Goal: Task Accomplishment & Management: Manage account settings

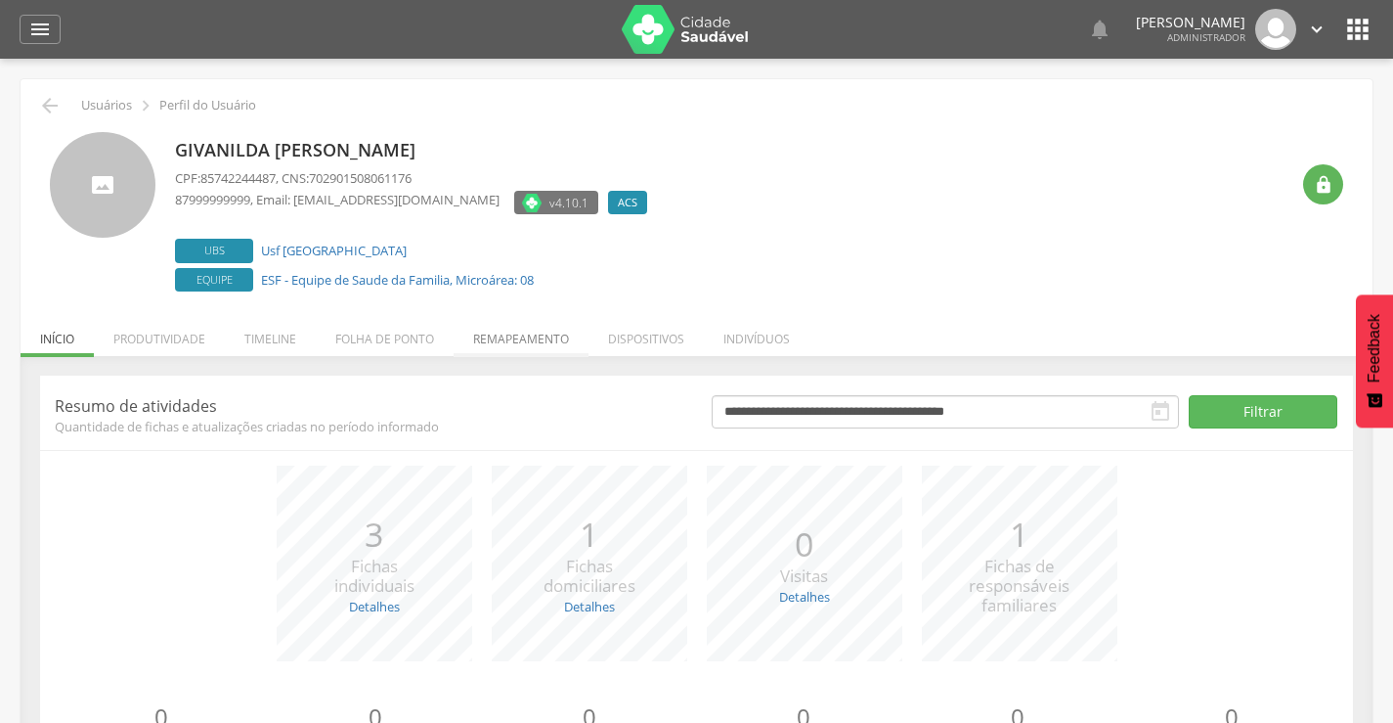
click at [534, 344] on li "Remapeamento" at bounding box center [521, 334] width 135 height 46
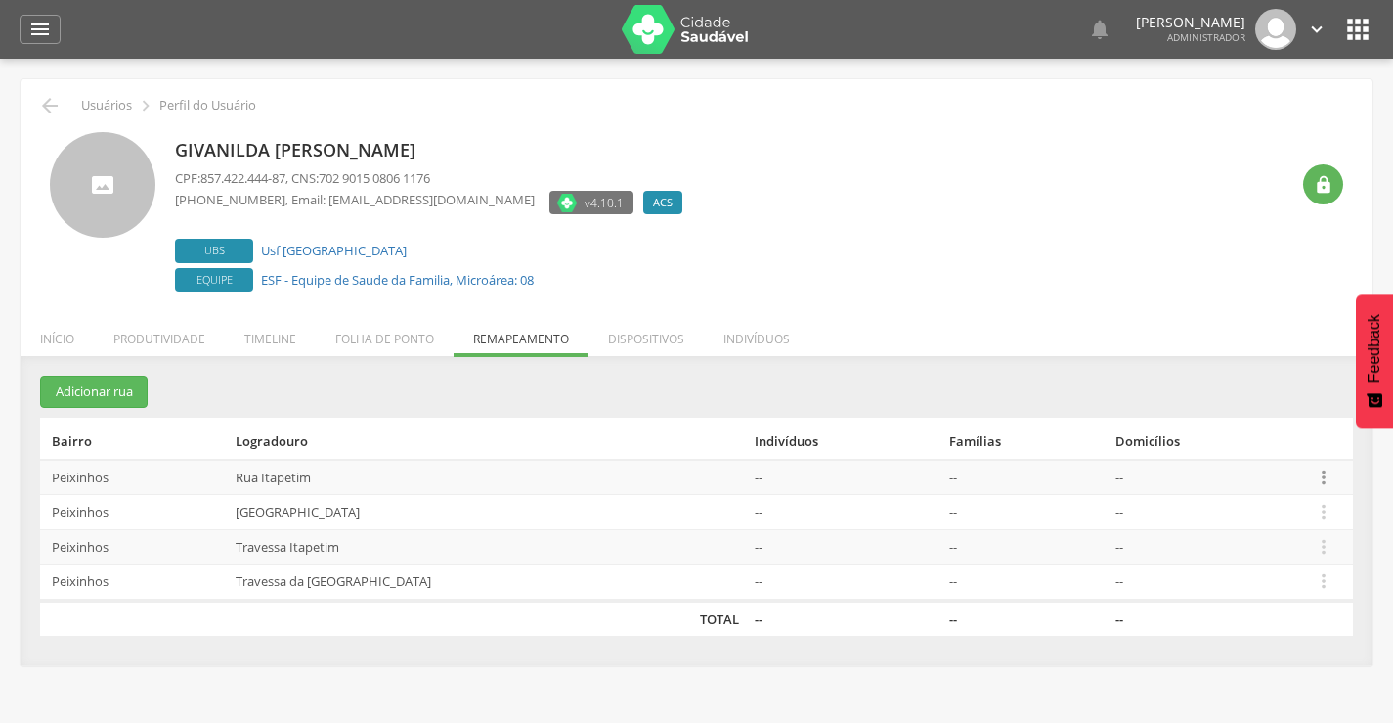
click at [1317, 477] on icon "" at bounding box center [1324, 477] width 22 height 22
click at [1252, 449] on link "Desvincular ACS" at bounding box center [1256, 446] width 154 height 24
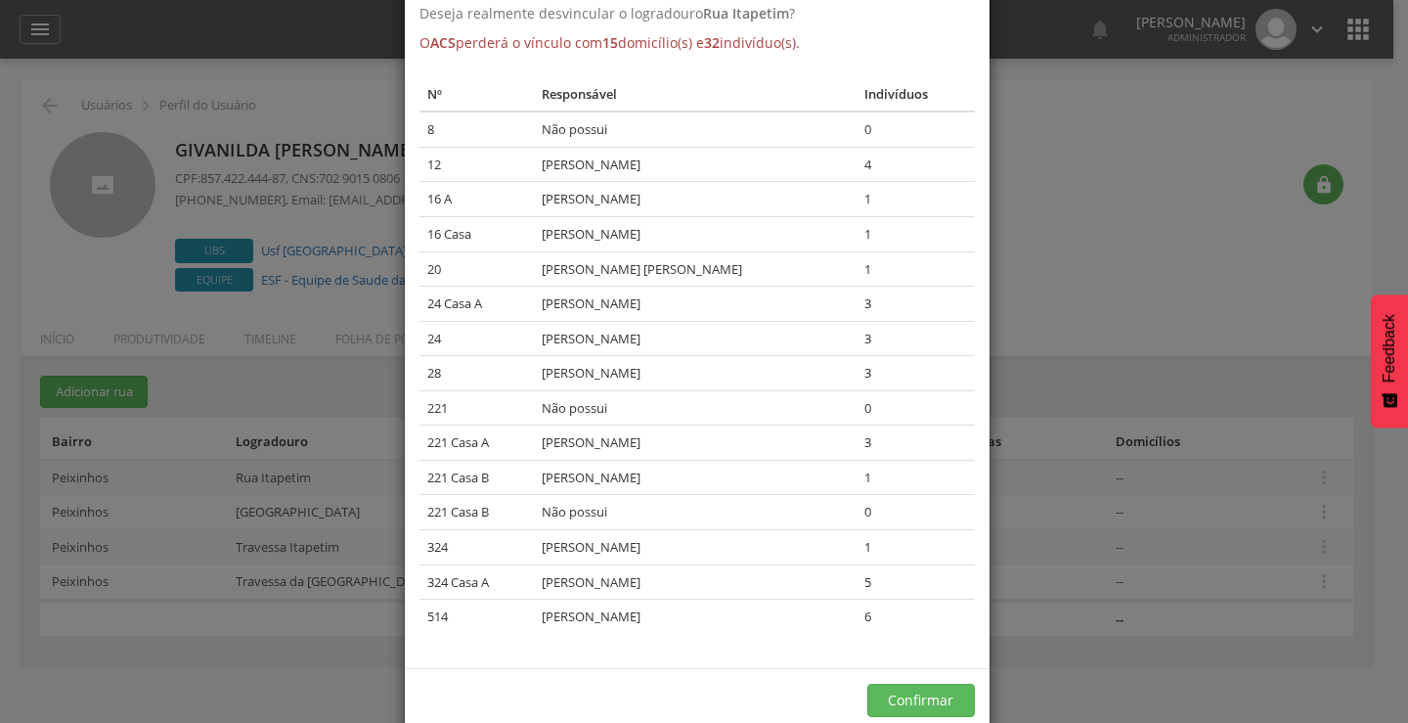
scroll to position [136, 0]
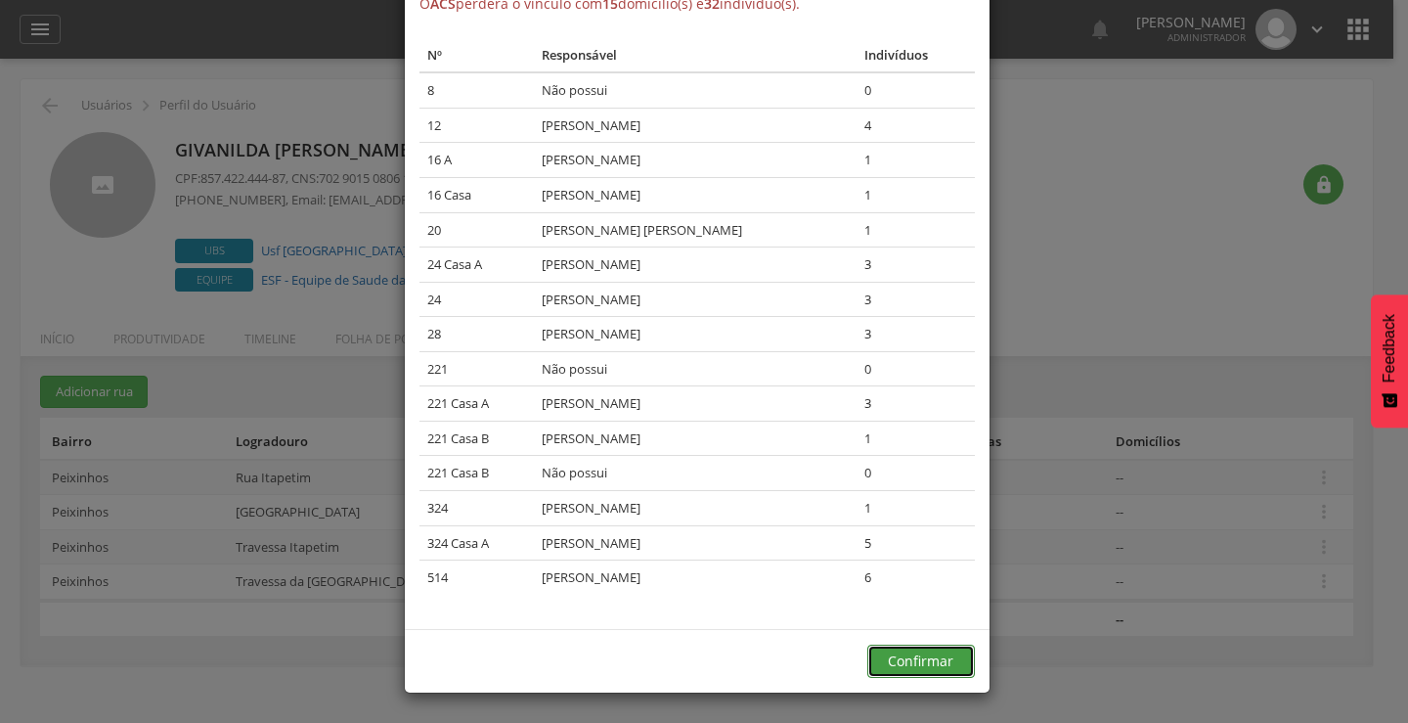
click at [905, 665] on button "Confirmar" at bounding box center [921, 660] width 108 height 33
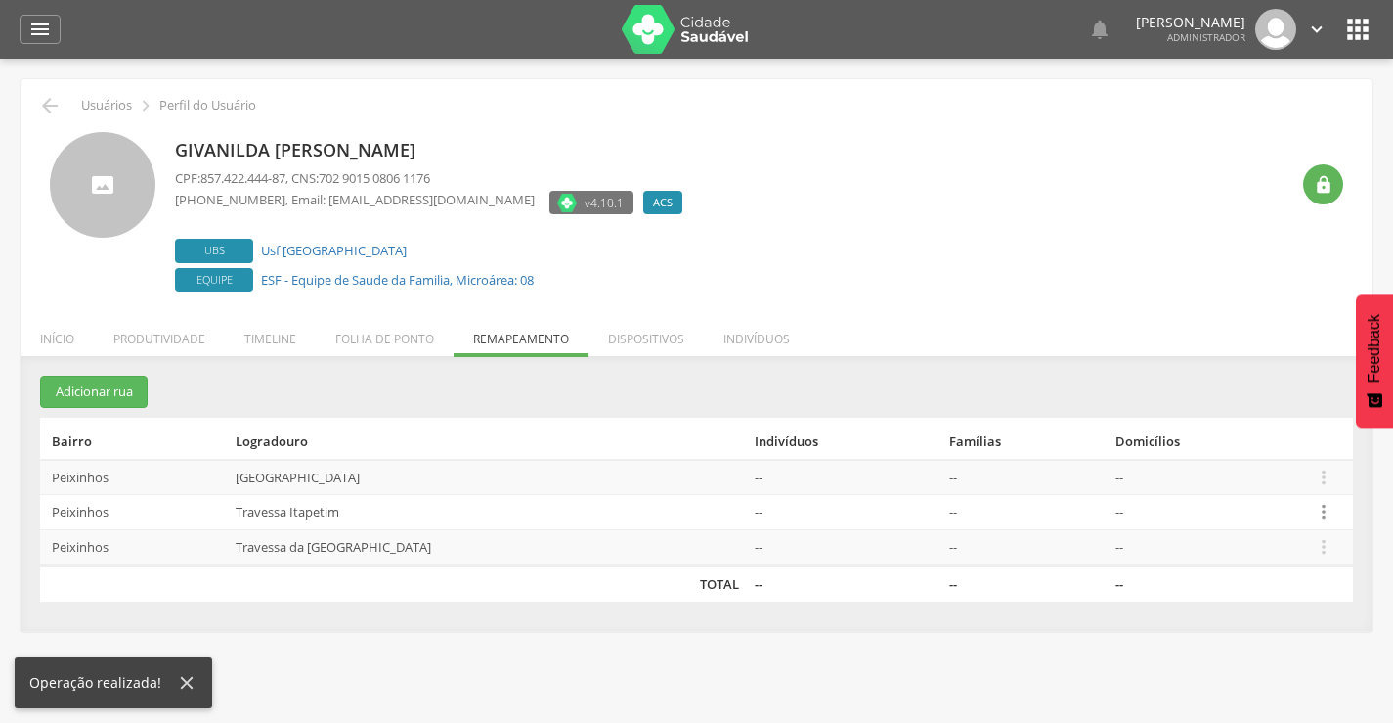
click at [1325, 512] on icon "" at bounding box center [1324, 512] width 22 height 22
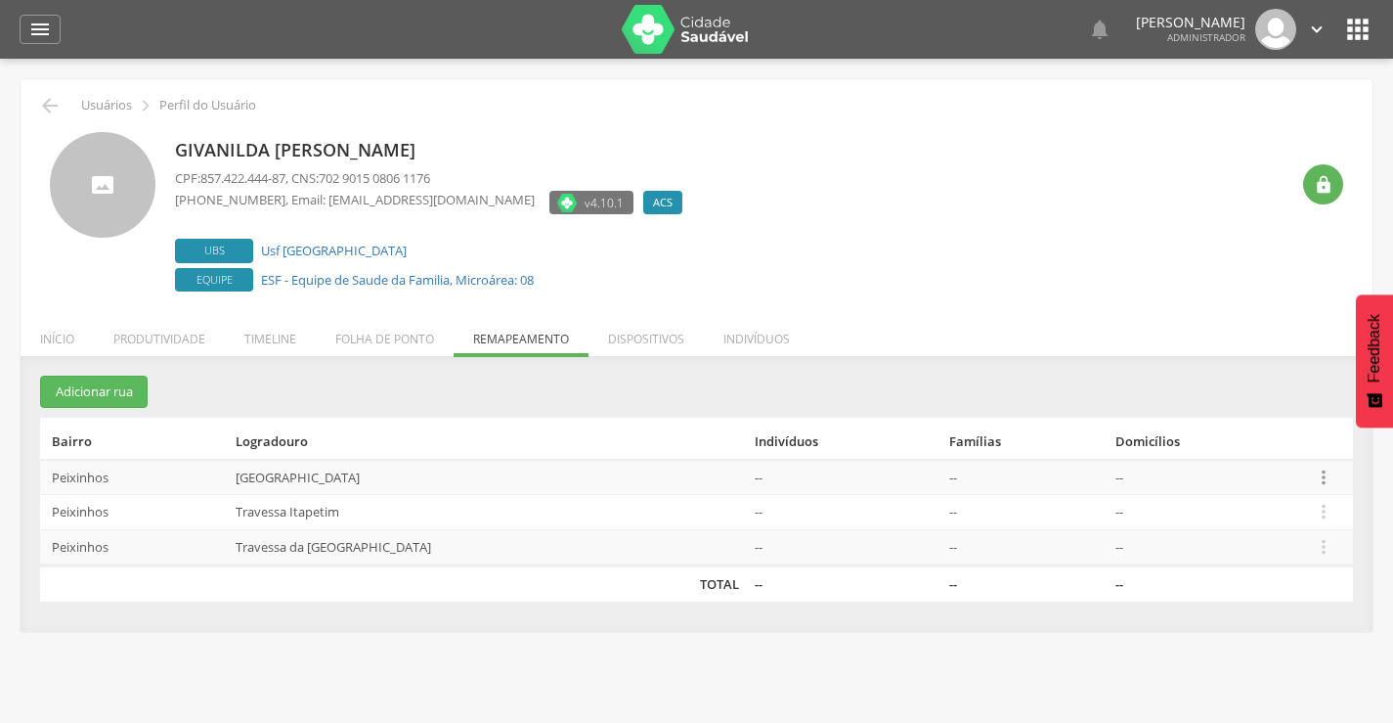
click at [1321, 478] on icon "" at bounding box center [1324, 477] width 22 height 22
click at [1234, 446] on link "Desvincular ACS" at bounding box center [1256, 446] width 154 height 24
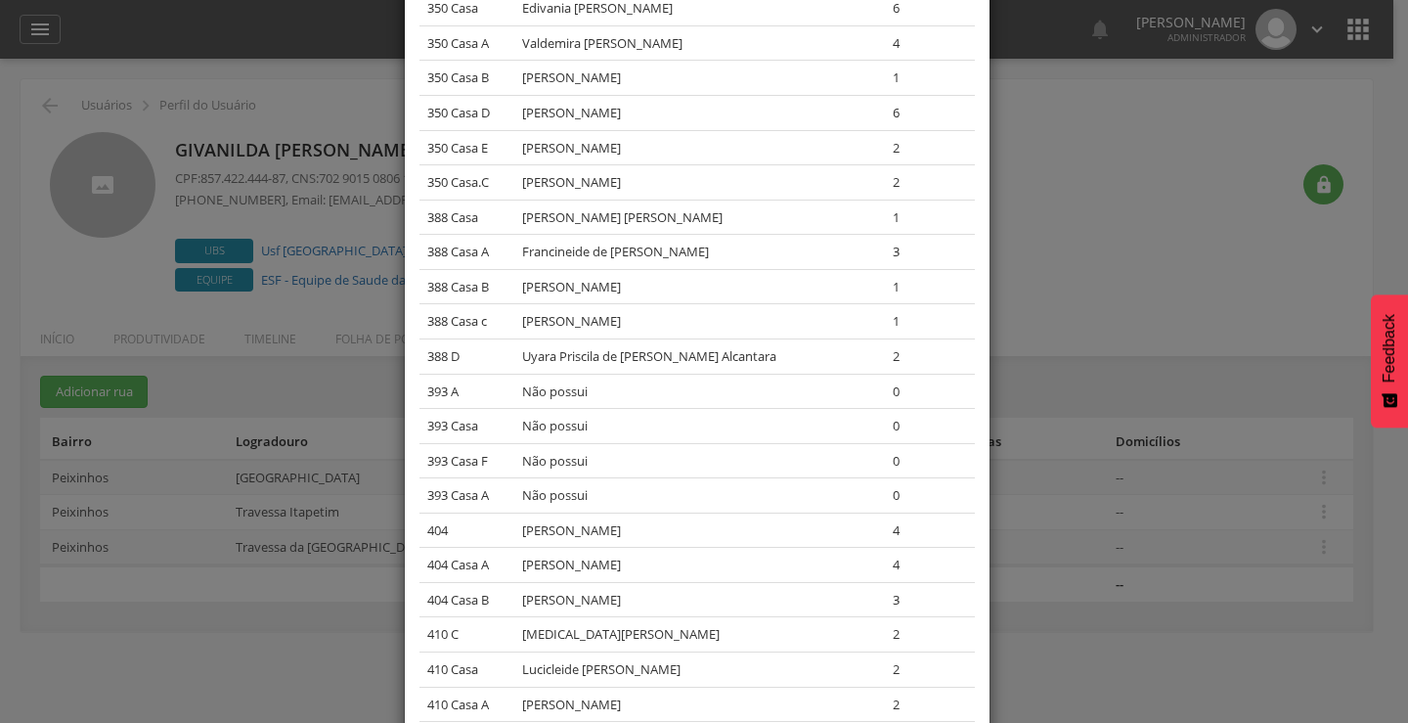
scroll to position [6465, 0]
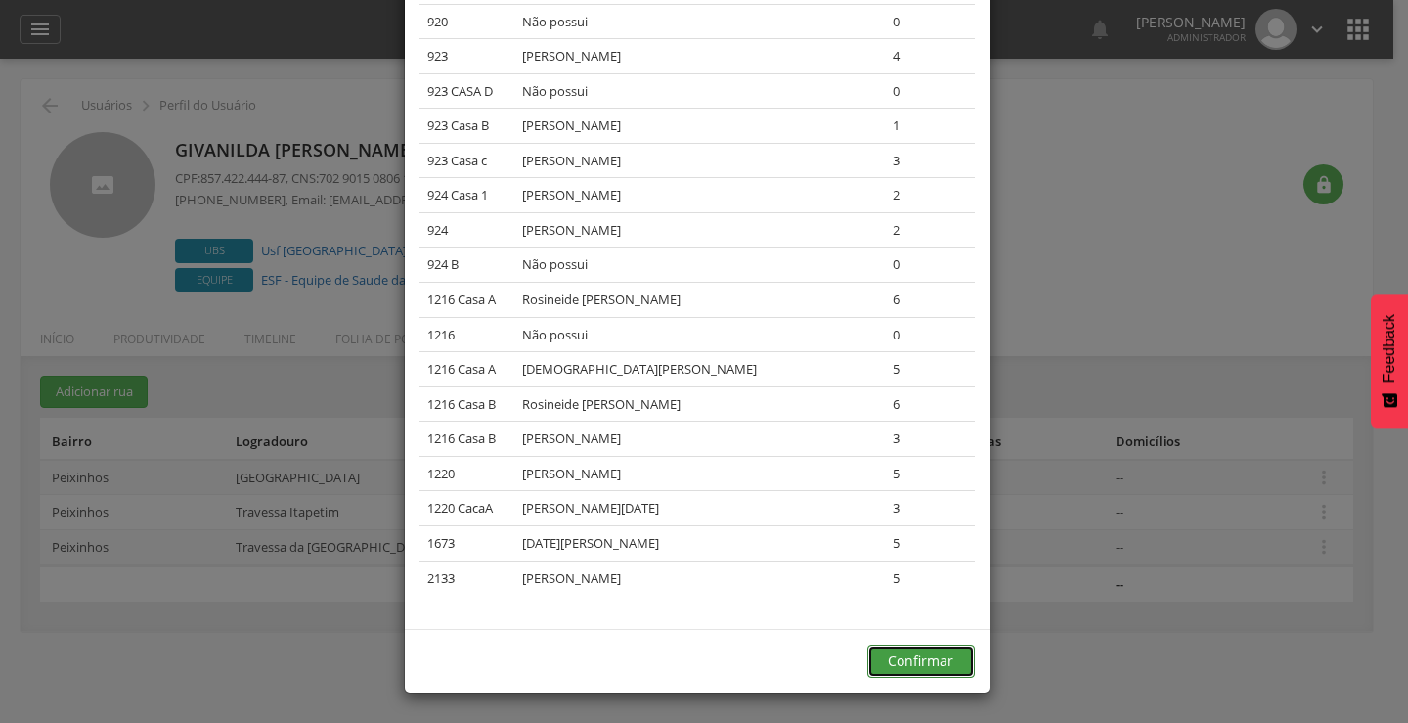
click at [947, 657] on button "Confirmar" at bounding box center [921, 660] width 108 height 33
click at [1319, 509] on div "× Desvincular ACS Deseja realmente desvincular o logradouro [GEOGRAPHIC_DATA] ?…" at bounding box center [704, 361] width 1408 height 723
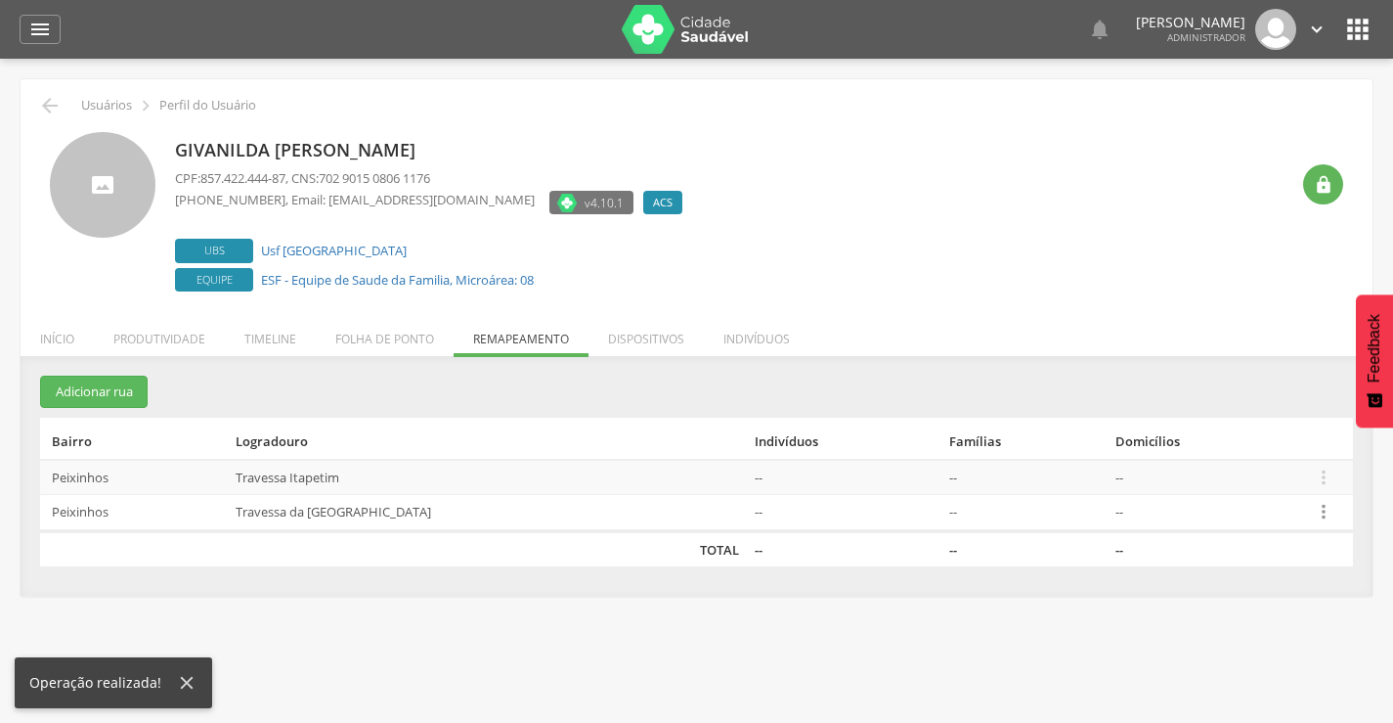
click at [1320, 508] on icon "" at bounding box center [1324, 512] width 22 height 22
click at [1235, 483] on link "Desvincular ACS" at bounding box center [1256, 481] width 154 height 24
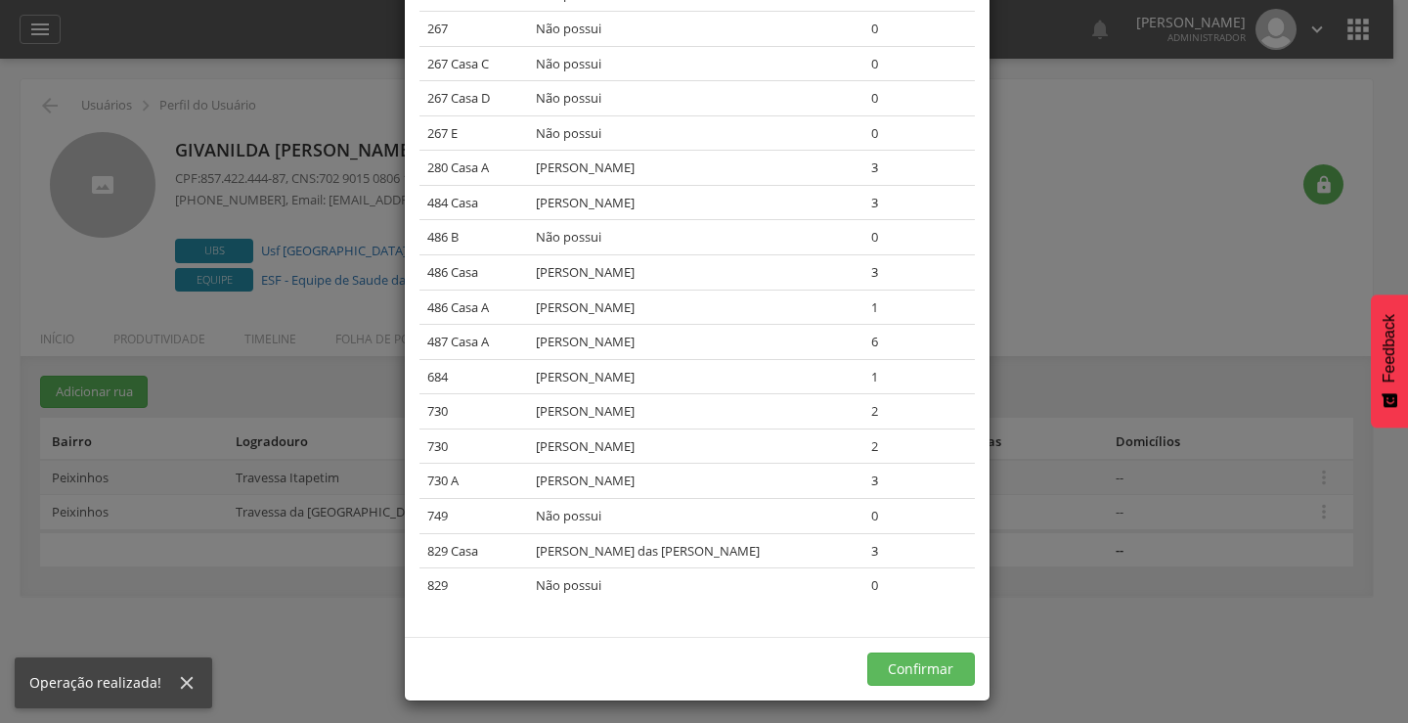
scroll to position [936, 0]
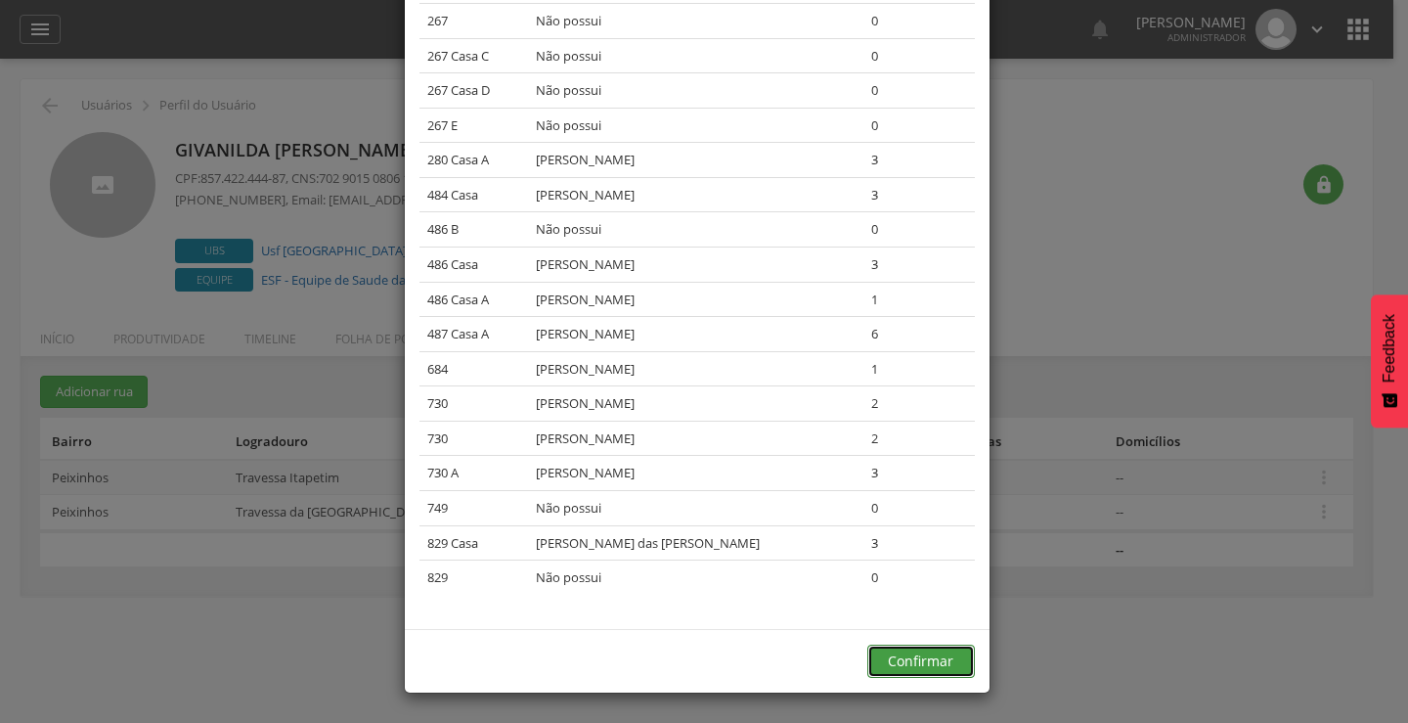
click at [914, 666] on button "Confirmar" at bounding box center [921, 660] width 108 height 33
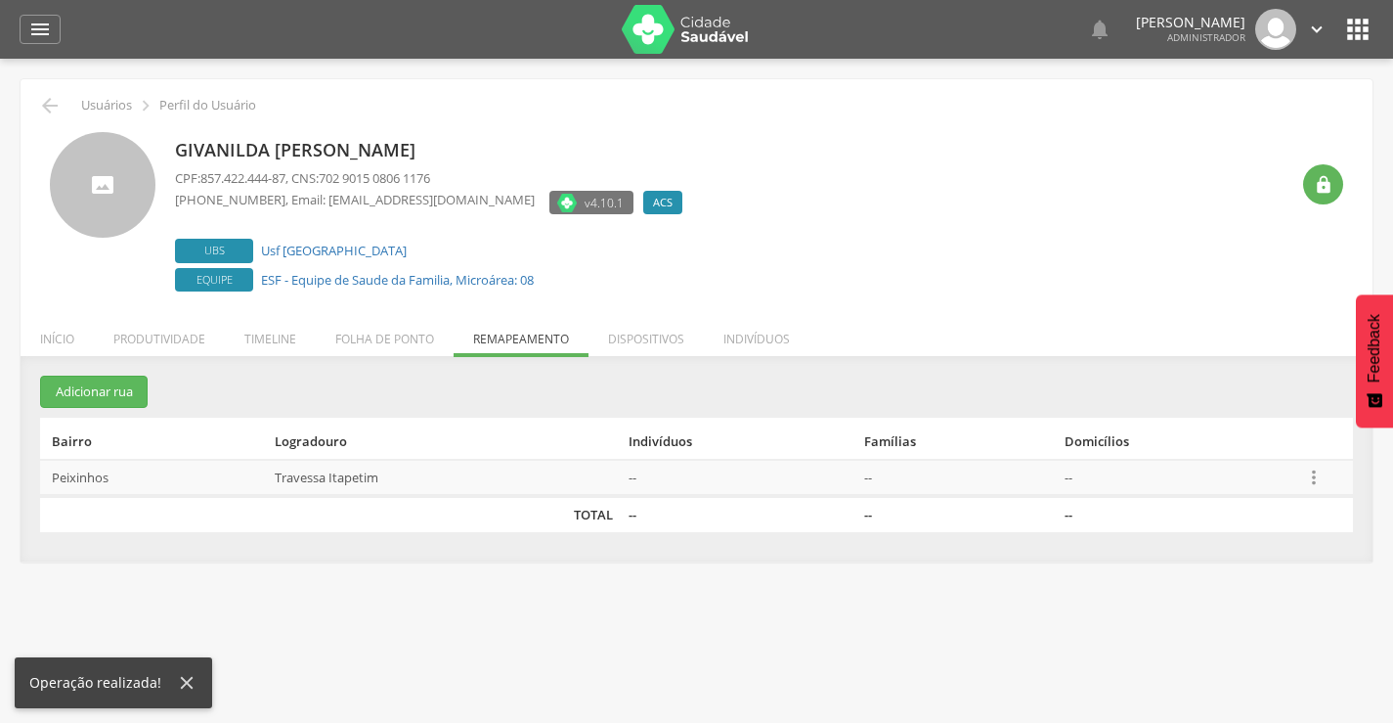
click at [1318, 476] on icon "" at bounding box center [1314, 477] width 22 height 22
click at [1266, 454] on link "Desvincular ACS" at bounding box center [1246, 446] width 154 height 24
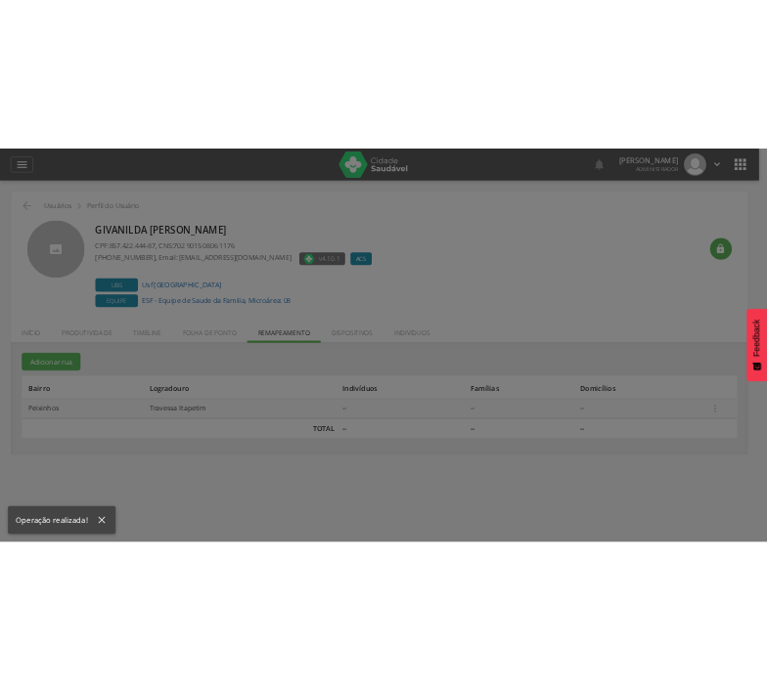
scroll to position [0, 0]
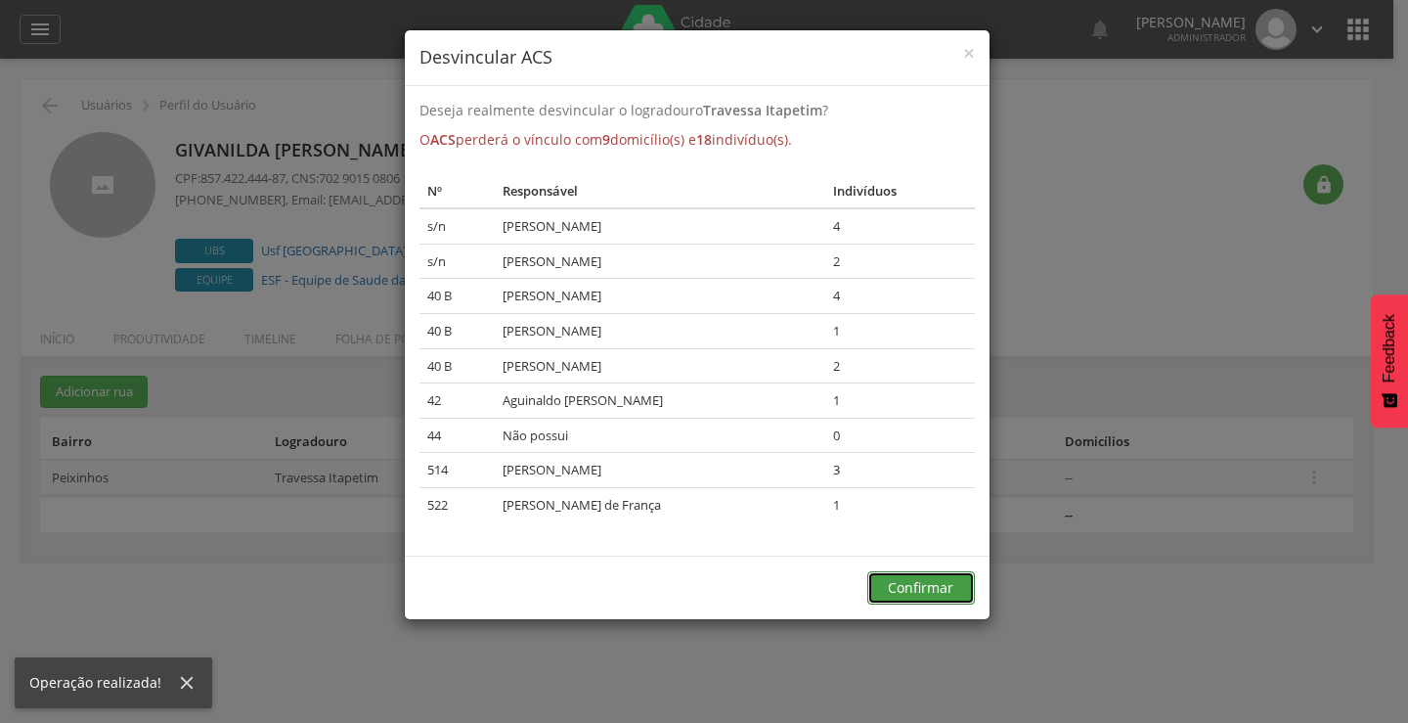
click at [919, 584] on button "Confirmar" at bounding box center [921, 587] width 108 height 33
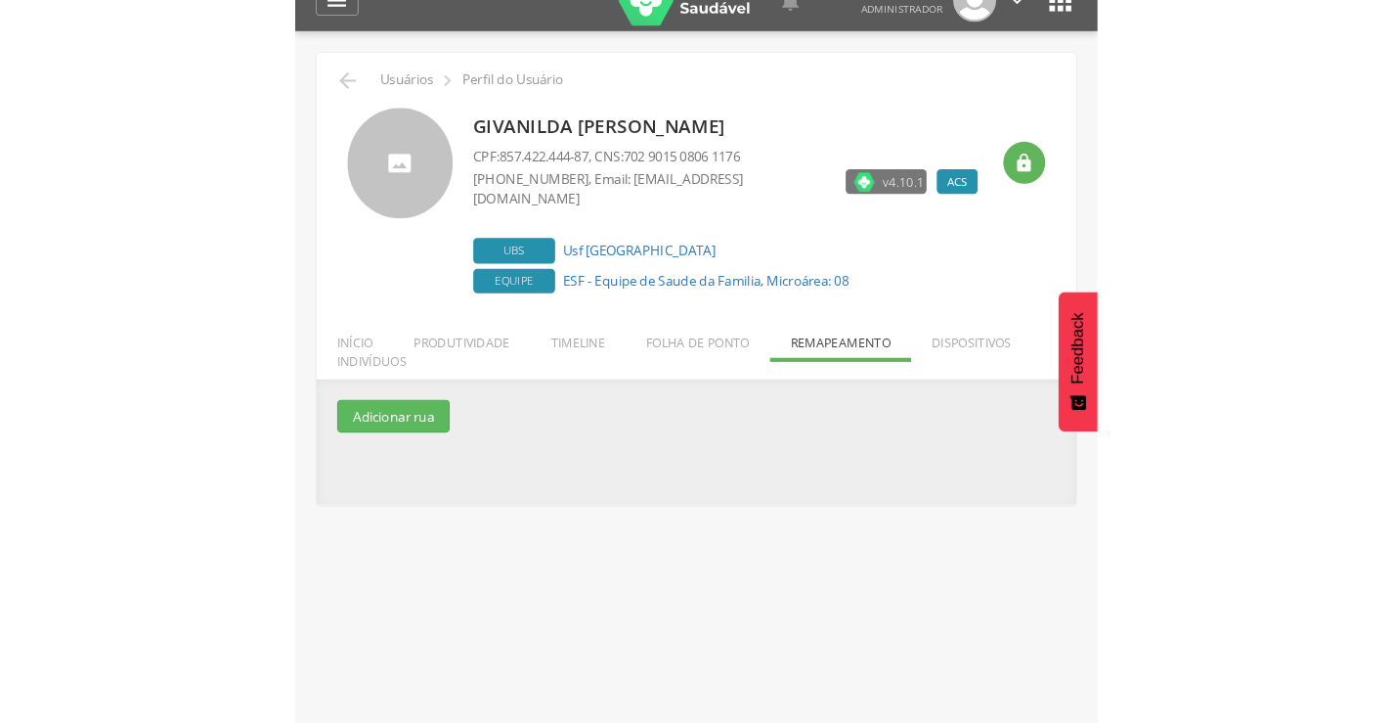
scroll to position [59, 0]
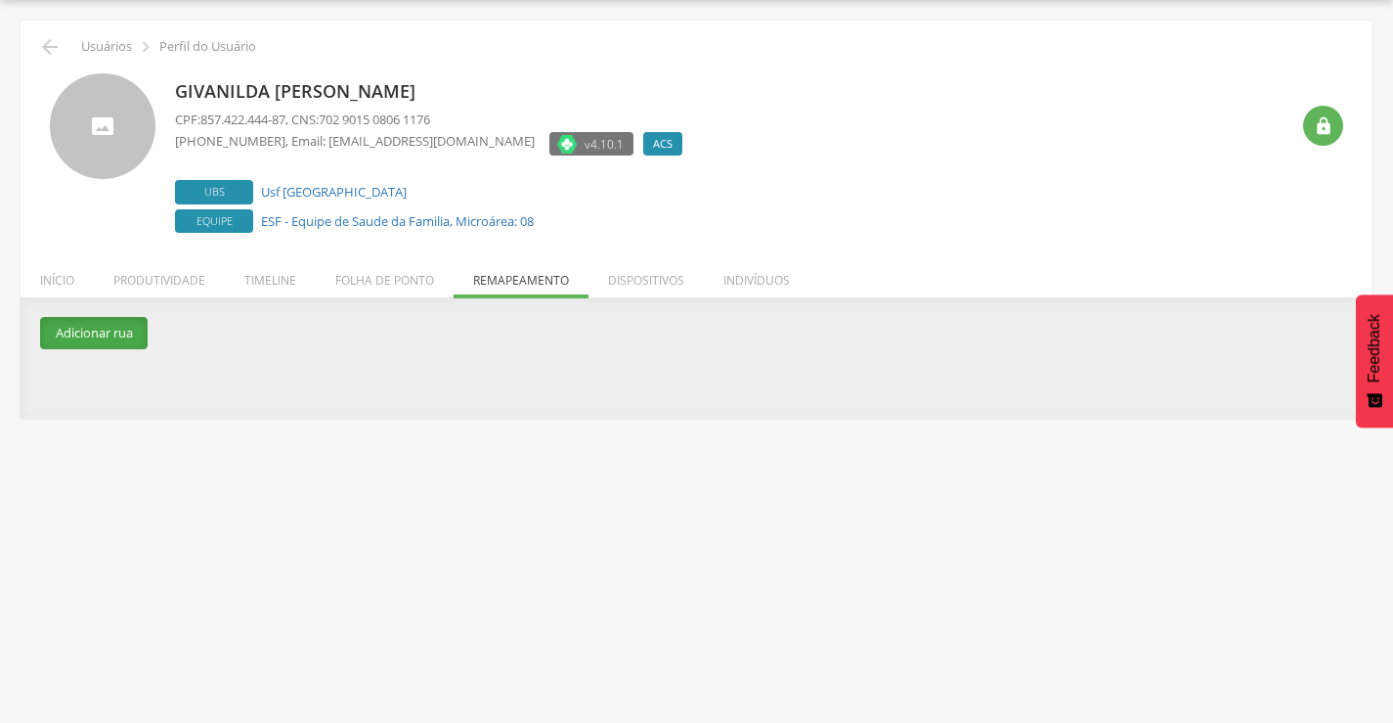
click at [123, 337] on button "Adicionar rua" at bounding box center [94, 333] width 108 height 32
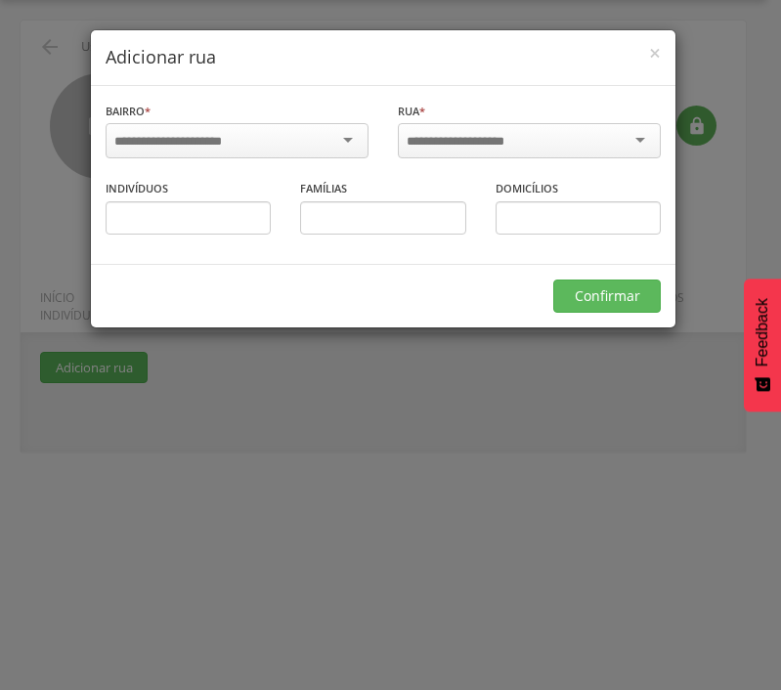
click at [31, 218] on div "× Adicionar rua Bairro * Informe o bairro Rua * Informe a rua Indivíduos Famíli…" at bounding box center [390, 345] width 781 height 690
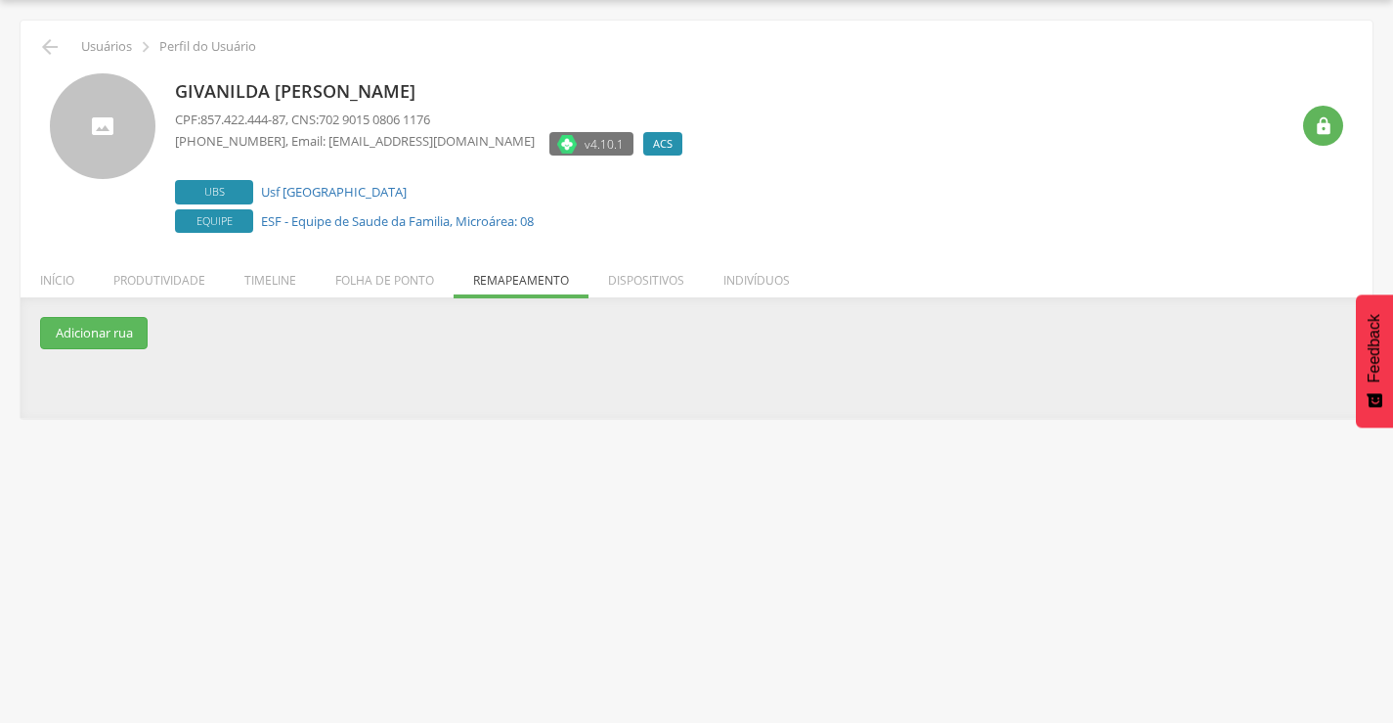
click at [243, 423] on div " Supervisão  Distritos  Ubs adicionar ubs  Coordenador: - Olinda / PE Inter…" at bounding box center [696, 361] width 1393 height 723
click at [519, 283] on ul "Início Produtividade Timeline Folha de ponto Remapeamento Gerenciar acesso Quar…" at bounding box center [697, 280] width 1352 height 17
click at [517, 287] on ul "Início Produtividade Timeline Folha de ponto Remapeamento Gerenciar acesso Quar…" at bounding box center [697, 280] width 1352 height 17
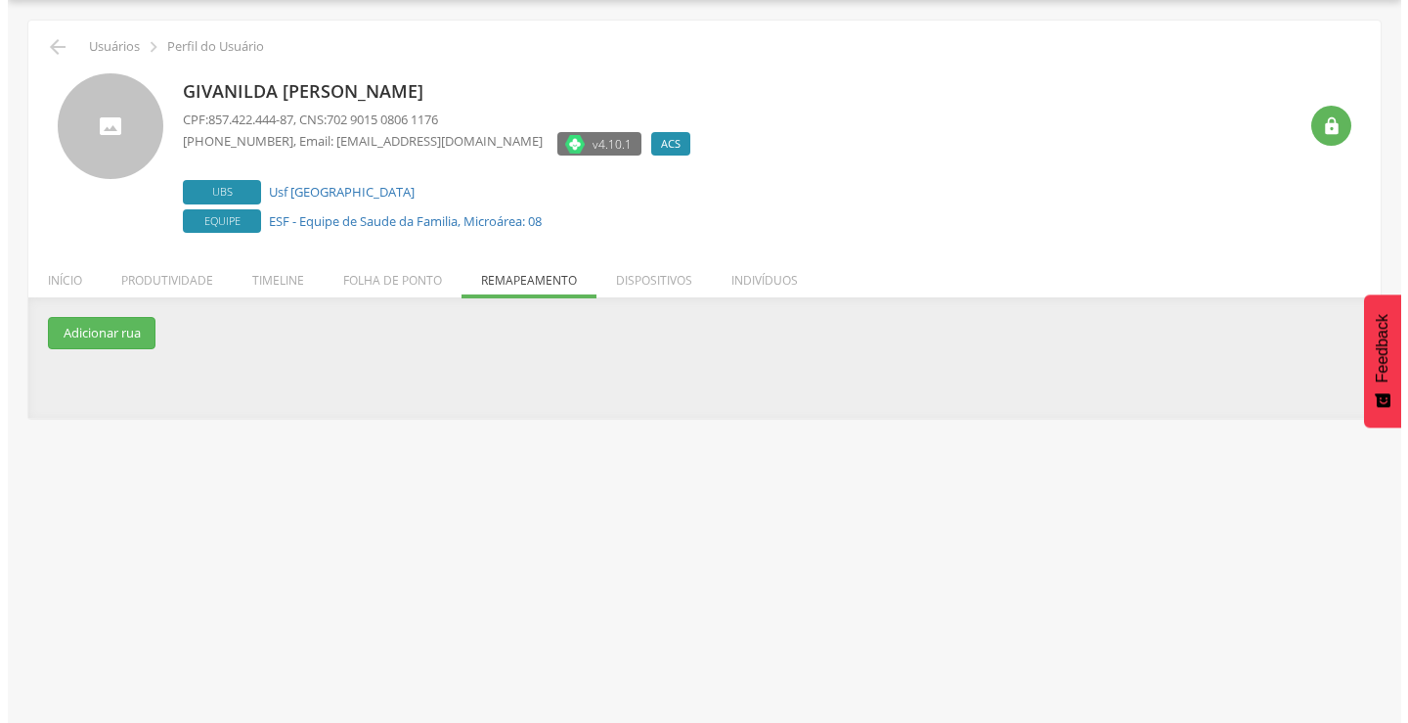
scroll to position [0, 0]
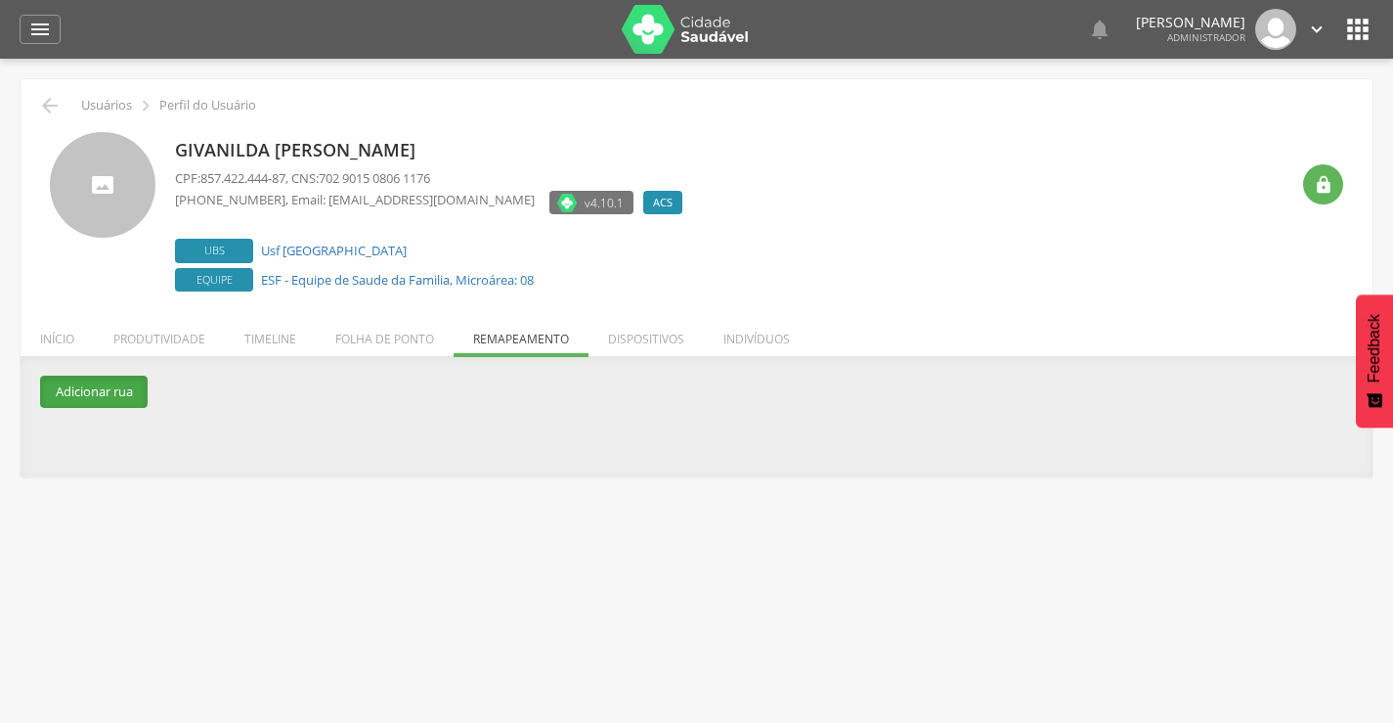
click at [93, 386] on button "Adicionar rua" at bounding box center [94, 391] width 108 height 32
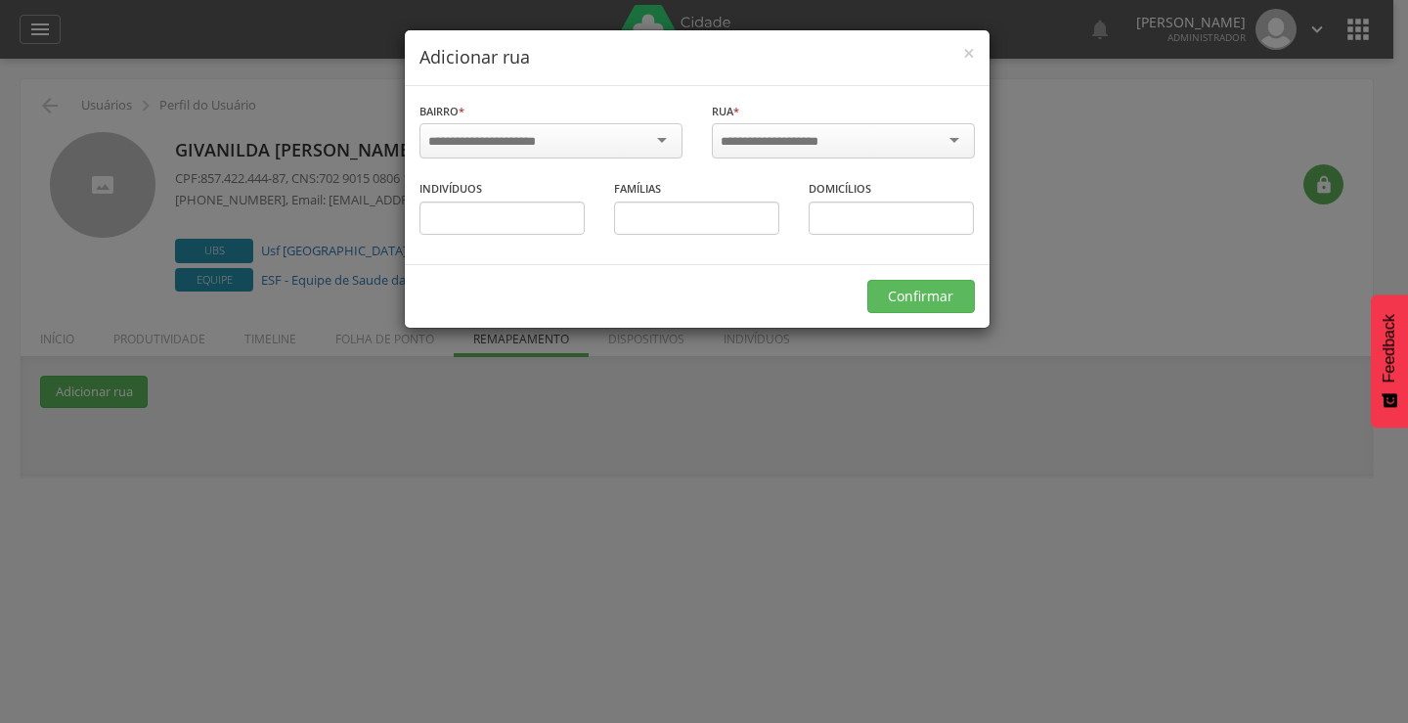
click at [451, 135] on input "select-one" at bounding box center [494, 142] width 133 height 18
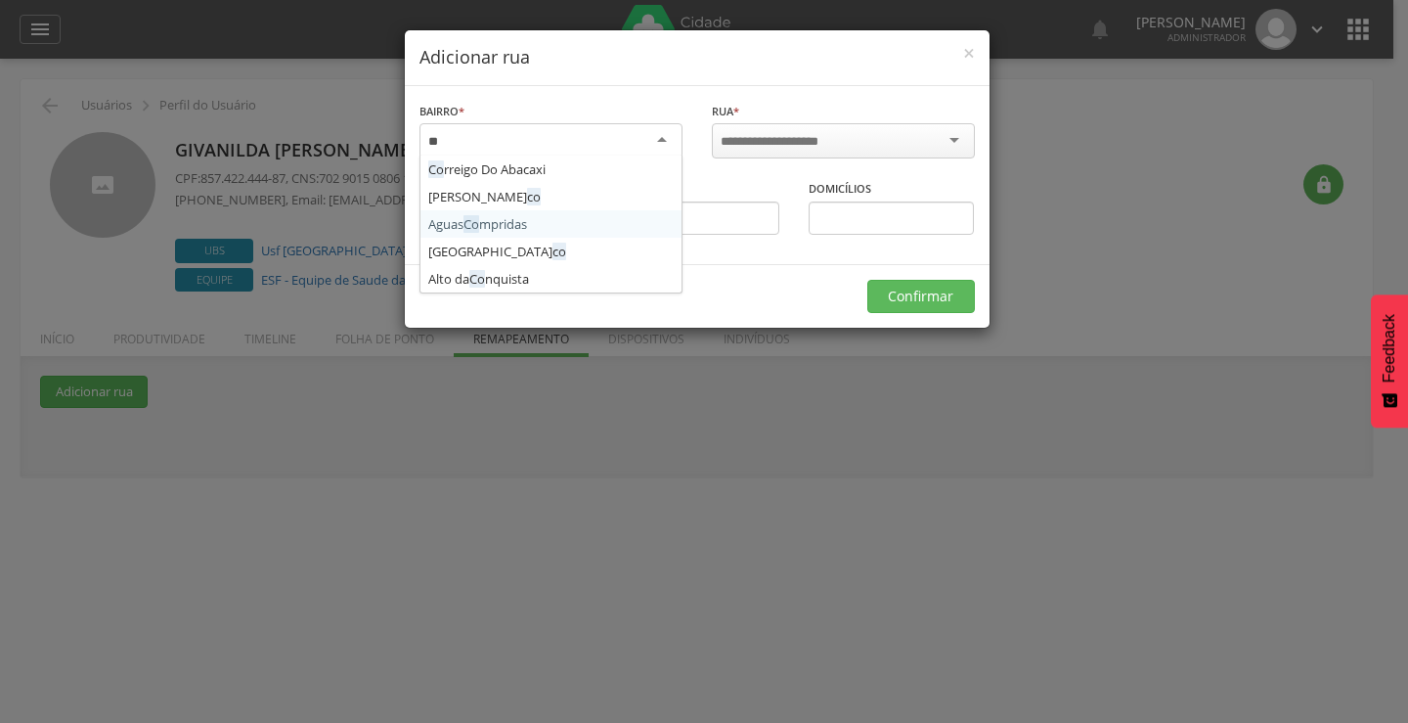
type input "***"
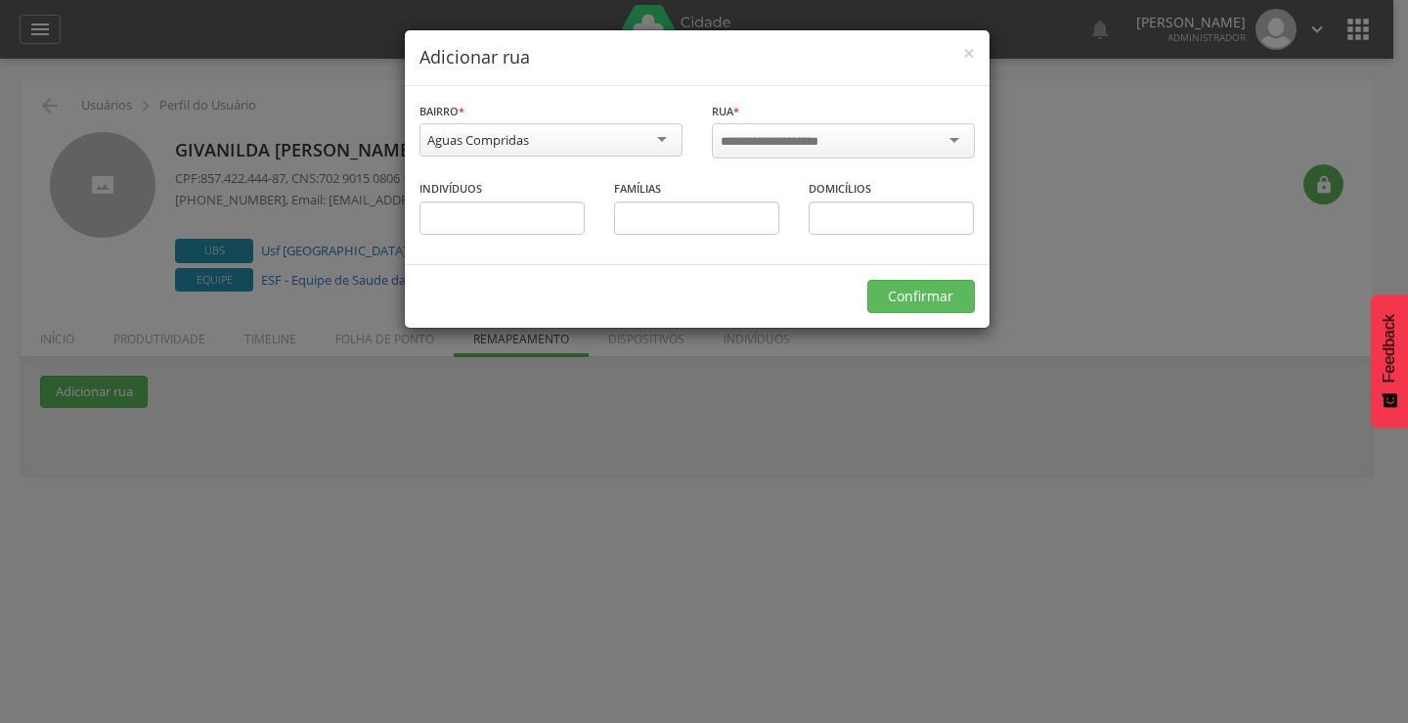
click at [724, 137] on input "select-one" at bounding box center [783, 142] width 124 height 18
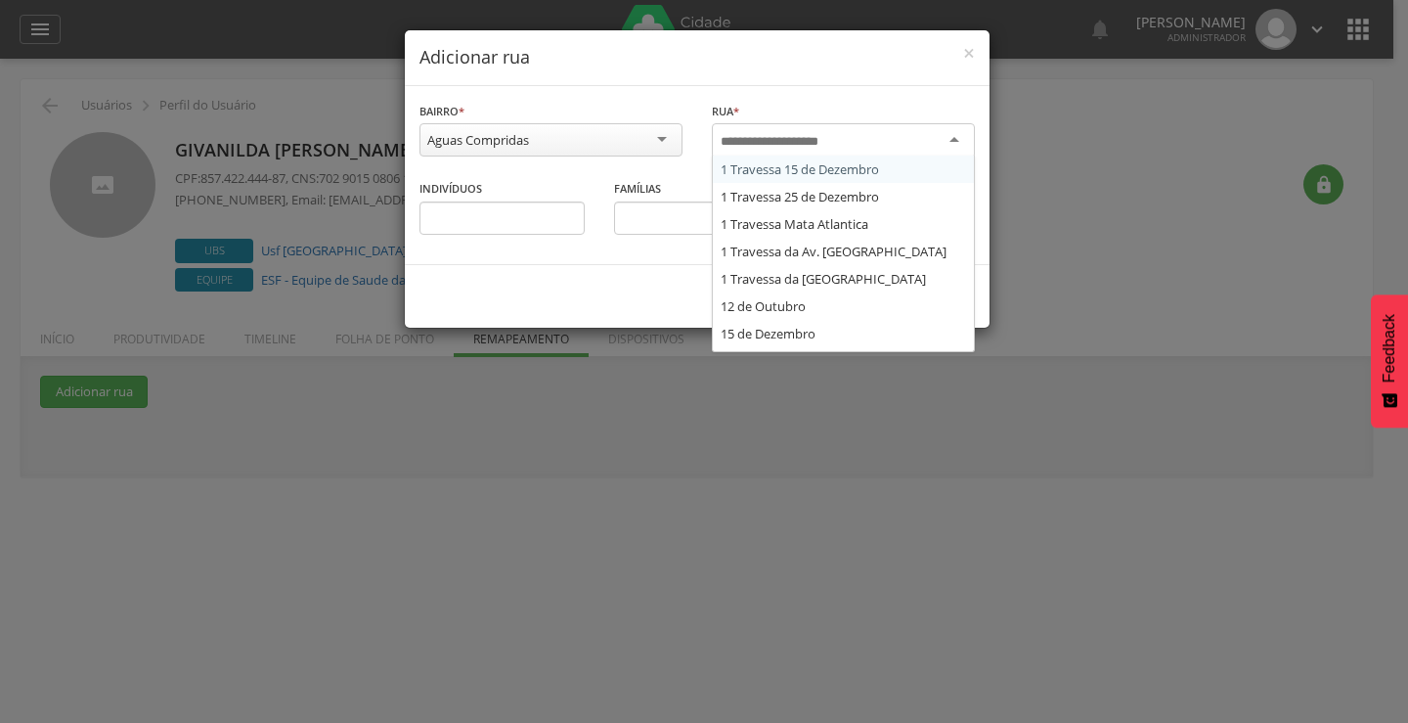
click at [122, 284] on div "**********" at bounding box center [704, 361] width 1408 height 723
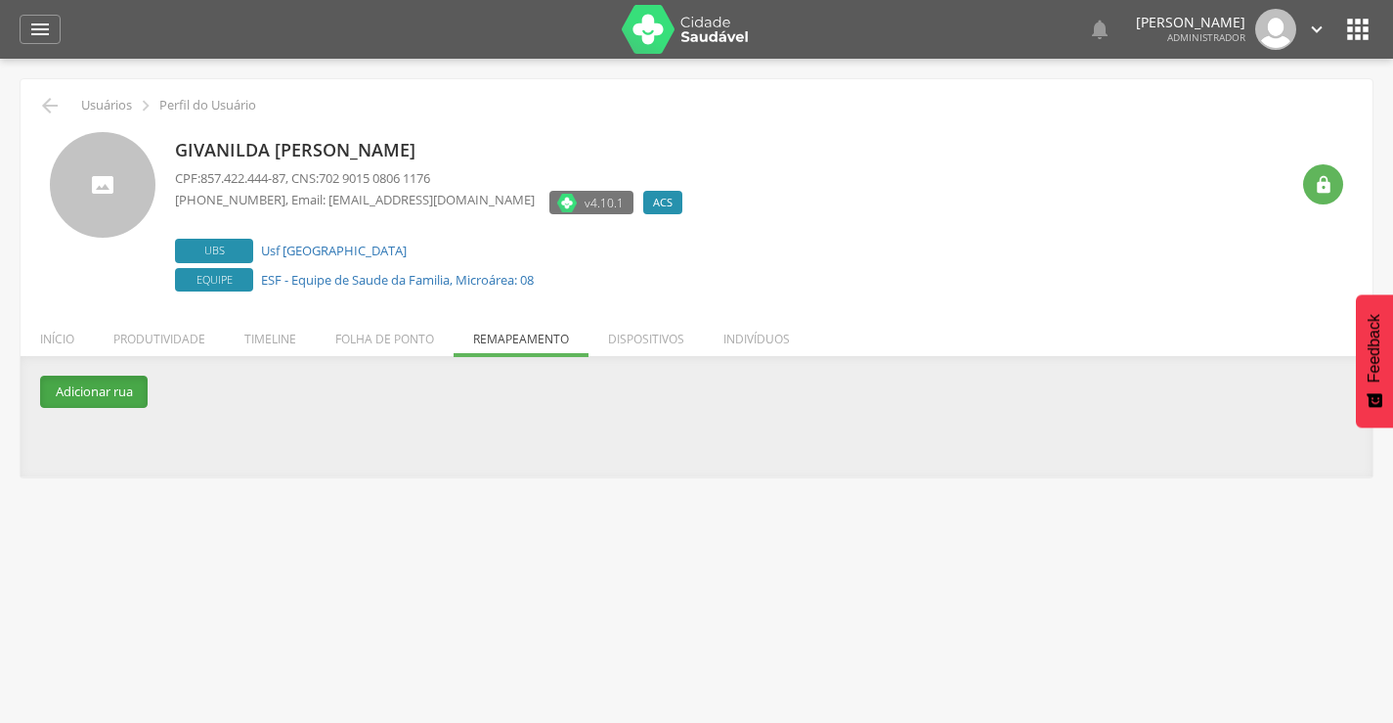
click at [83, 380] on button "Adicionar rua" at bounding box center [94, 391] width 108 height 32
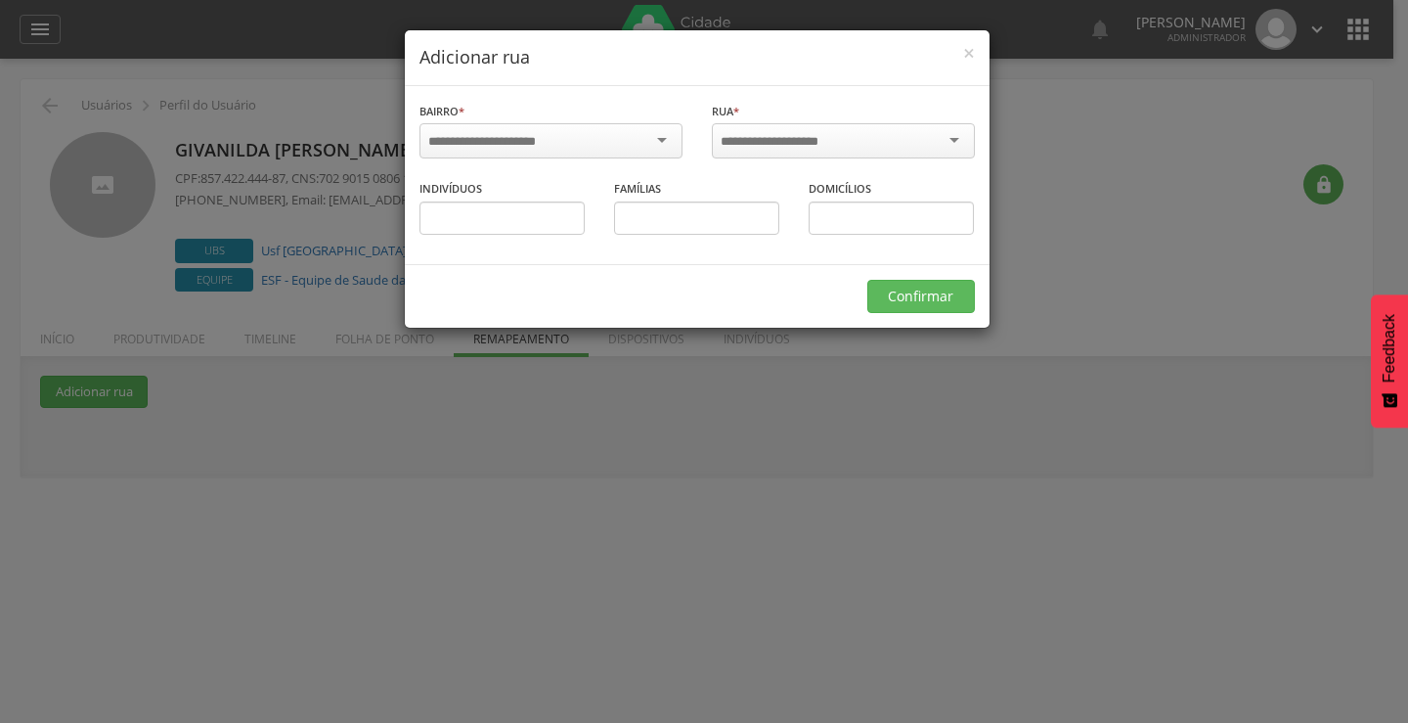
click at [442, 143] on input "select-one" at bounding box center [494, 142] width 133 height 18
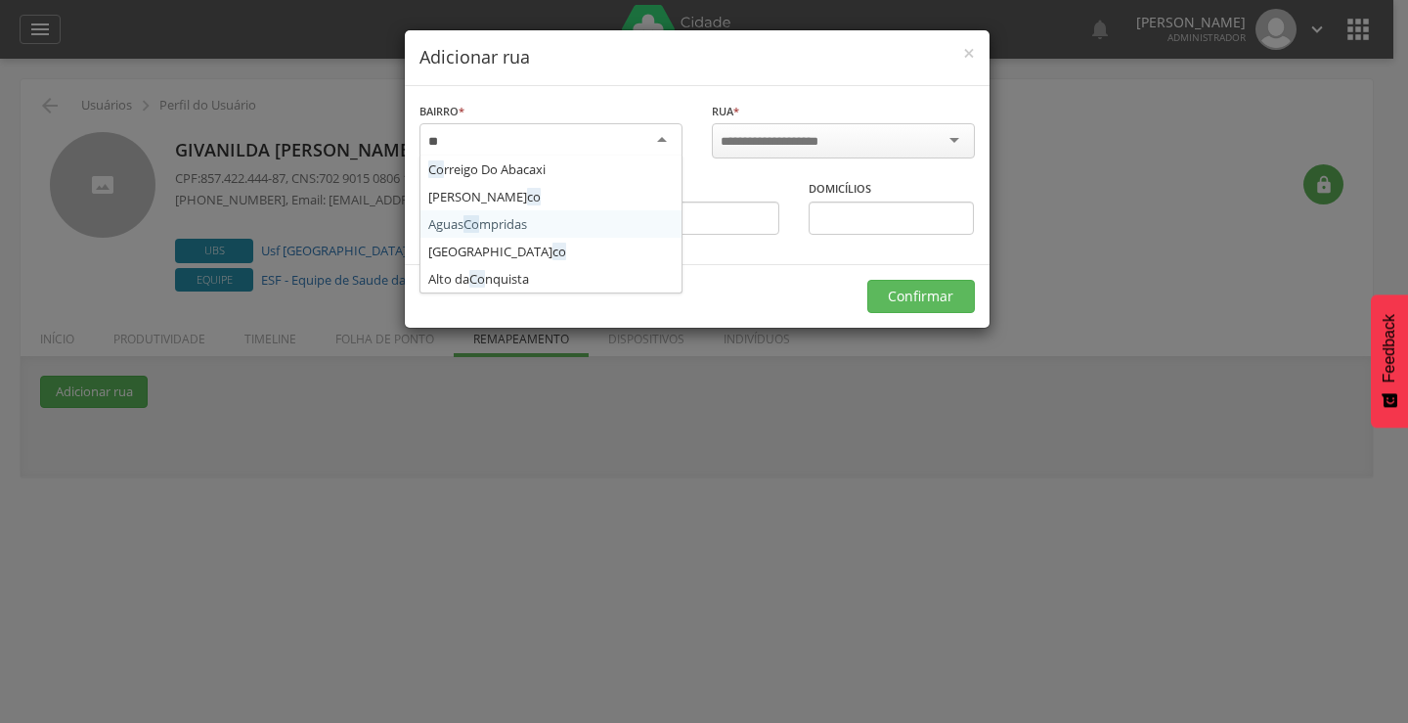
type input "***"
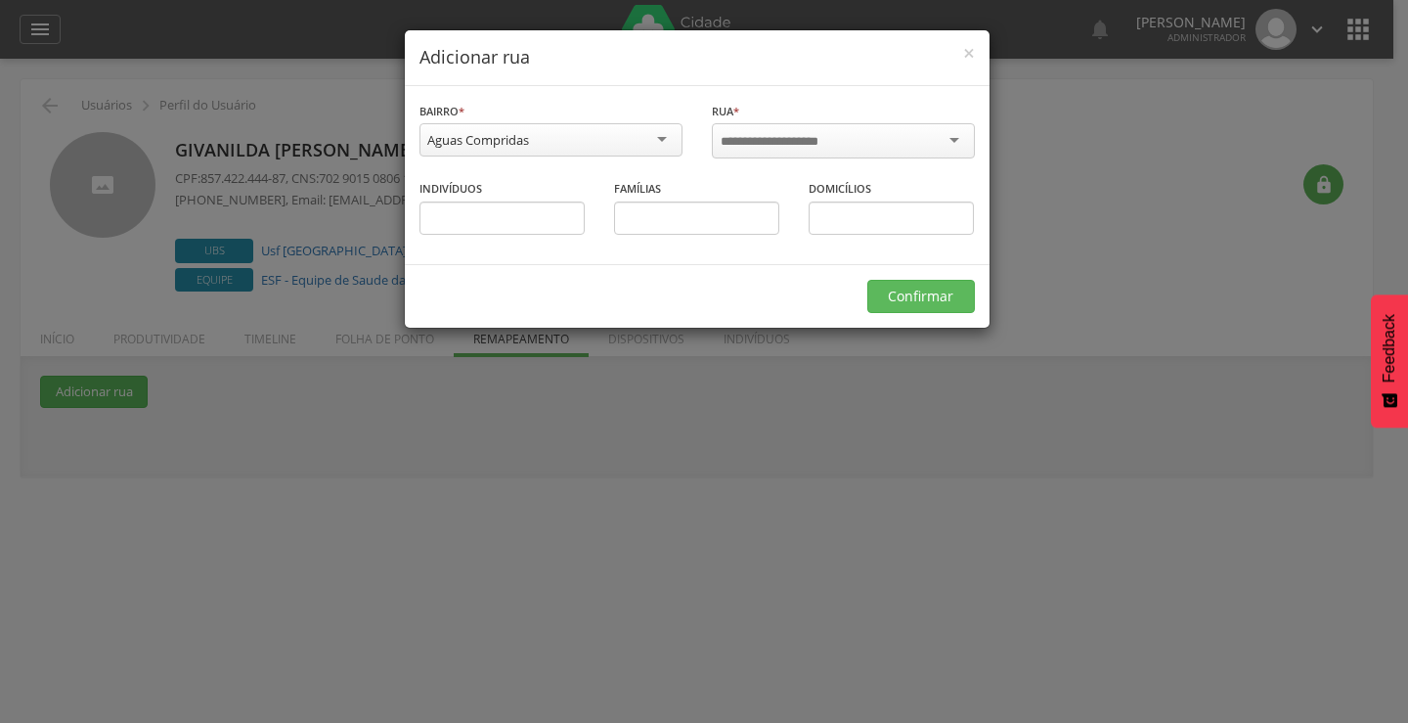
click at [757, 136] on input "select-one" at bounding box center [783, 142] width 124 height 18
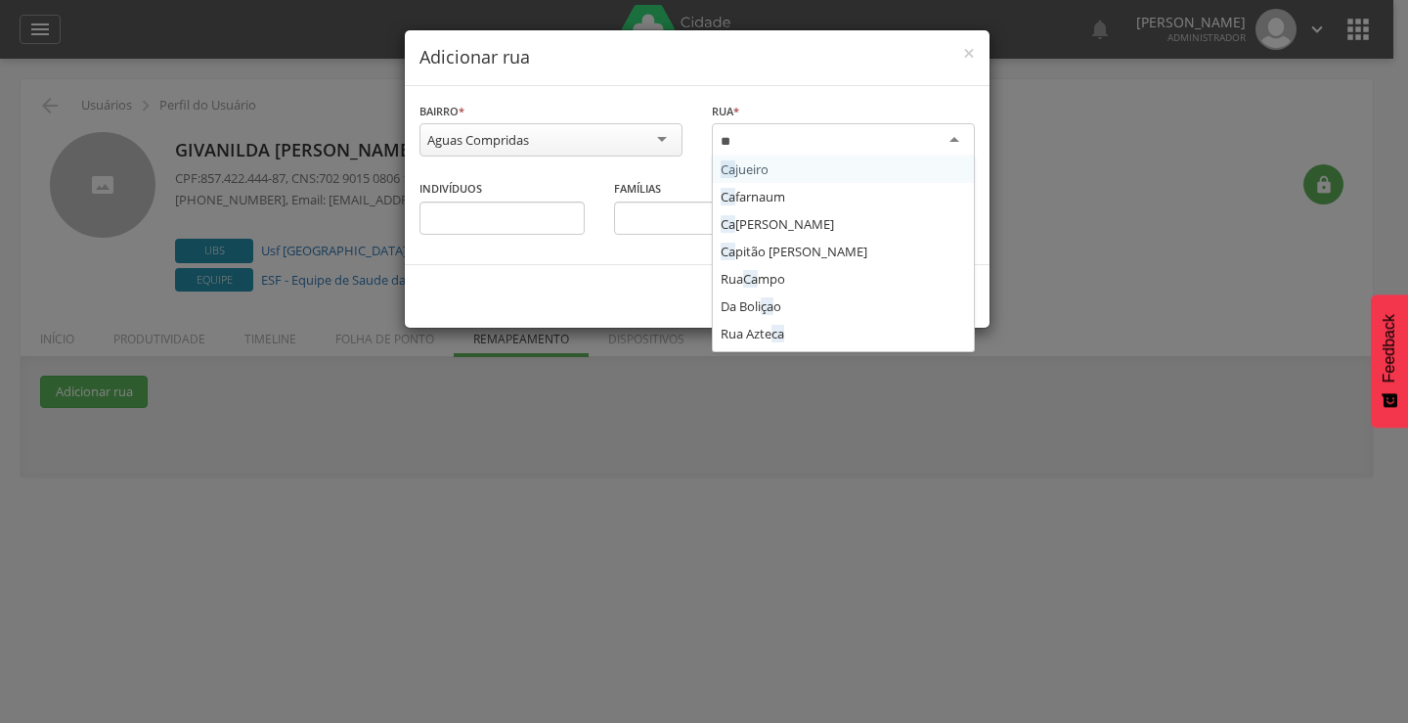
type input "***"
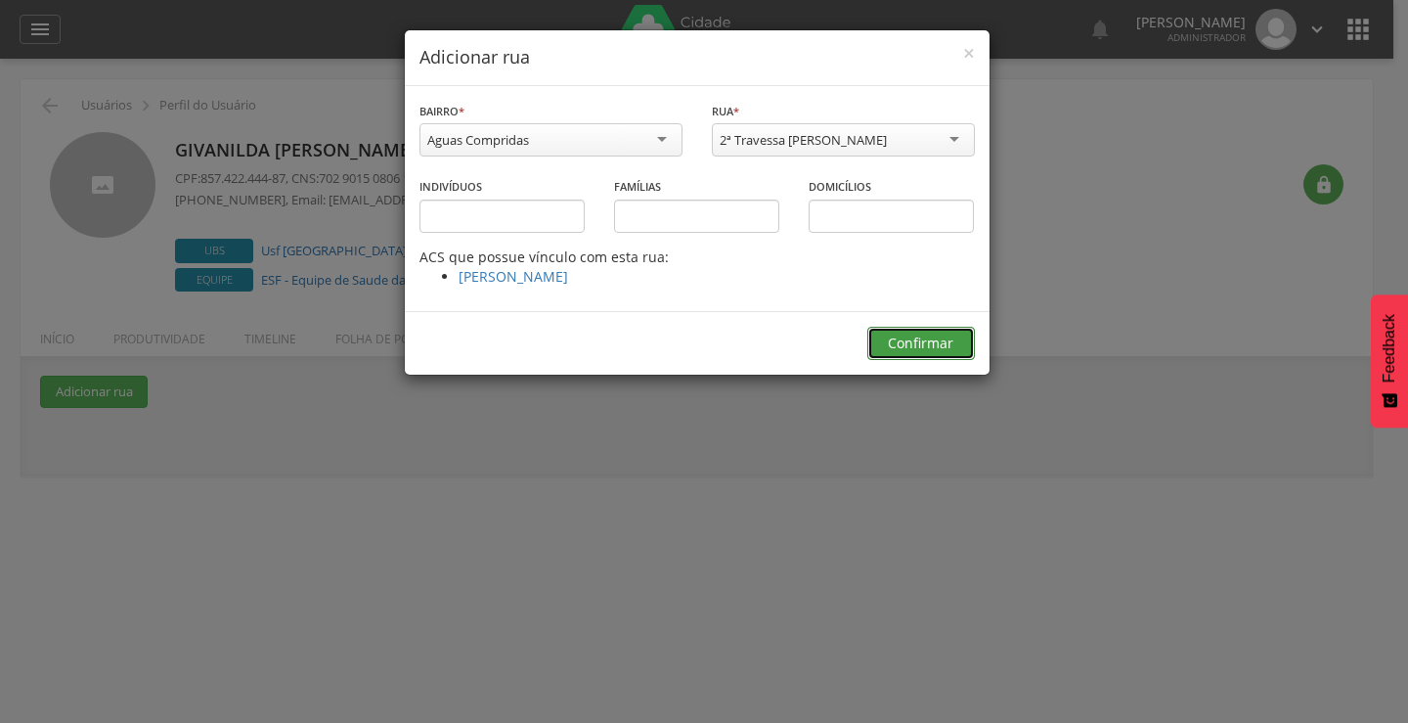
click at [913, 347] on button "Confirmar" at bounding box center [921, 343] width 108 height 33
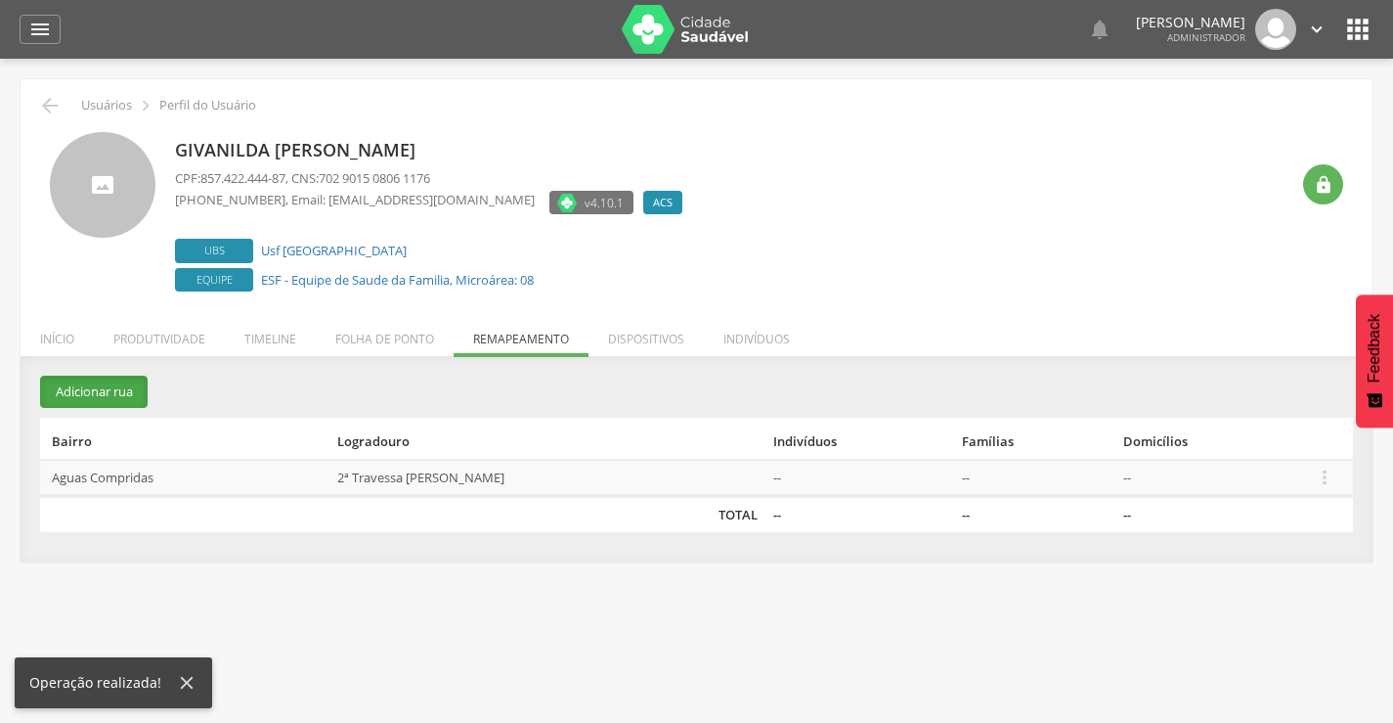
click at [88, 393] on button "Adicionar rua" at bounding box center [94, 391] width 108 height 32
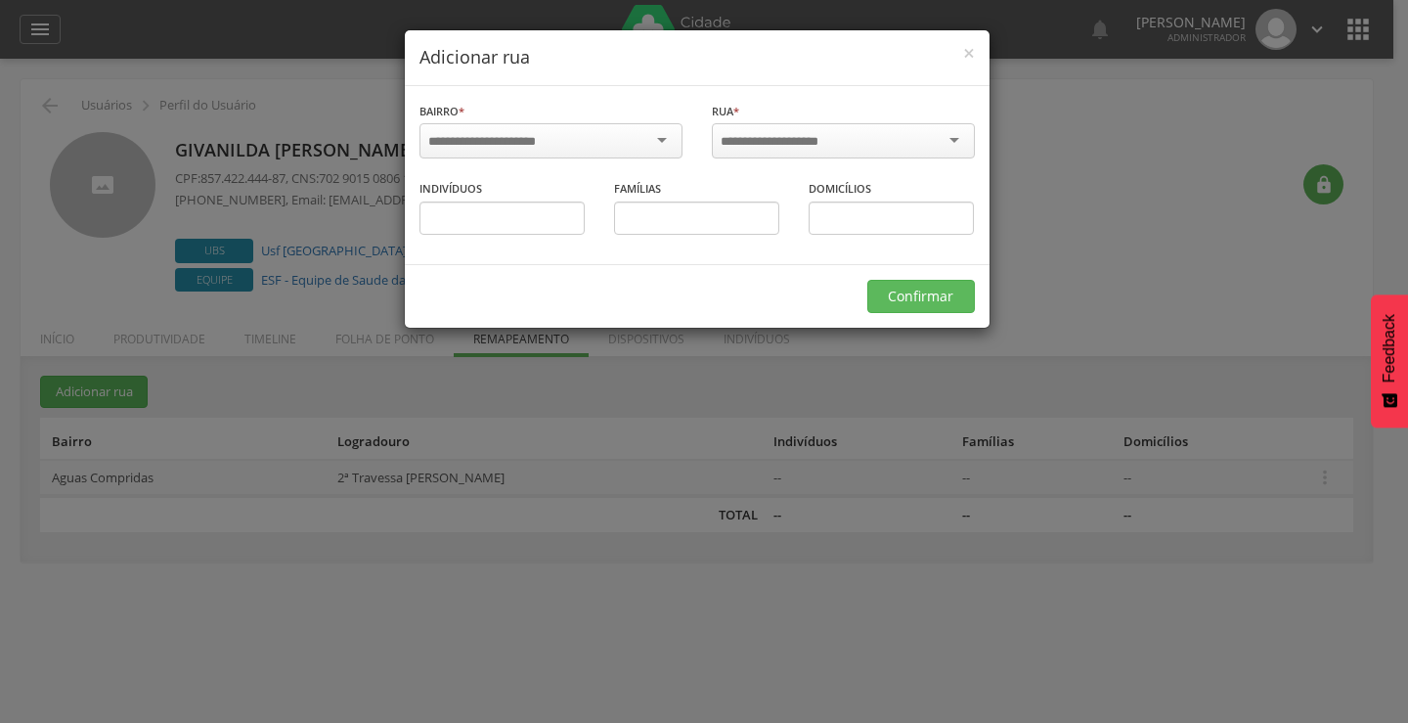
click at [93, 285] on div "× Adicionar rua [GEOGRAPHIC_DATA] * [GEOGRAPHIC_DATA] [GEOGRAPHIC_DATA] [GEOGRA…" at bounding box center [704, 361] width 1408 height 723
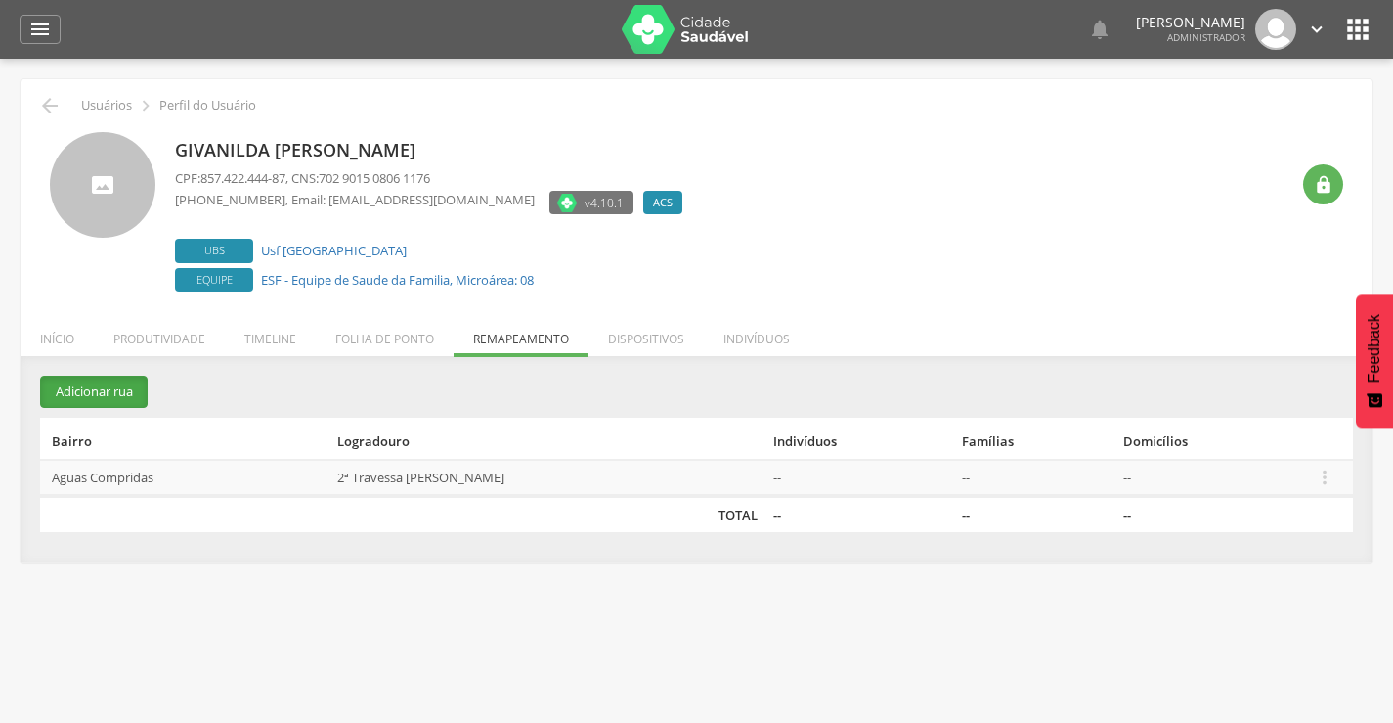
click at [112, 391] on button "Adicionar rua" at bounding box center [94, 391] width 108 height 32
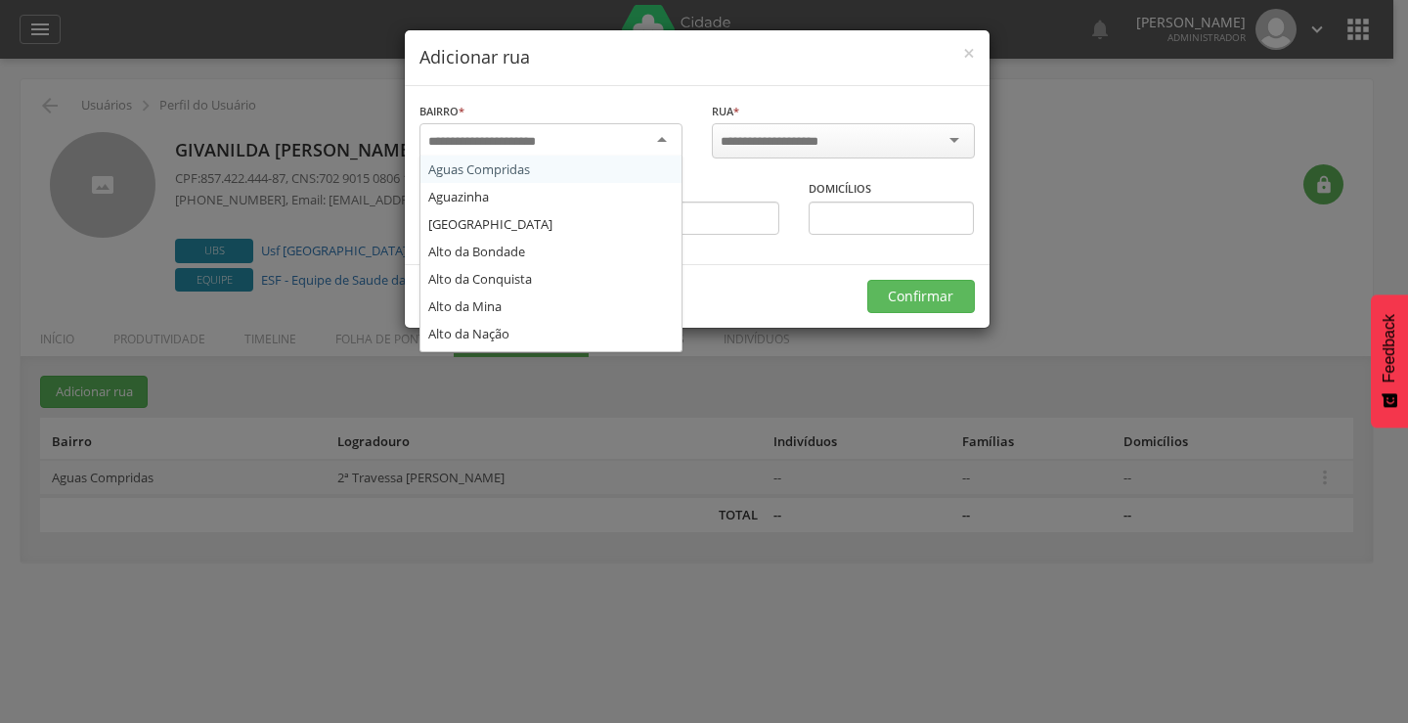
click at [492, 140] on input "select-one" at bounding box center [494, 142] width 133 height 18
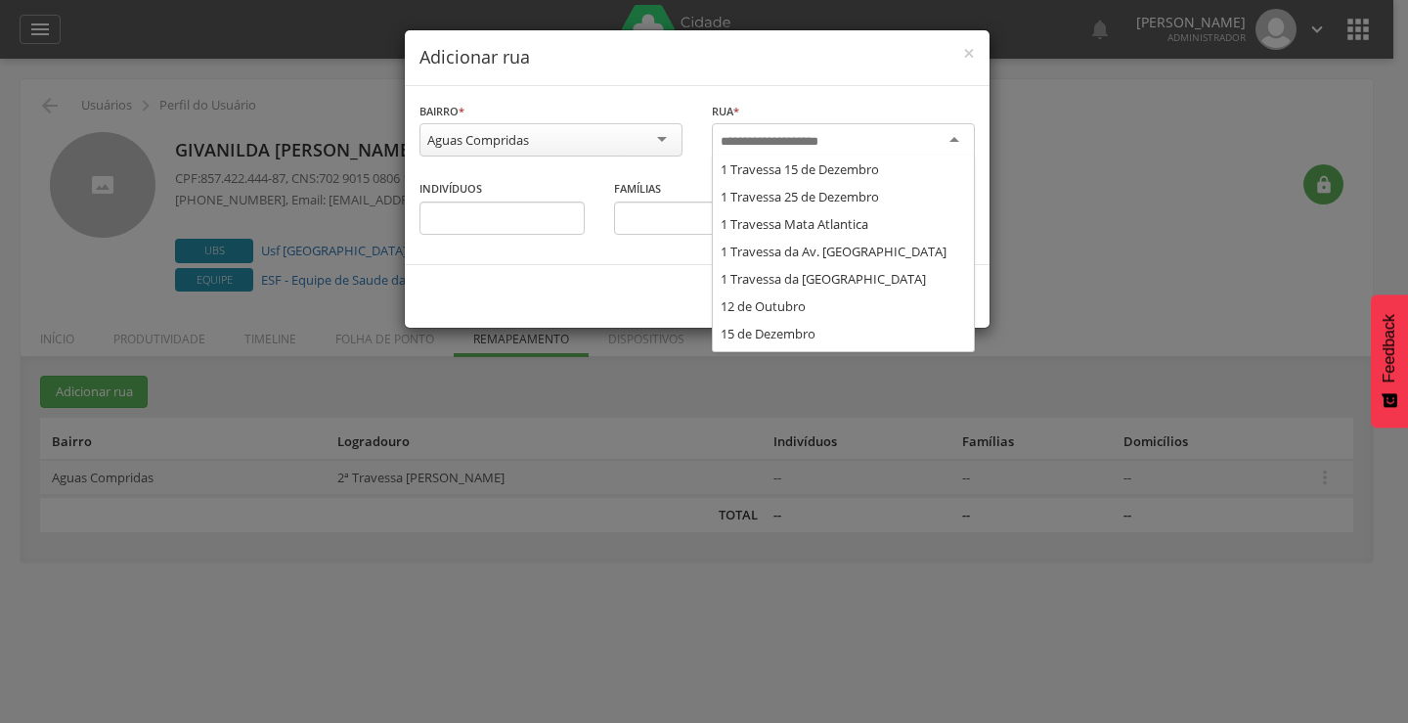
click at [759, 134] on input "select-one" at bounding box center [783, 142] width 124 height 18
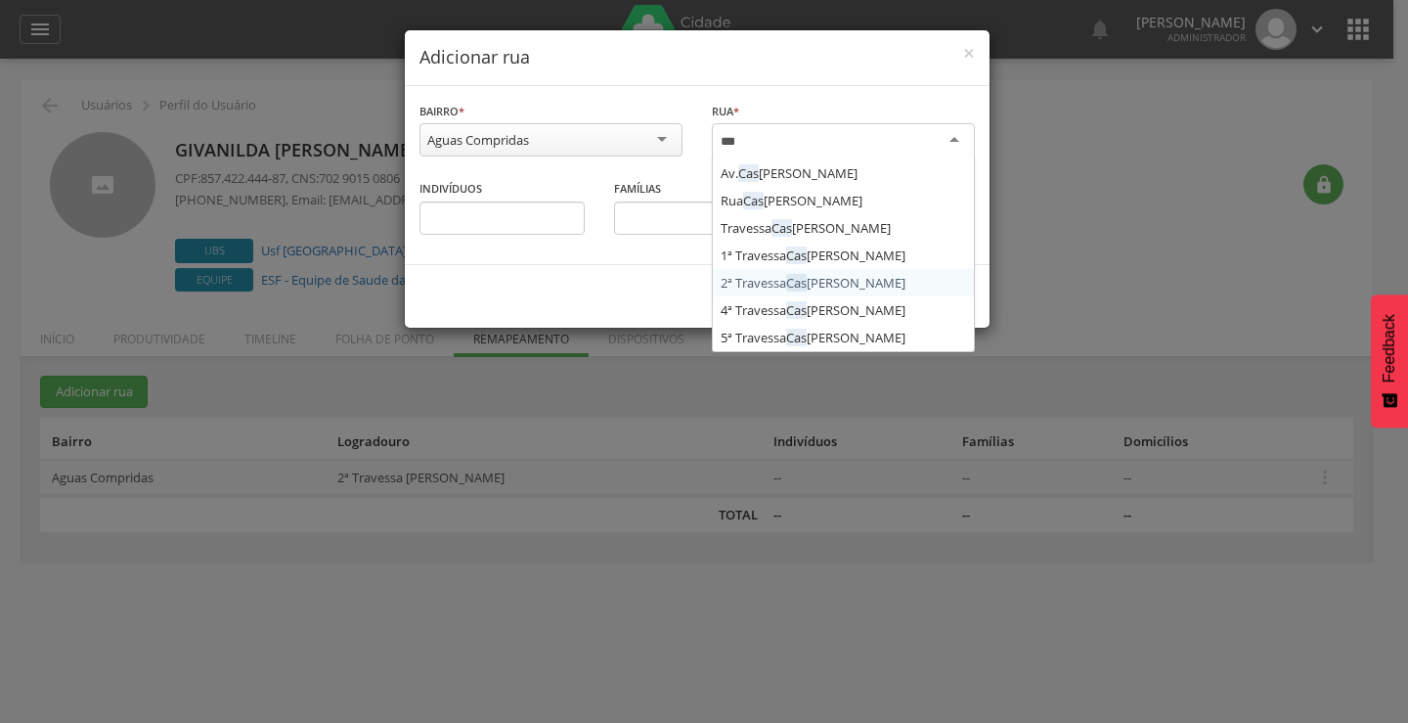
type input "****"
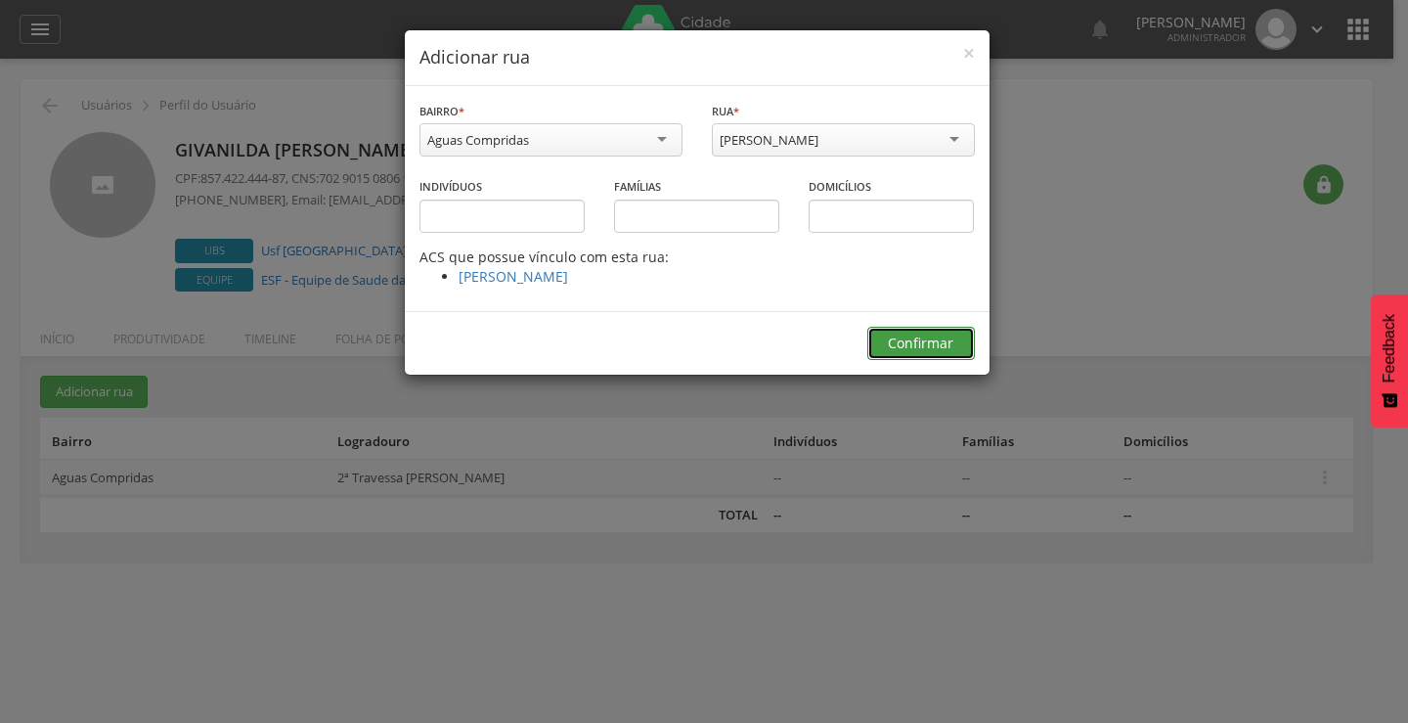
click at [908, 334] on button "Confirmar" at bounding box center [921, 343] width 108 height 33
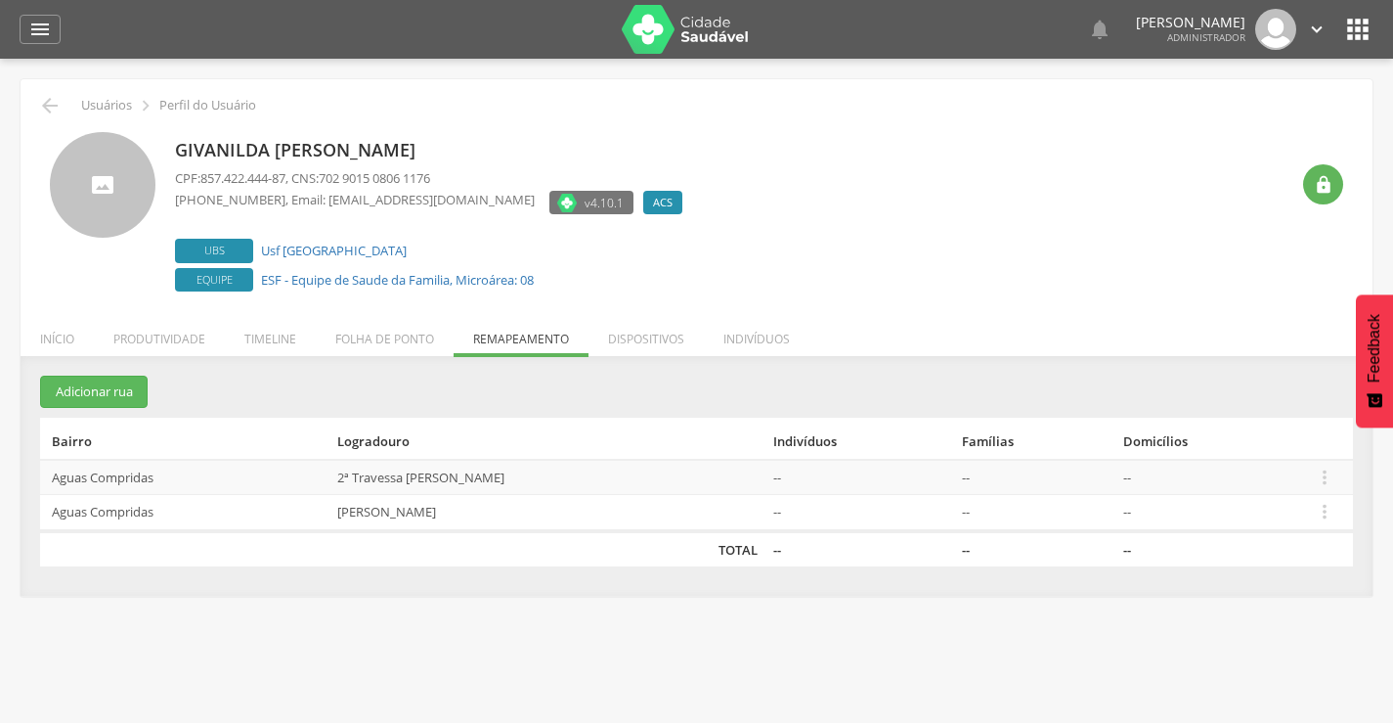
click at [53, 281] on div "Givanilda [PERSON_NAME] CPF: 857.422.444-87 , CNS: 702 9015 0806 1176 [PHONE_NU…" at bounding box center [697, 214] width 1294 height 164
click at [113, 397] on button "Adicionar rua" at bounding box center [94, 391] width 108 height 32
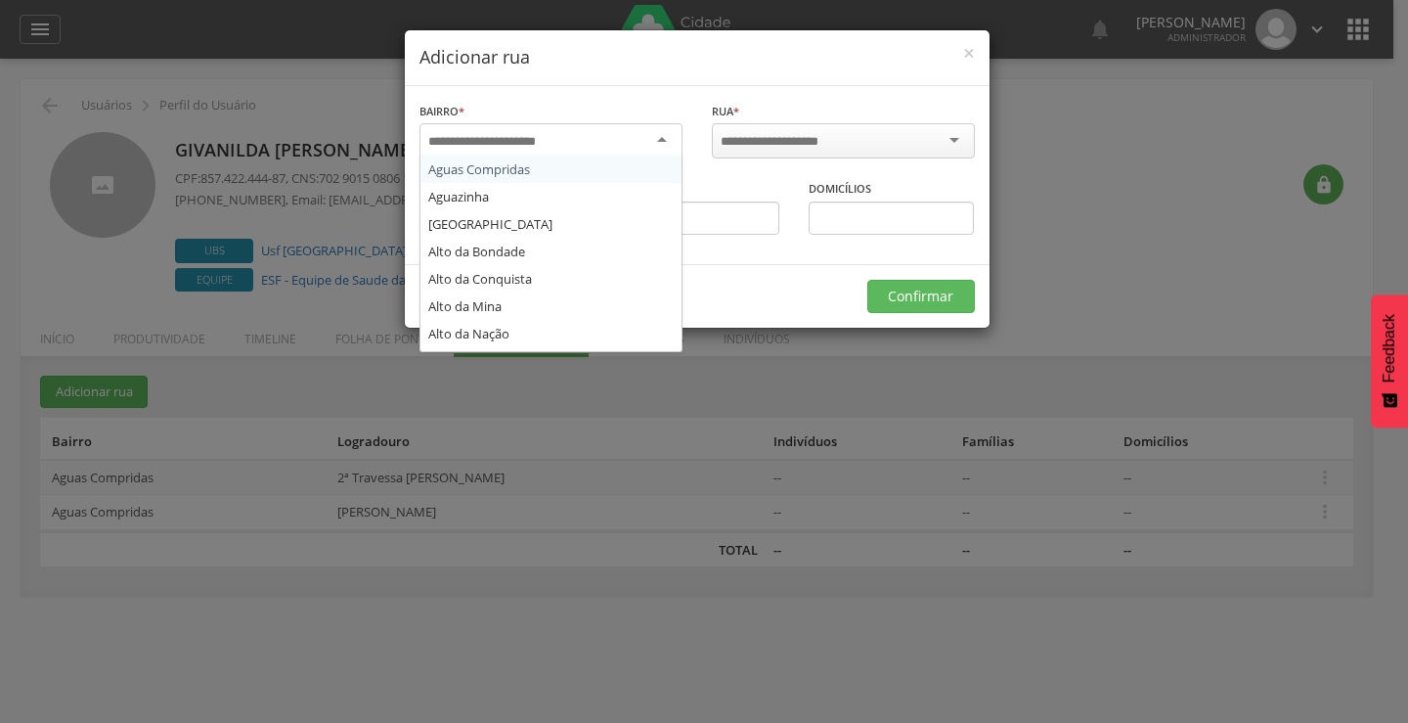
click at [448, 145] on input "select-one" at bounding box center [494, 142] width 133 height 18
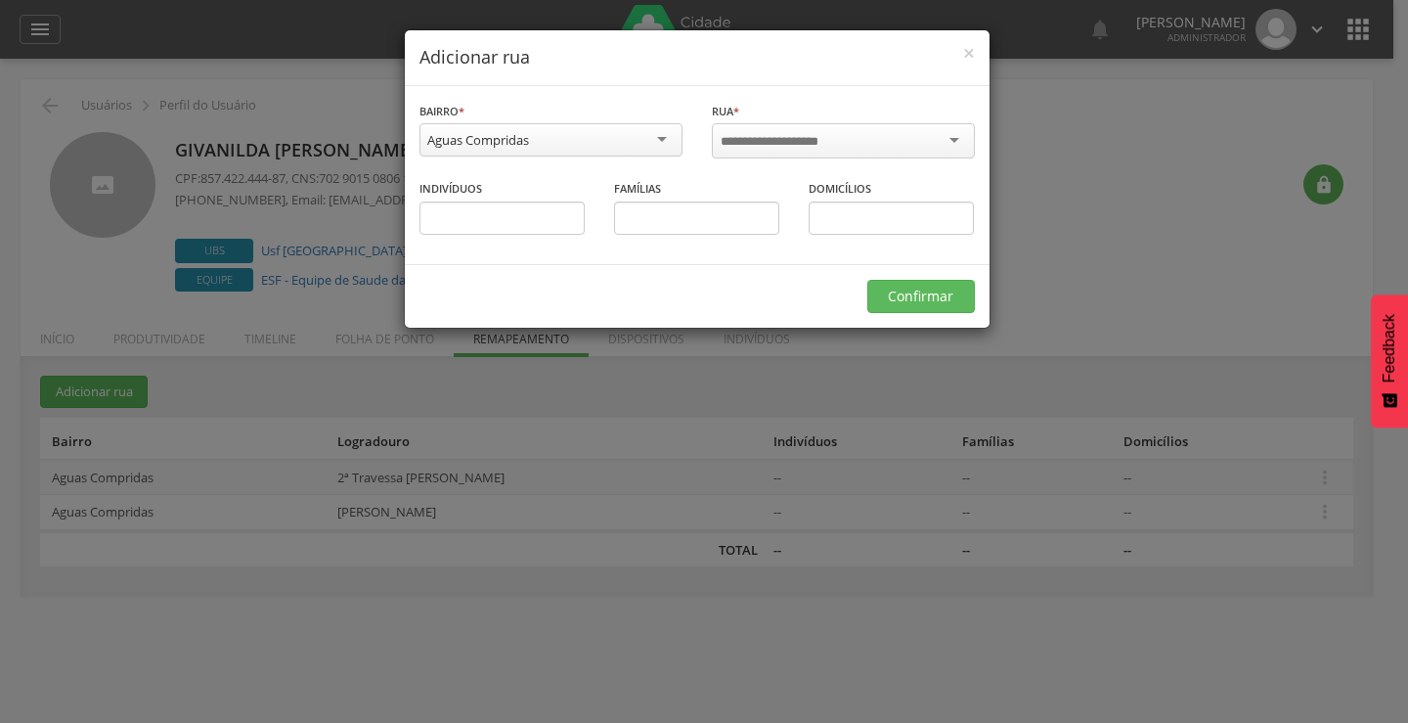
click at [727, 135] on input "select-one" at bounding box center [783, 142] width 124 height 18
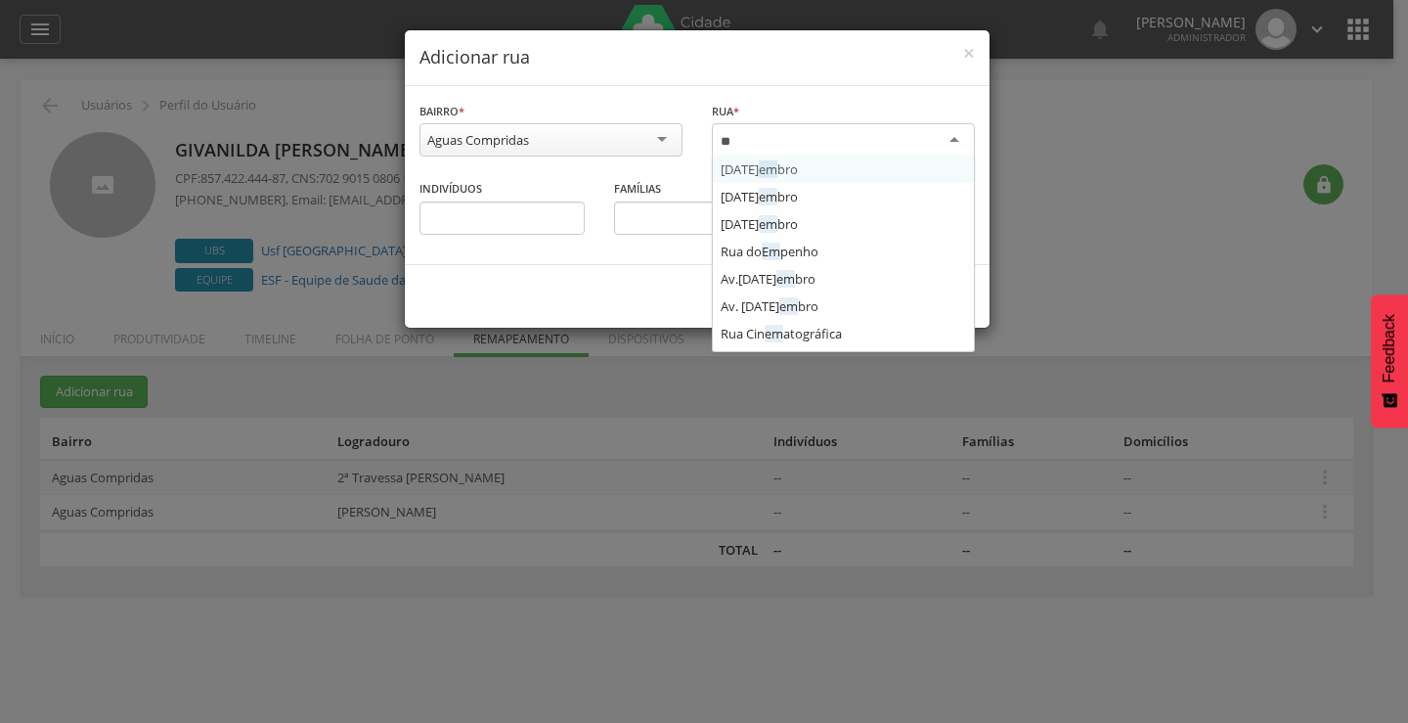
type input "***"
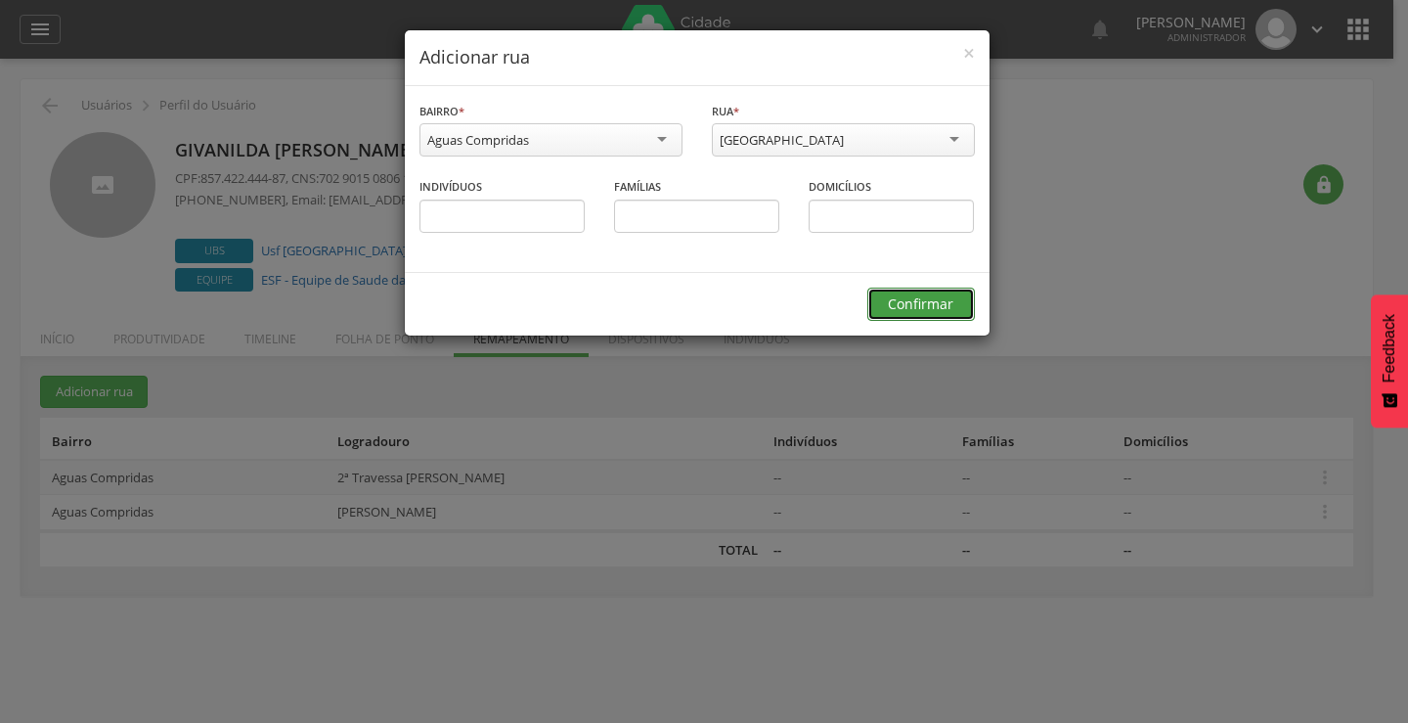
click at [931, 315] on button "Confirmar" at bounding box center [921, 303] width 108 height 33
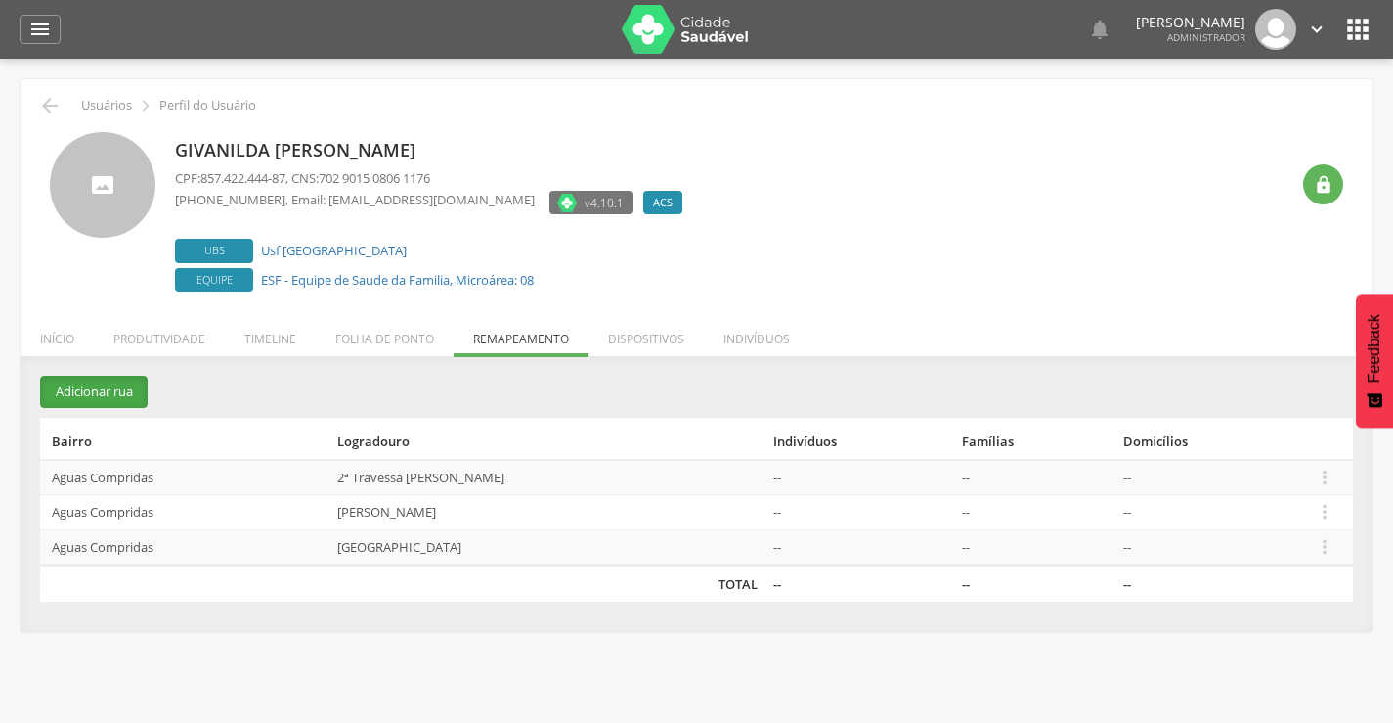
click at [102, 396] on button "Adicionar rua" at bounding box center [94, 391] width 108 height 32
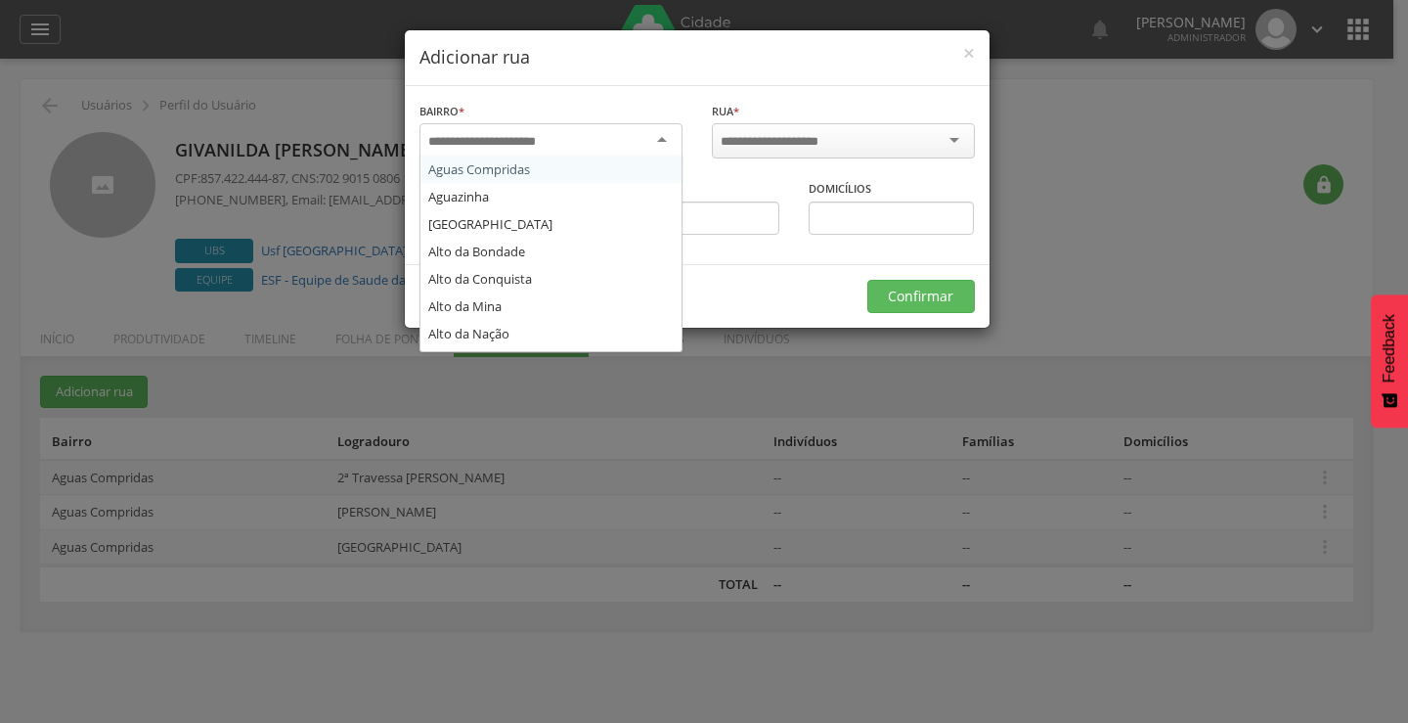
click at [471, 140] on input "select-one" at bounding box center [494, 142] width 133 height 18
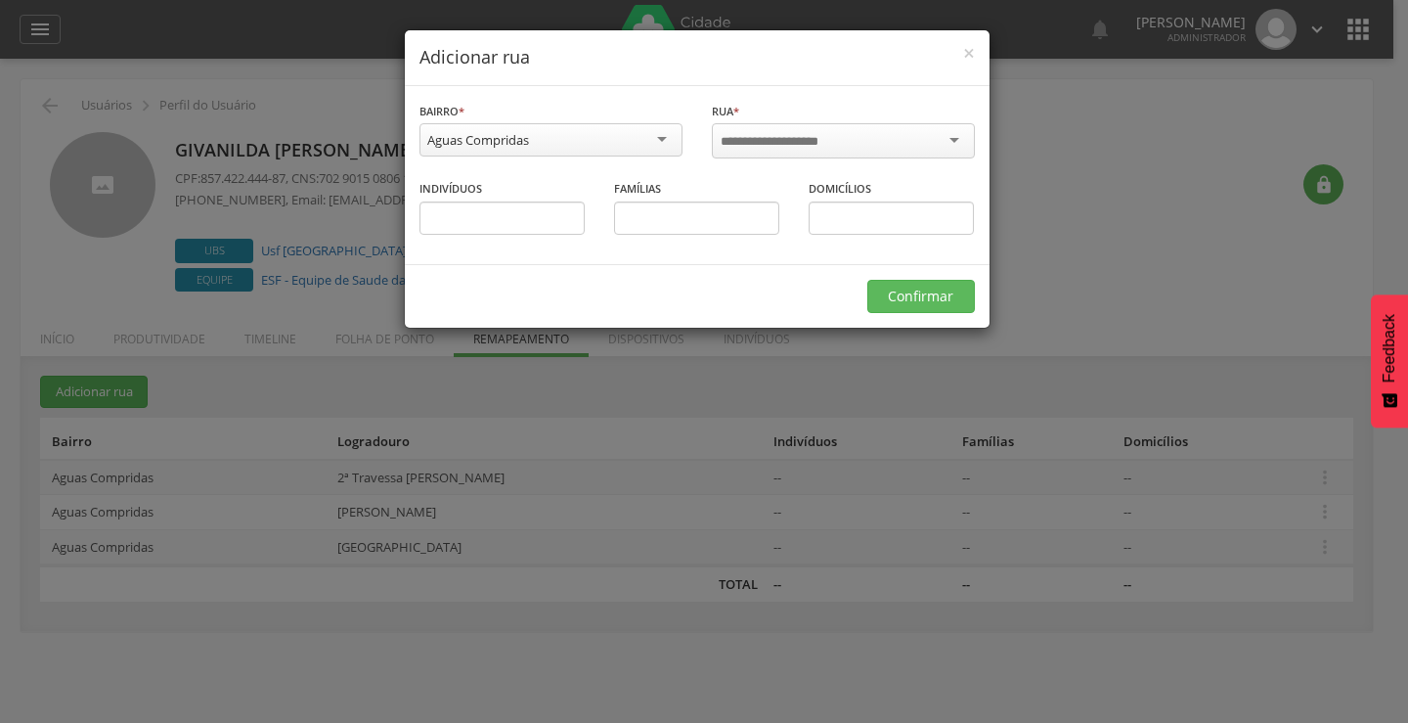
click at [52, 243] on div "**********" at bounding box center [704, 361] width 1408 height 723
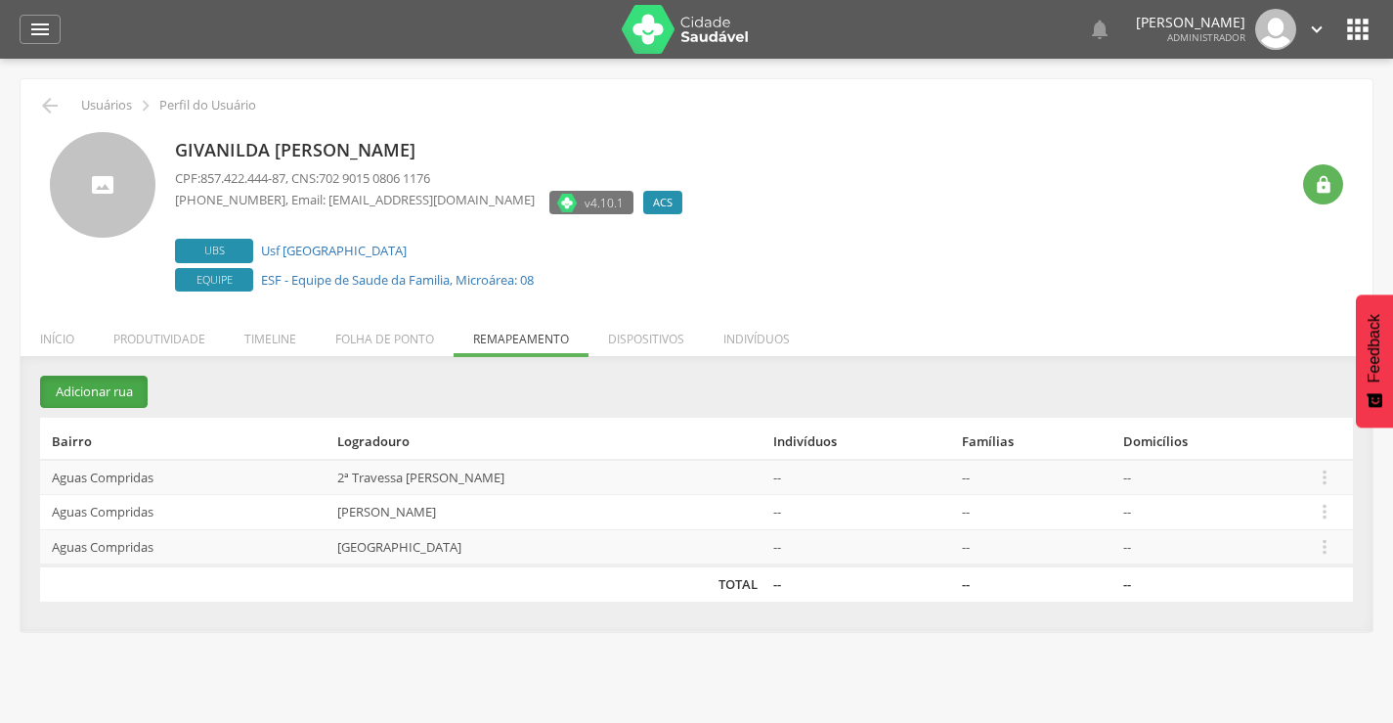
click at [107, 392] on button "Adicionar rua" at bounding box center [94, 391] width 108 height 32
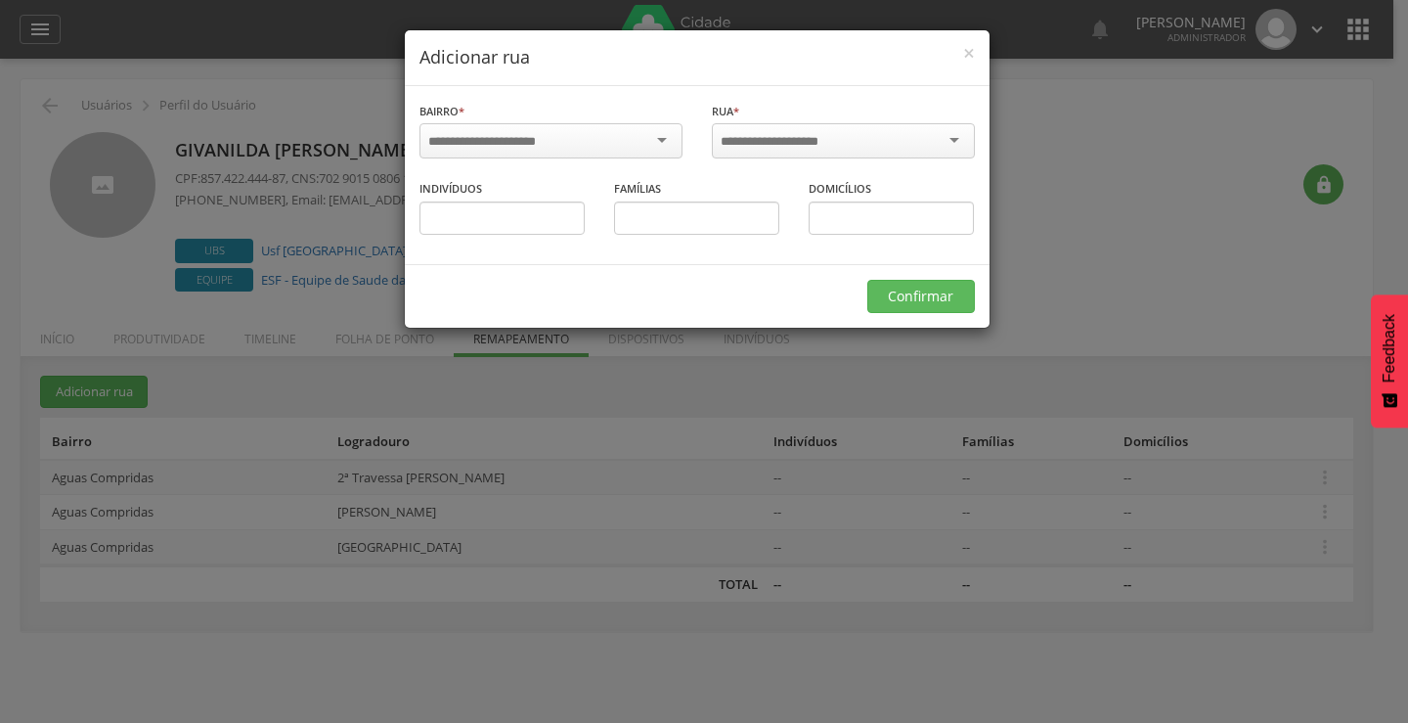
click at [554, 133] on input "select-one" at bounding box center [494, 142] width 133 height 18
click at [68, 287] on div "**********" at bounding box center [704, 361] width 1408 height 723
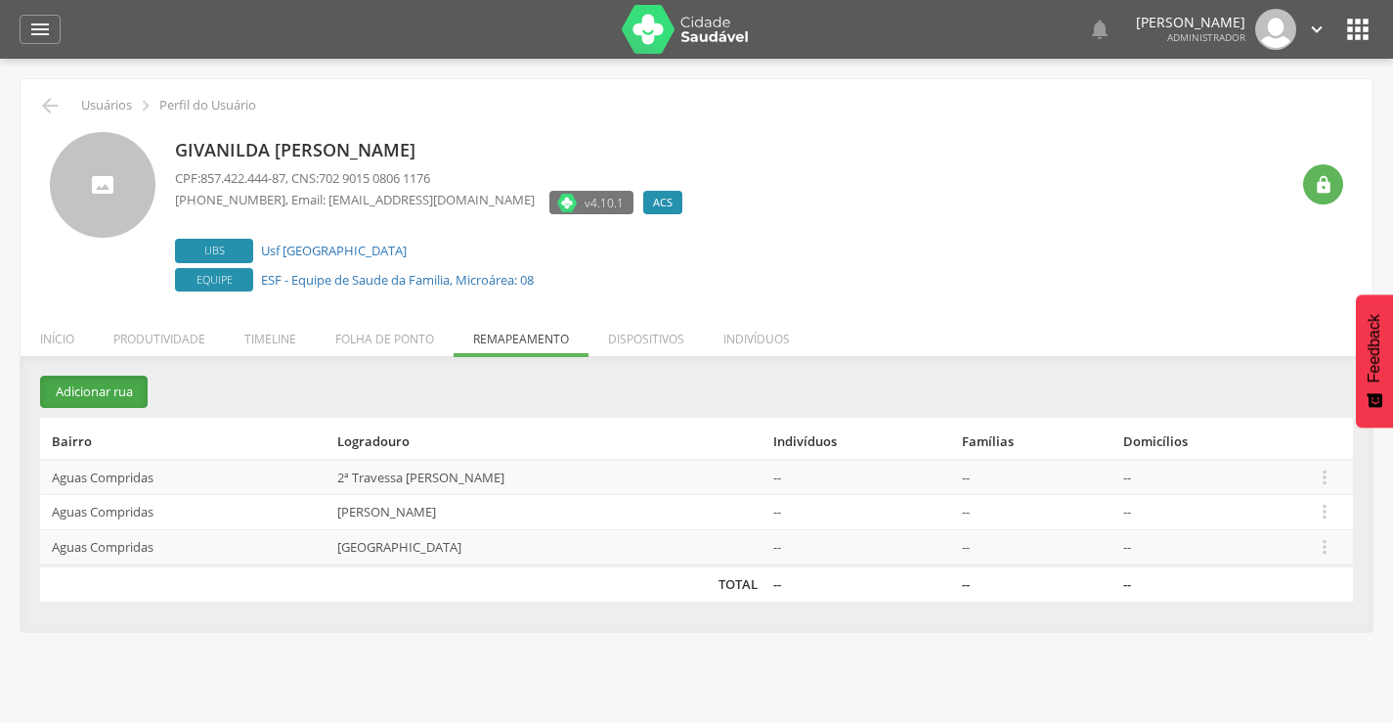
click at [74, 383] on button "Adicionar rua" at bounding box center [94, 391] width 108 height 32
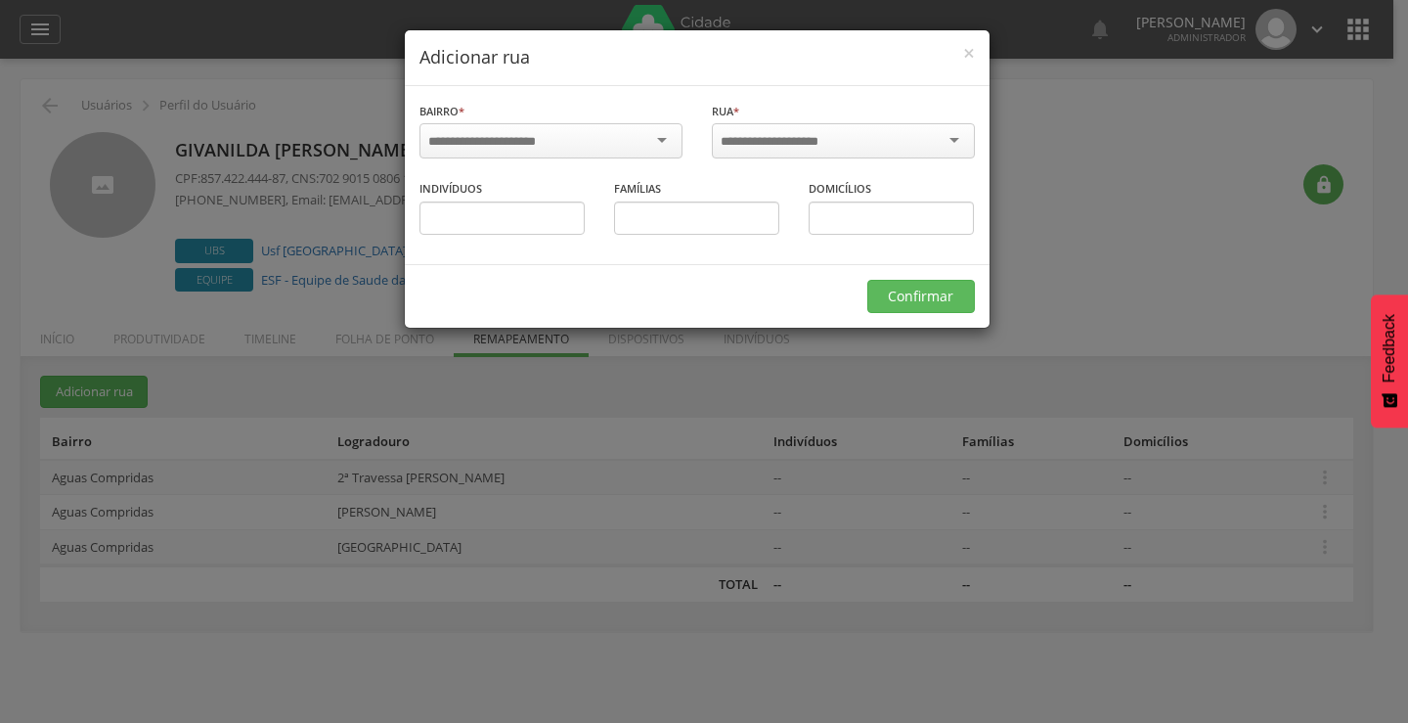
click at [476, 142] on input "select-one" at bounding box center [494, 142] width 133 height 18
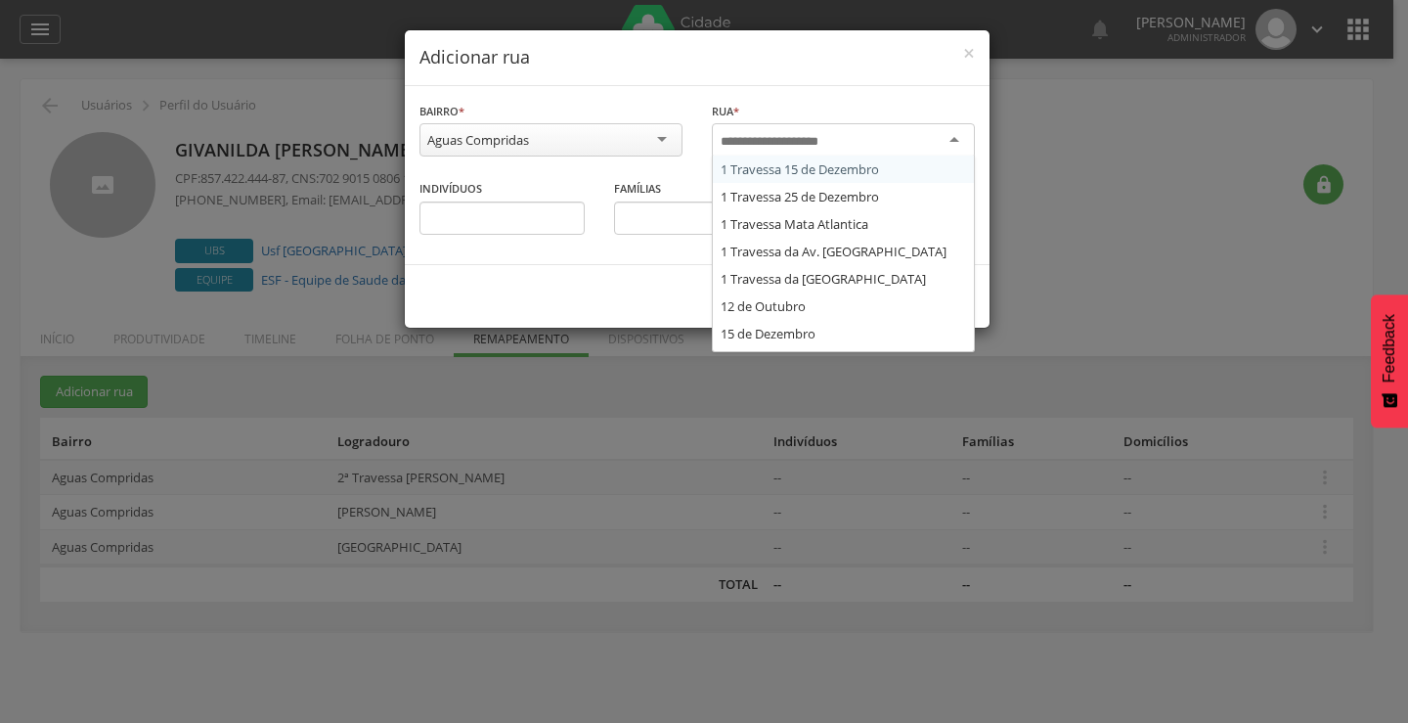
click at [737, 136] on input "select-one" at bounding box center [783, 142] width 124 height 18
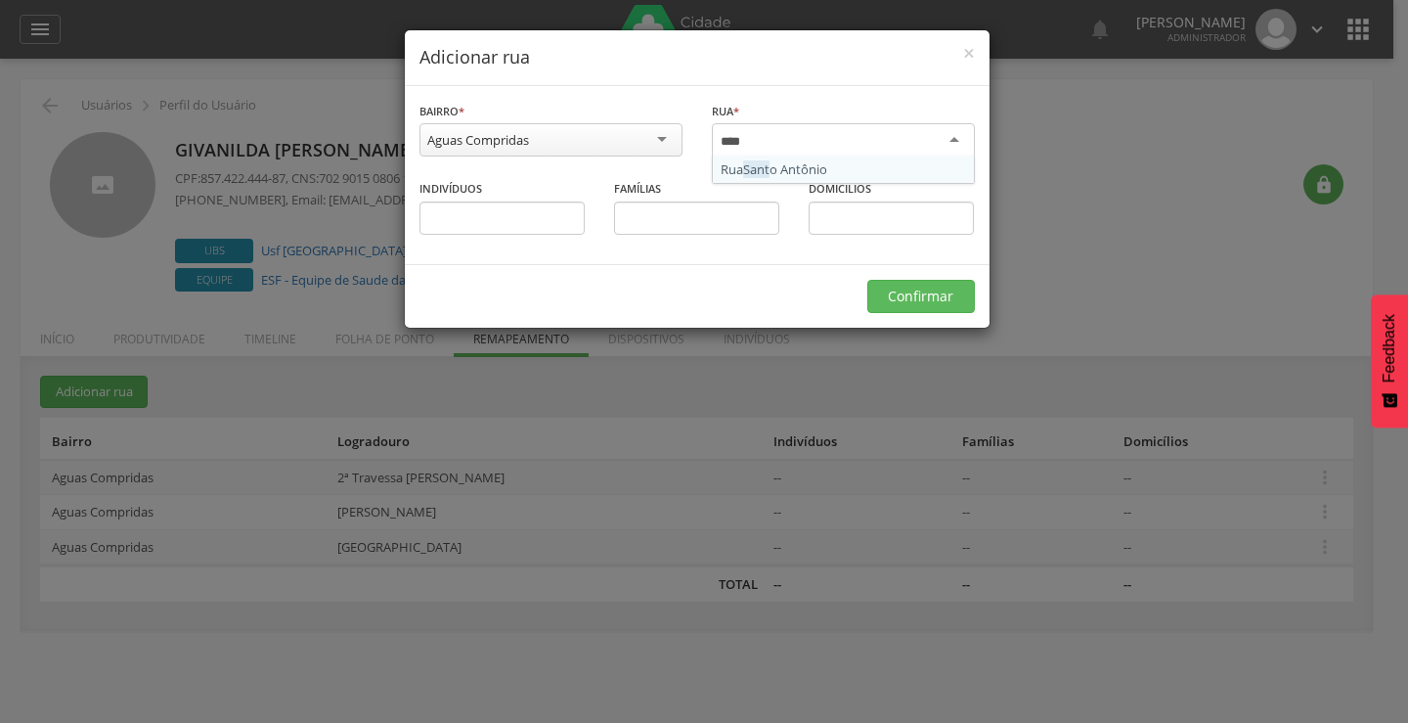
type input "*****"
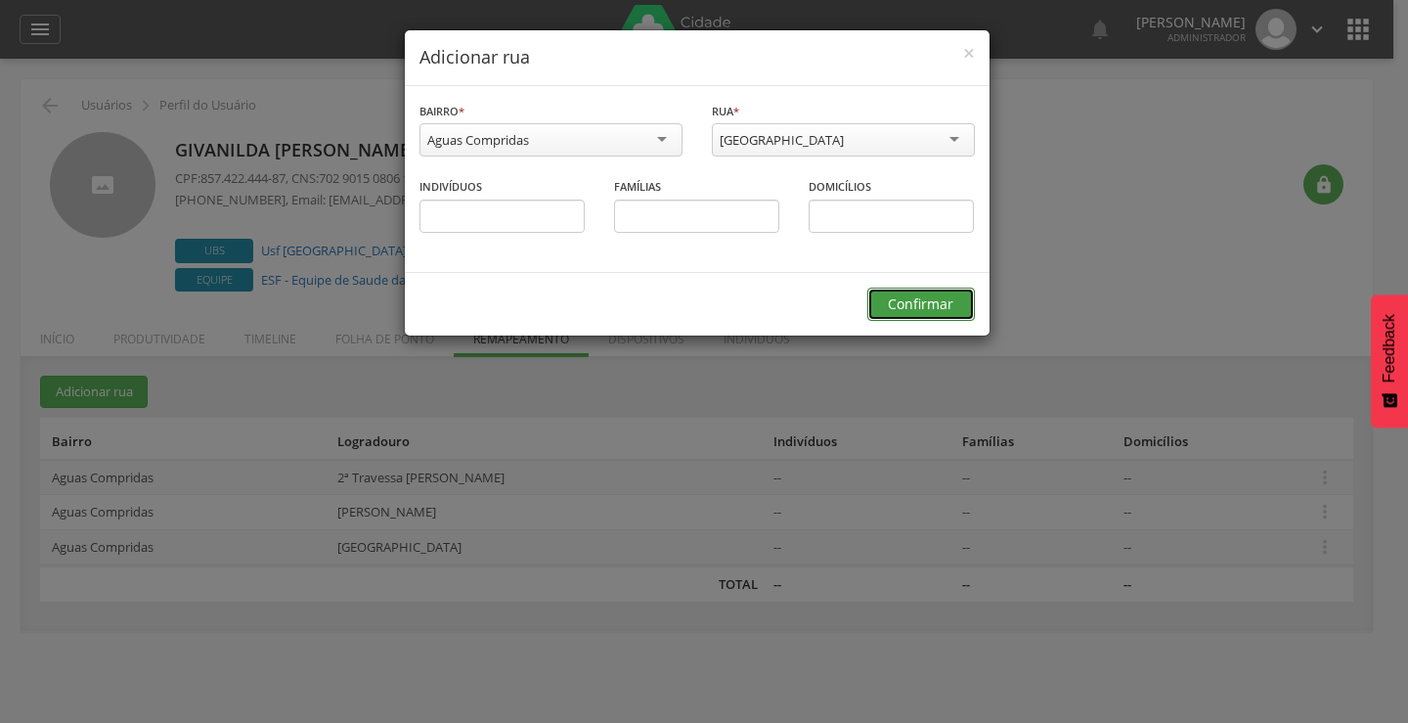
click at [915, 306] on button "Confirmar" at bounding box center [921, 303] width 108 height 33
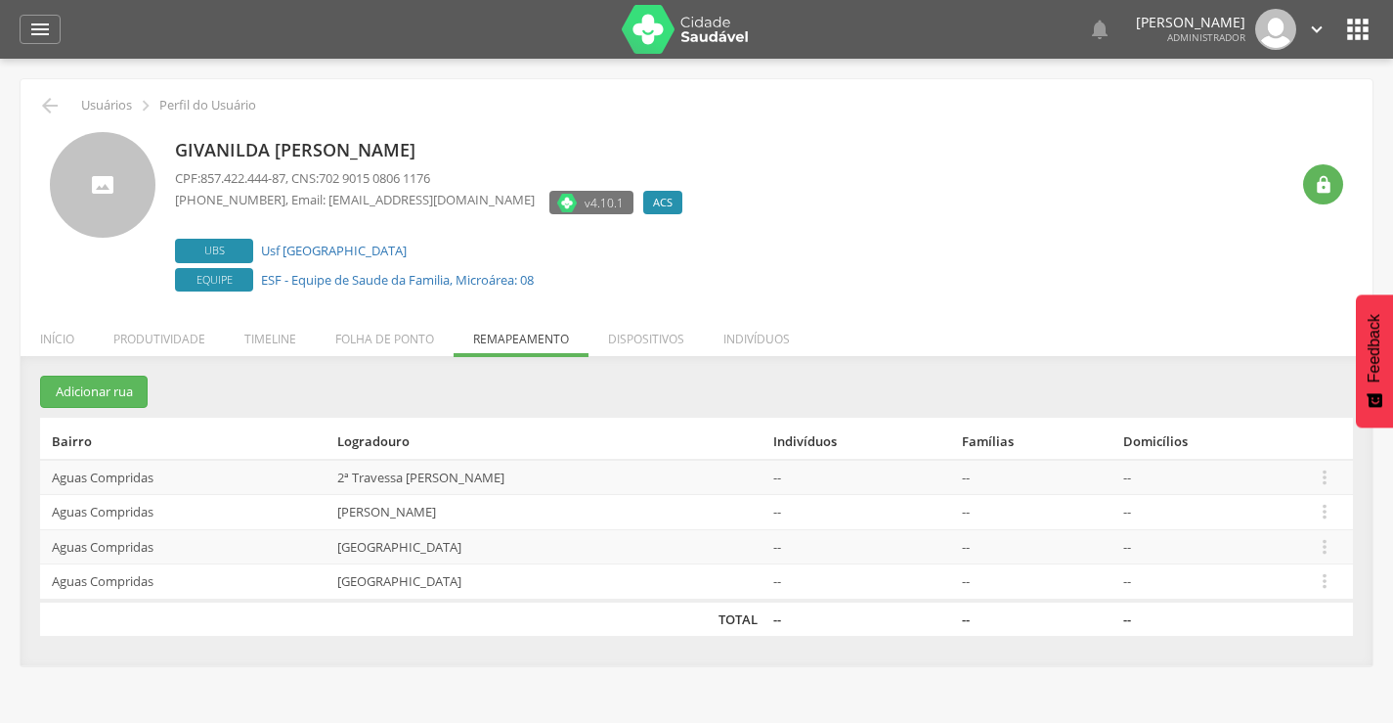
click at [36, 278] on div "Givanilda [PERSON_NAME] CPF: 857.422.444-87 , CNS: 702 9015 0806 1176 [PHONE_NU…" at bounding box center [696, 206] width 1323 height 179
click at [1319, 552] on icon "" at bounding box center [1325, 547] width 22 height 22
click at [1234, 517] on link "Desvincular ACS" at bounding box center [1257, 516] width 154 height 24
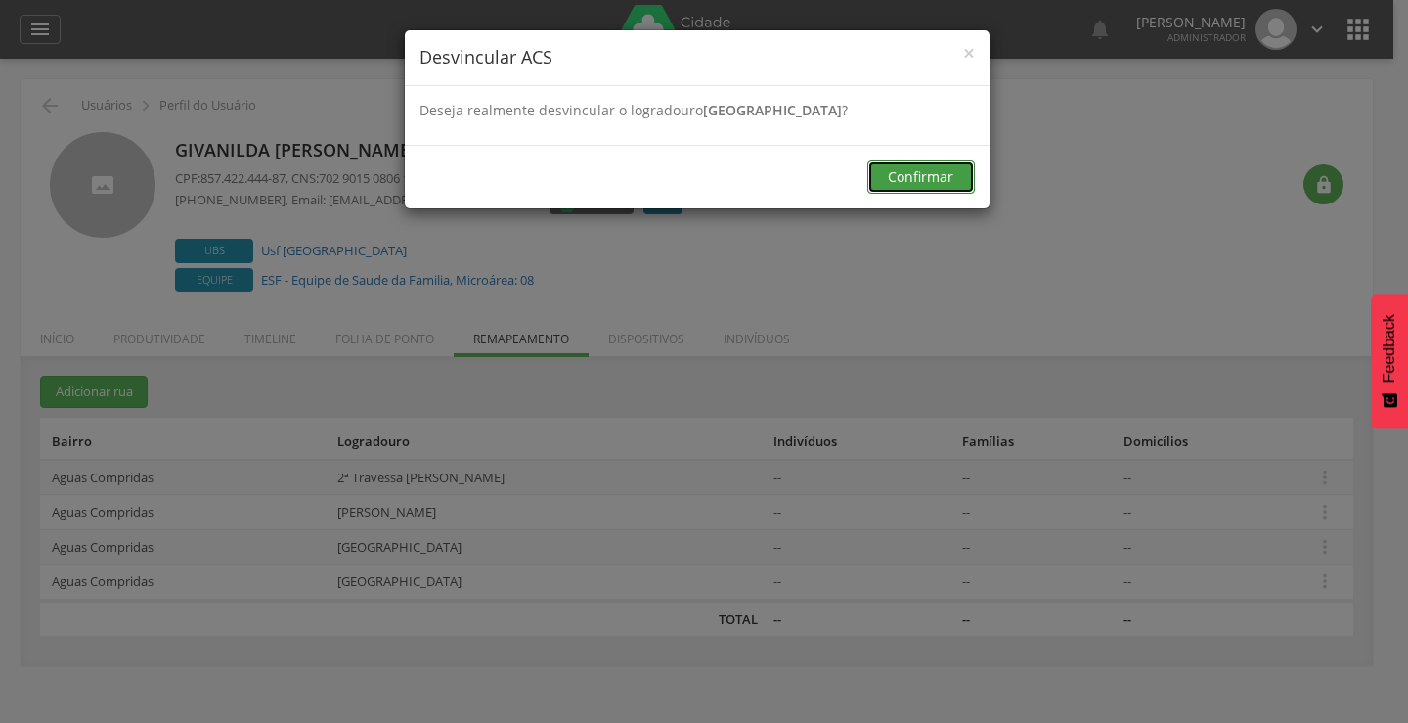
click at [893, 164] on button "Confirmar" at bounding box center [921, 176] width 108 height 33
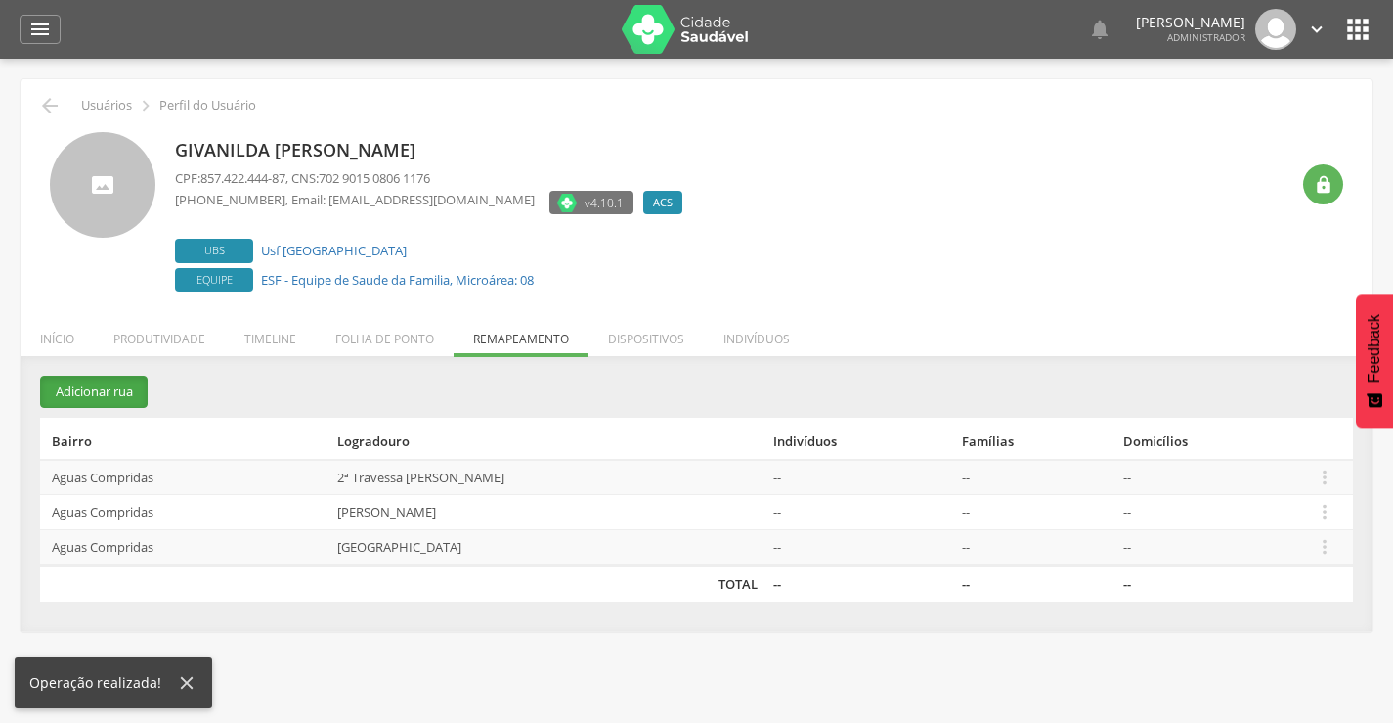
click at [122, 395] on button "Adicionar rua" at bounding box center [94, 391] width 108 height 32
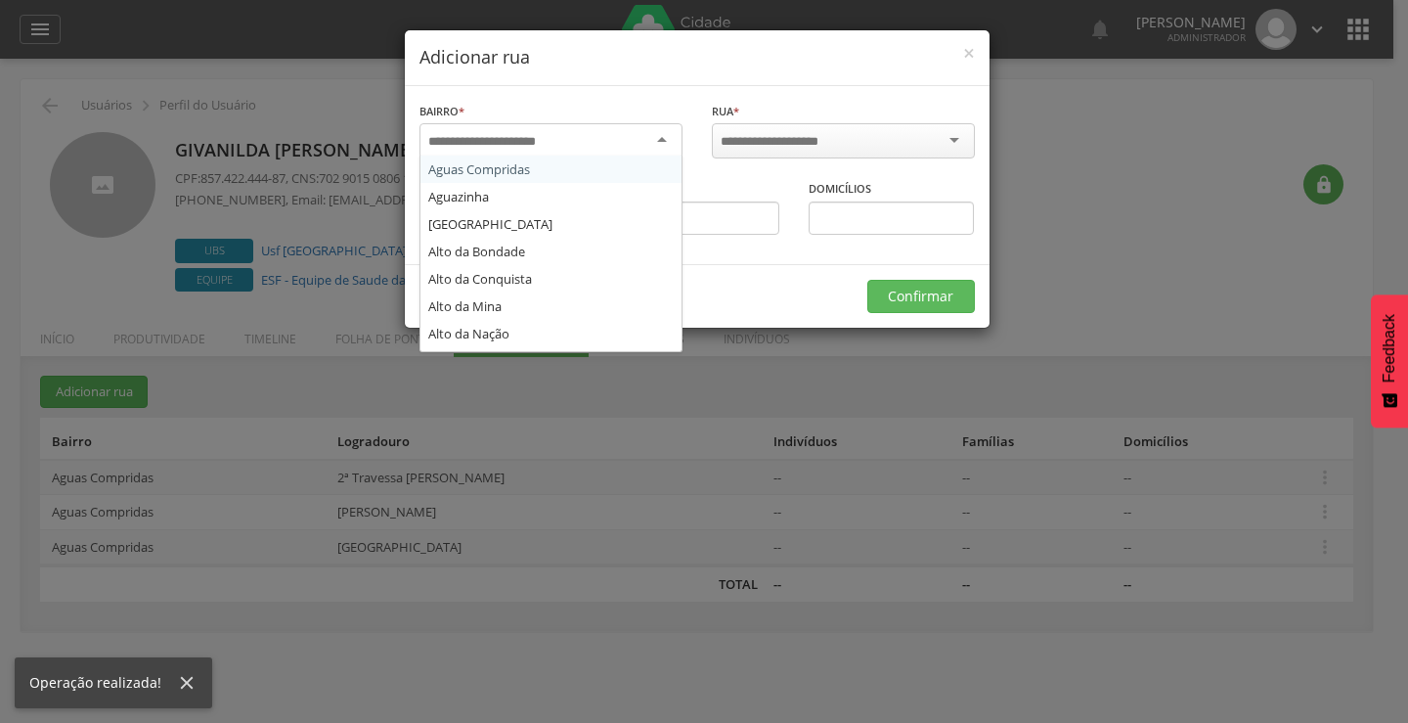
click at [436, 136] on input "select-one" at bounding box center [494, 142] width 133 height 18
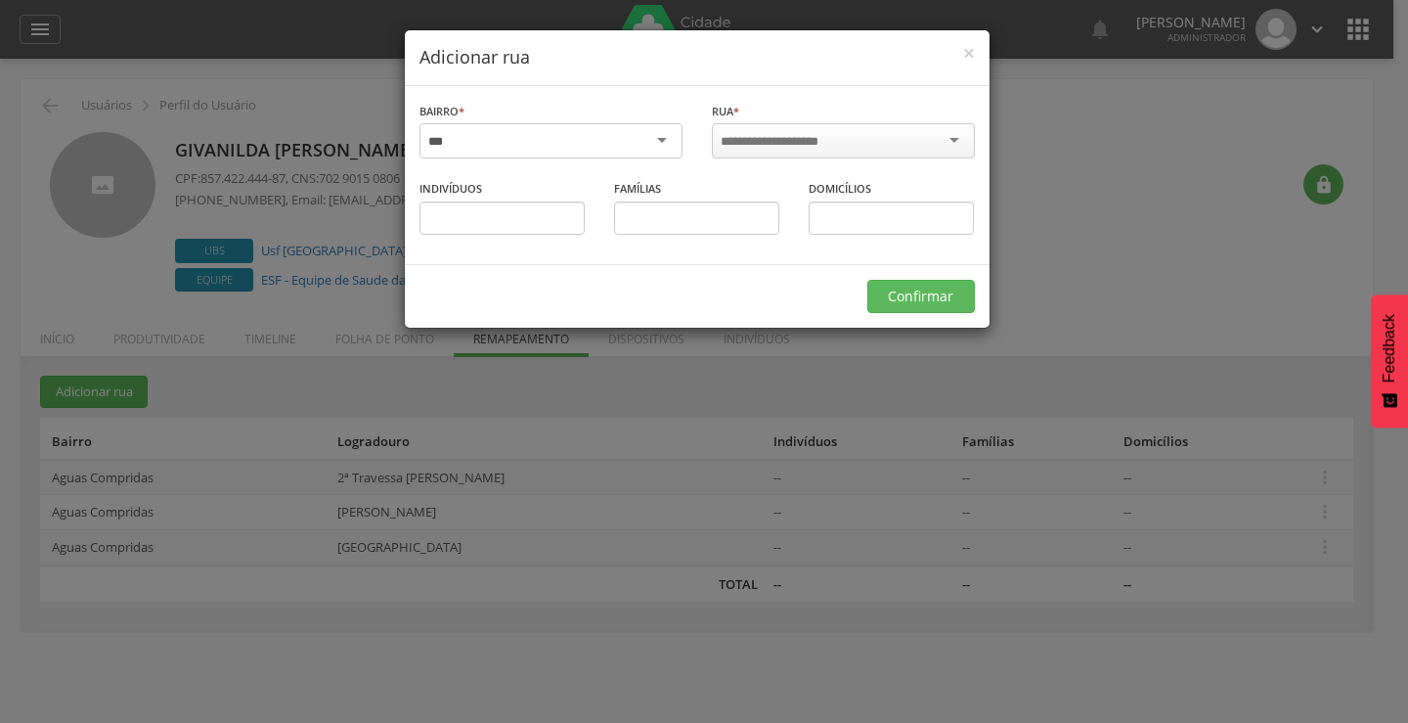
type input "**"
click at [776, 134] on input "select-one" at bounding box center [783, 142] width 124 height 18
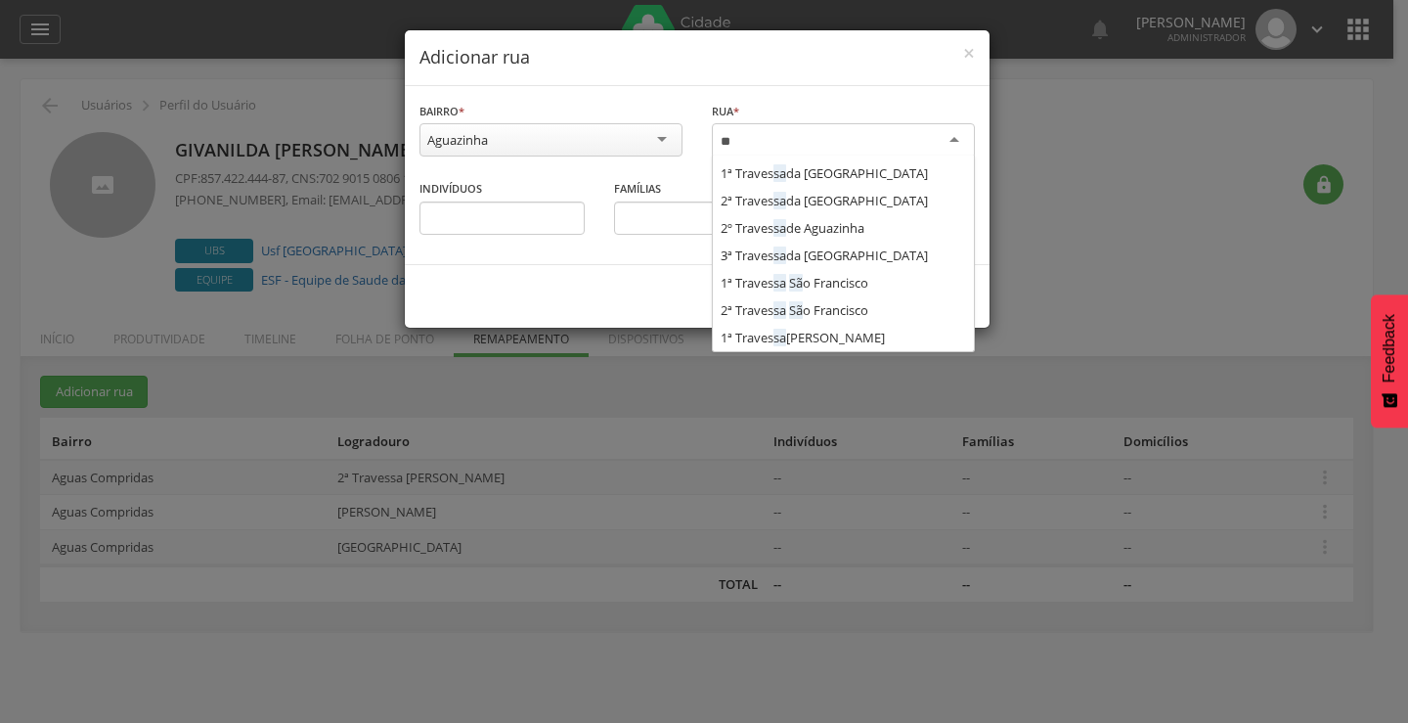
scroll to position [739, 0]
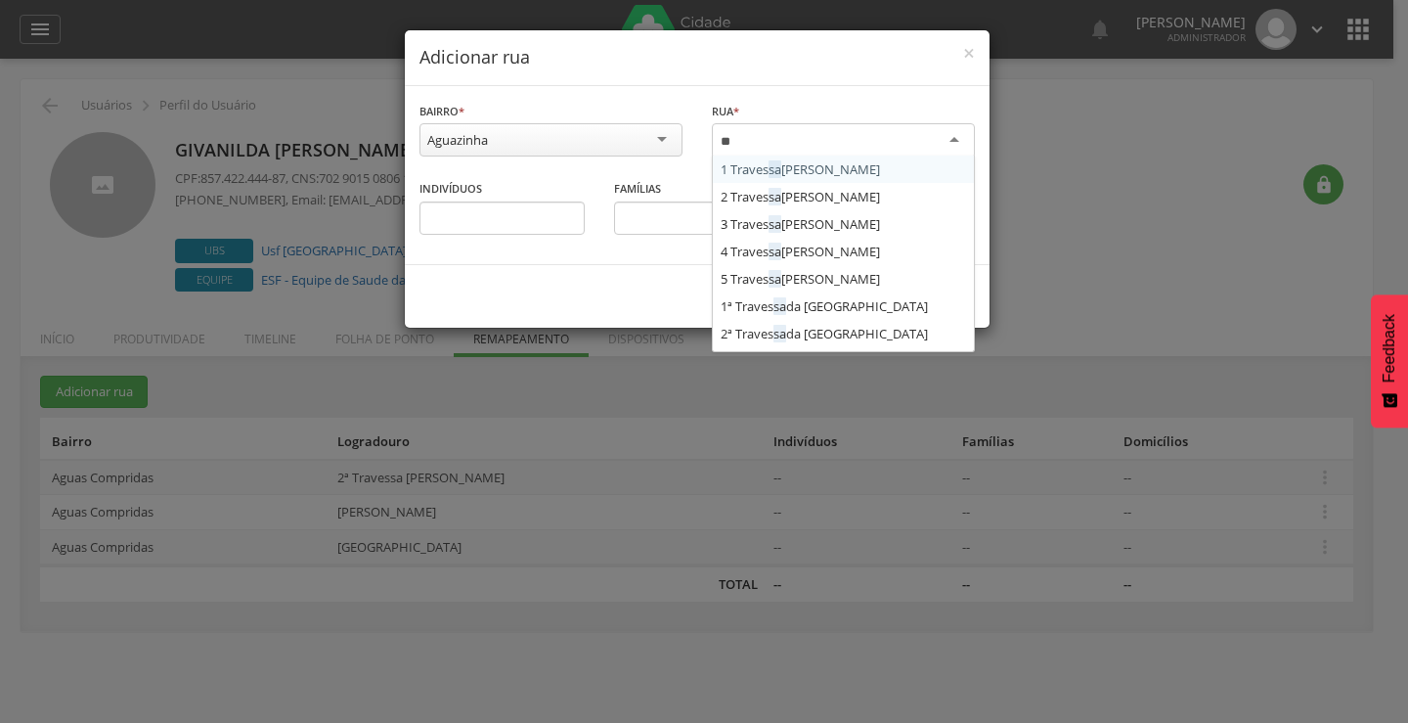
type input "***"
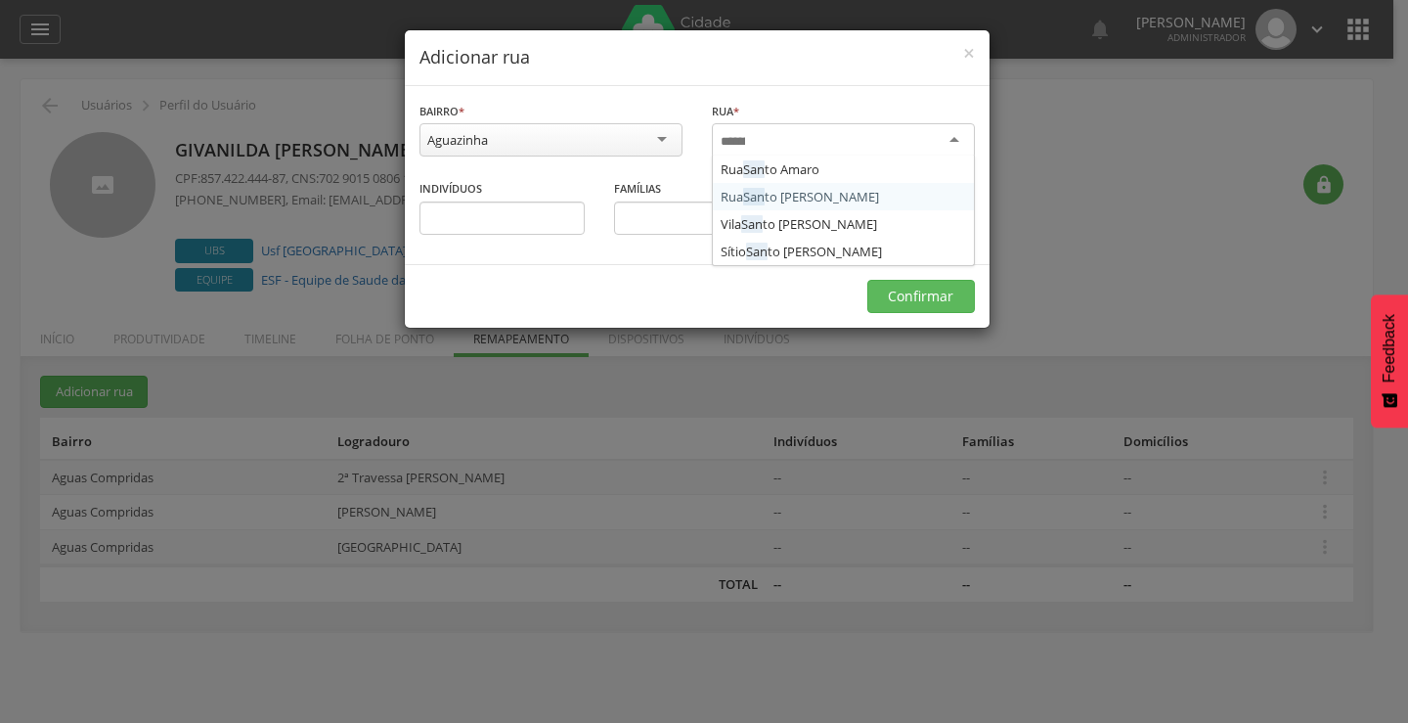
scroll to position [0, 0]
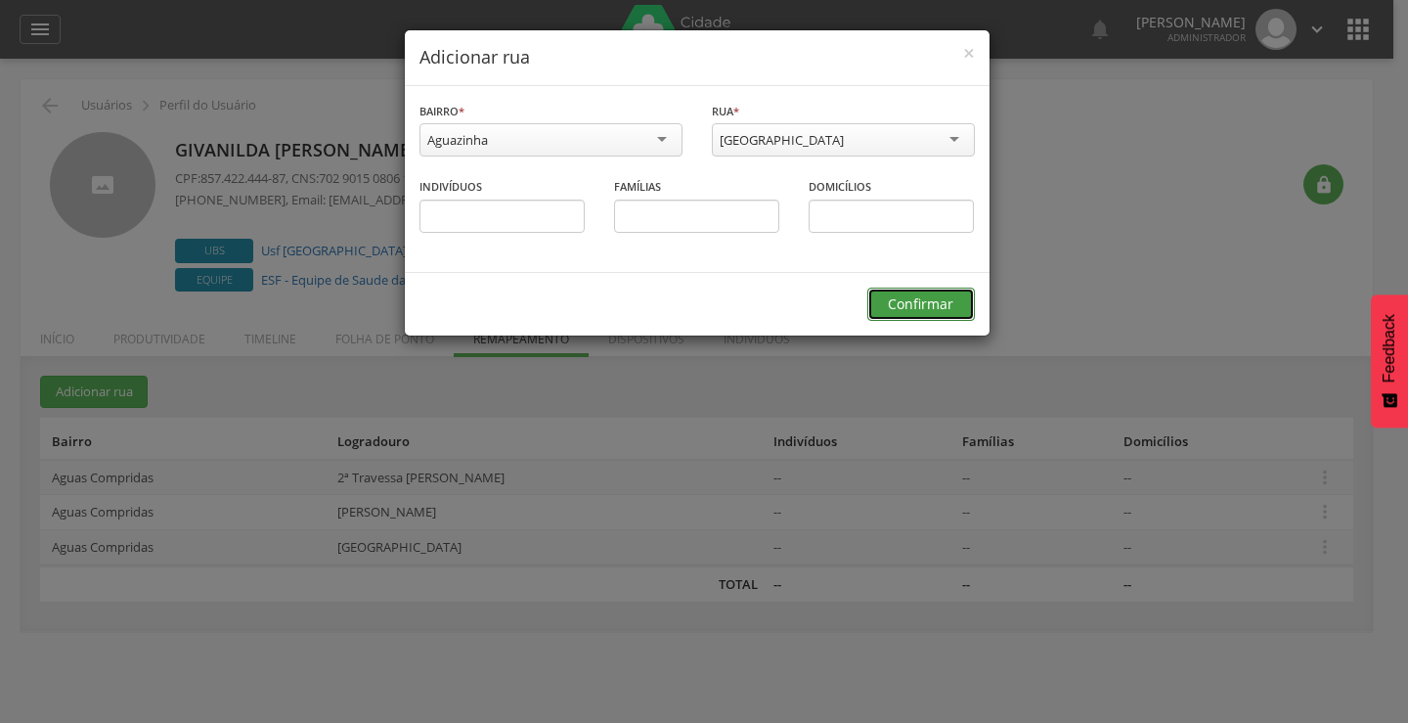
click at [905, 305] on button "Confirmar" at bounding box center [921, 303] width 108 height 33
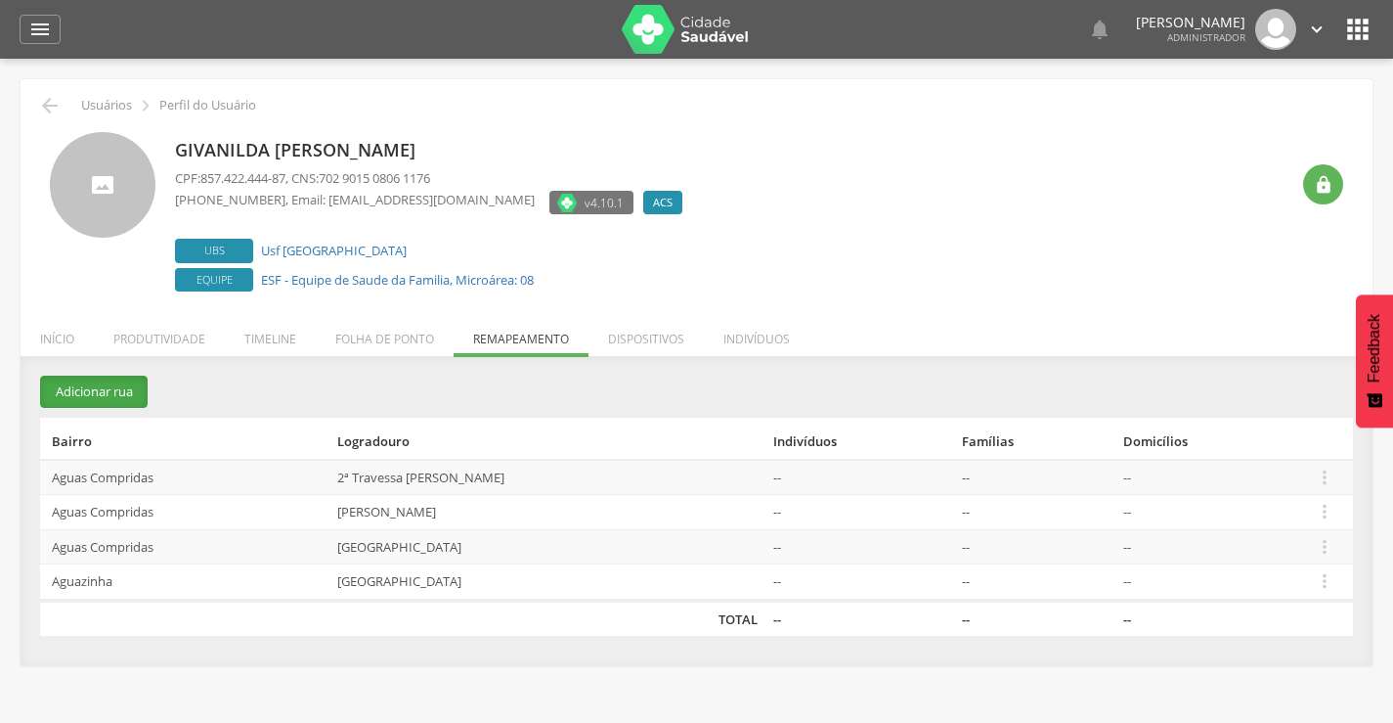
click at [105, 389] on button "Adicionar rua" at bounding box center [94, 391] width 108 height 32
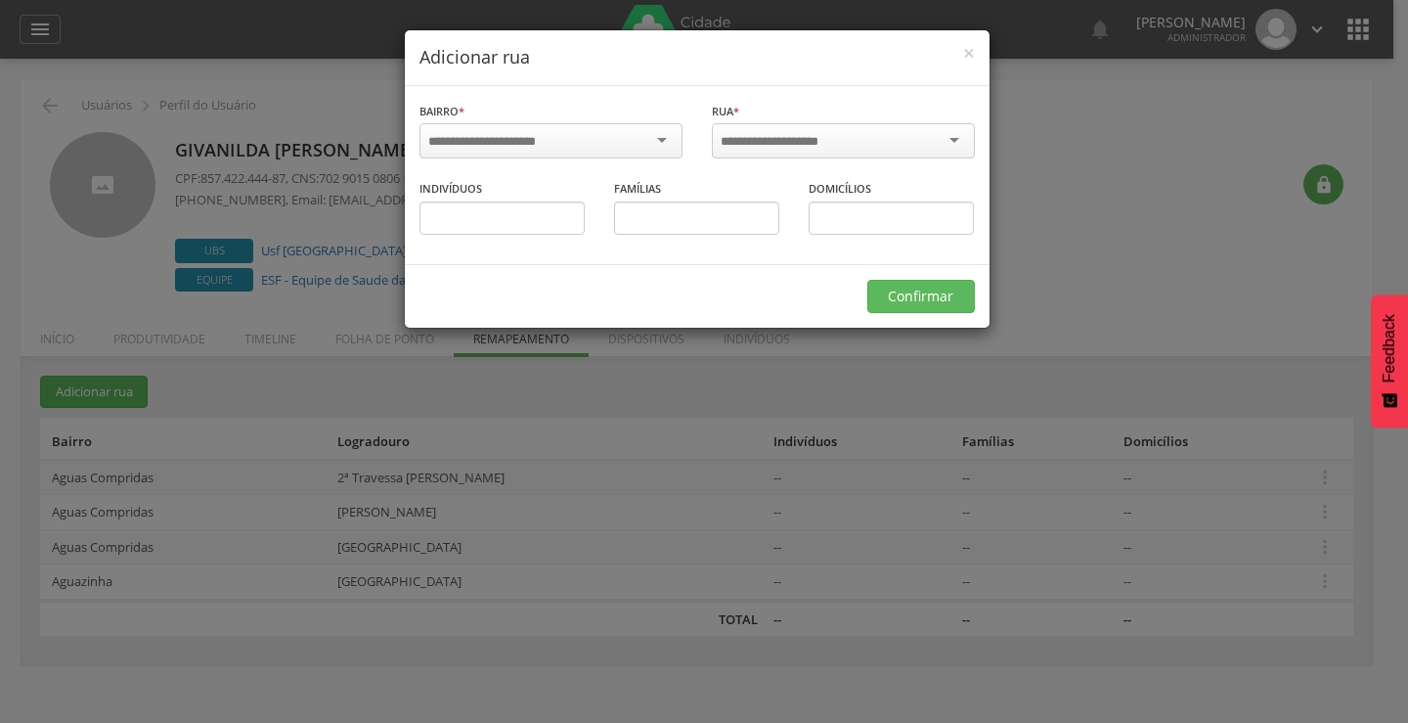
click at [33, 262] on div "× Adicionar rua [GEOGRAPHIC_DATA] * [GEOGRAPHIC_DATA] [GEOGRAPHIC_DATA] [GEOGRA…" at bounding box center [704, 361] width 1408 height 723
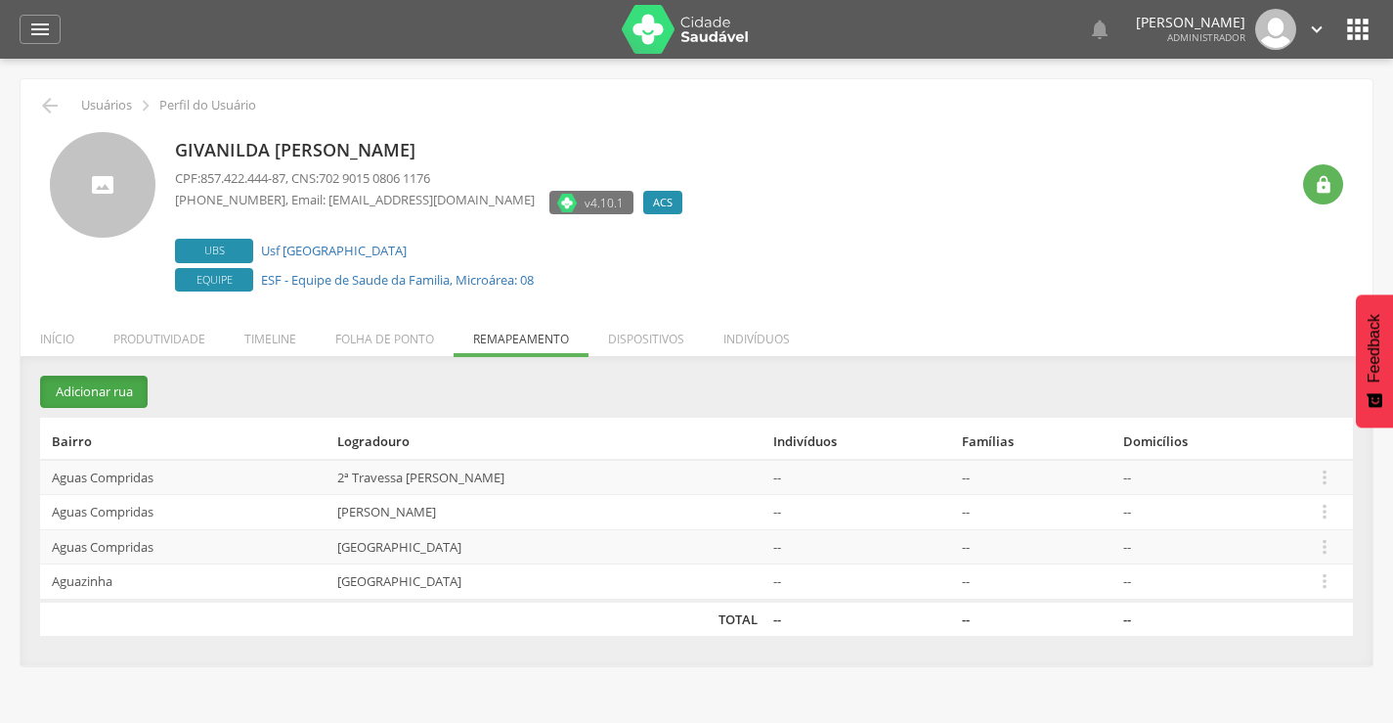
click at [110, 388] on button "Adicionar rua" at bounding box center [94, 391] width 108 height 32
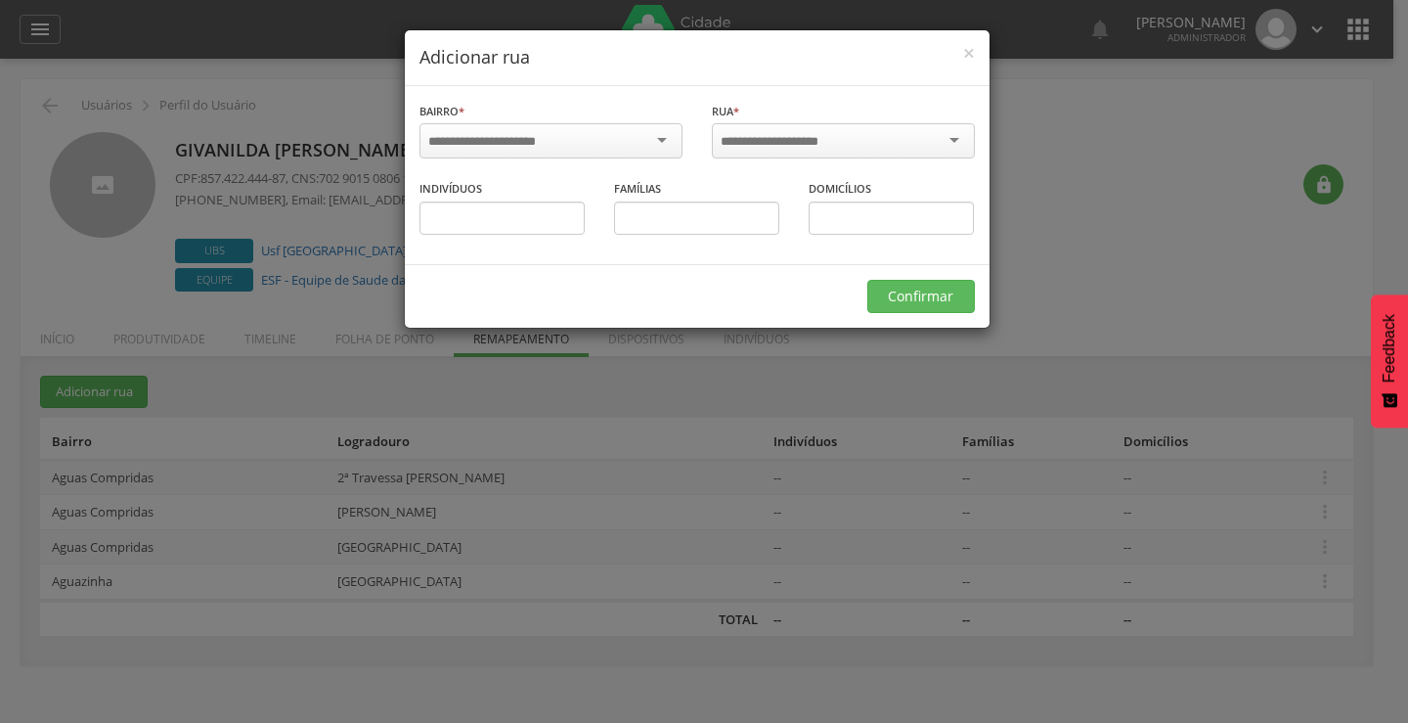
click at [508, 133] on input "select-one" at bounding box center [494, 142] width 133 height 18
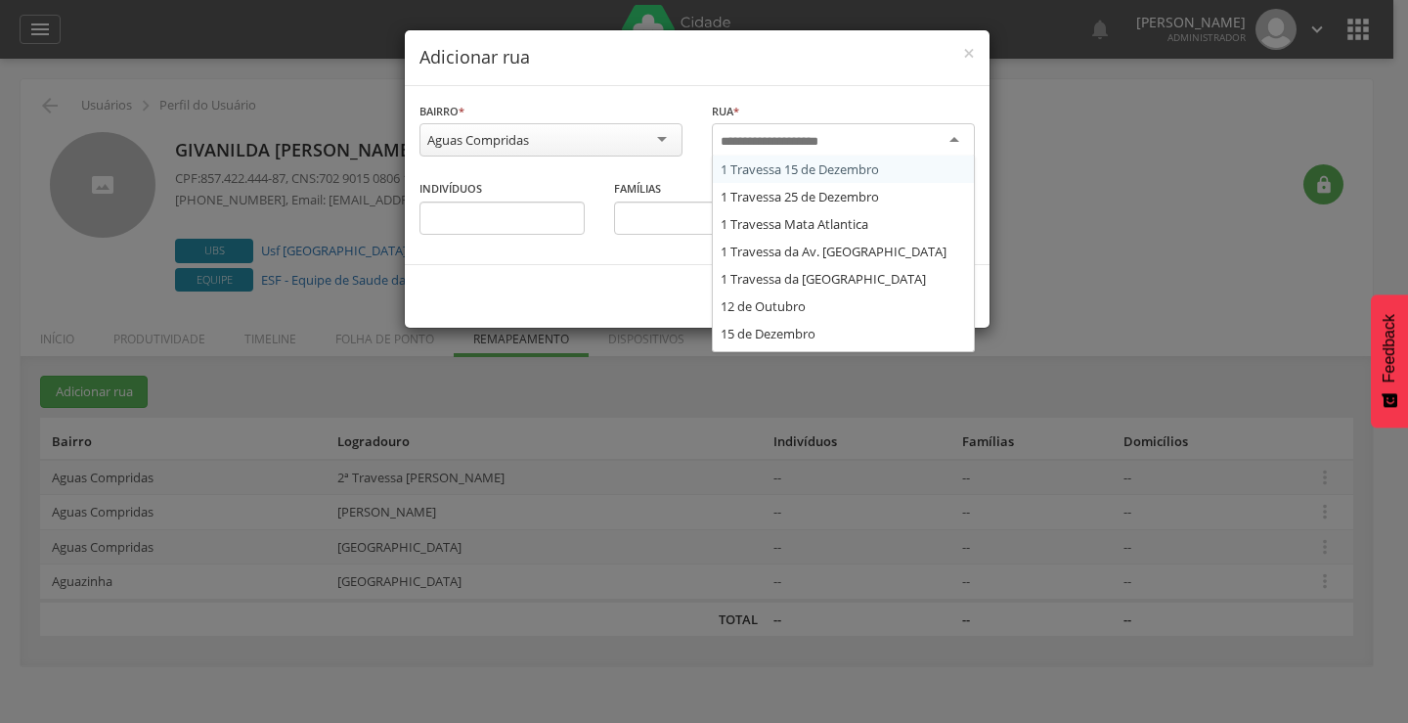
click at [726, 143] on input "select-one" at bounding box center [783, 142] width 124 height 18
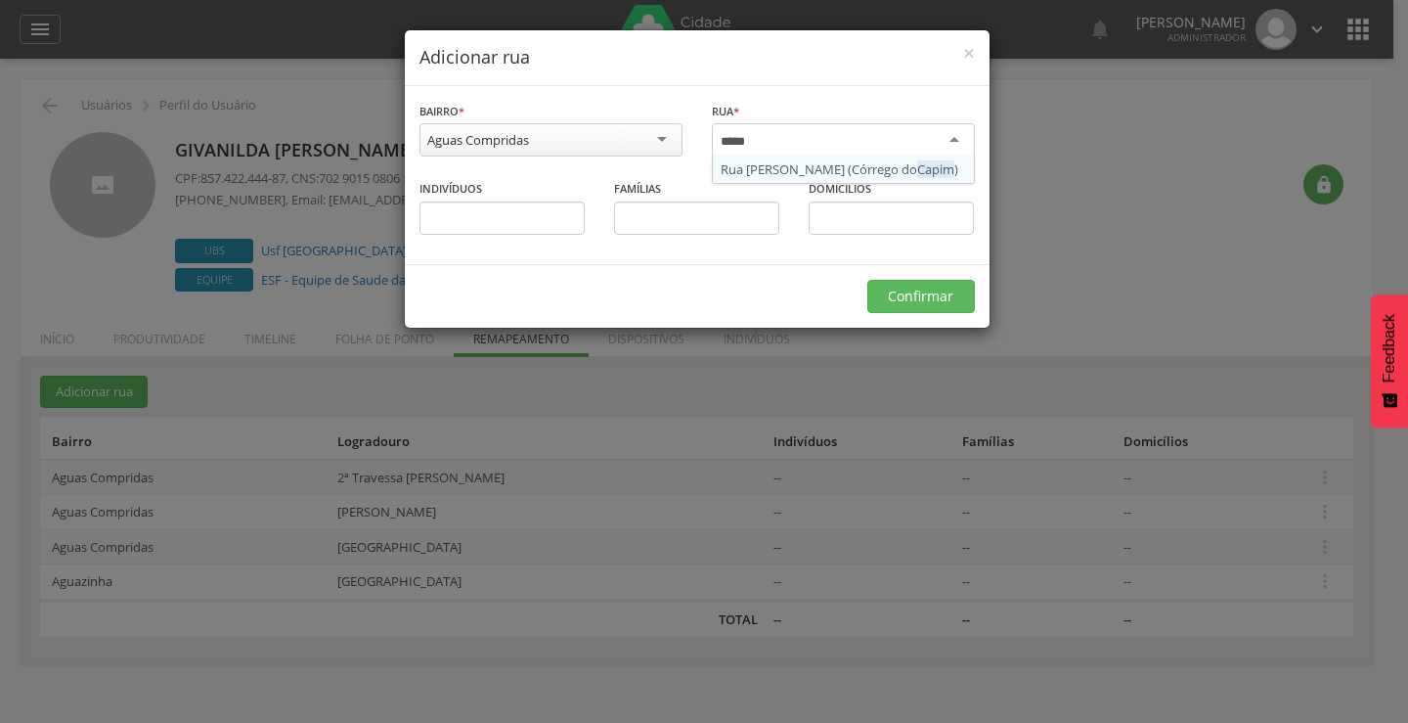
type input "****"
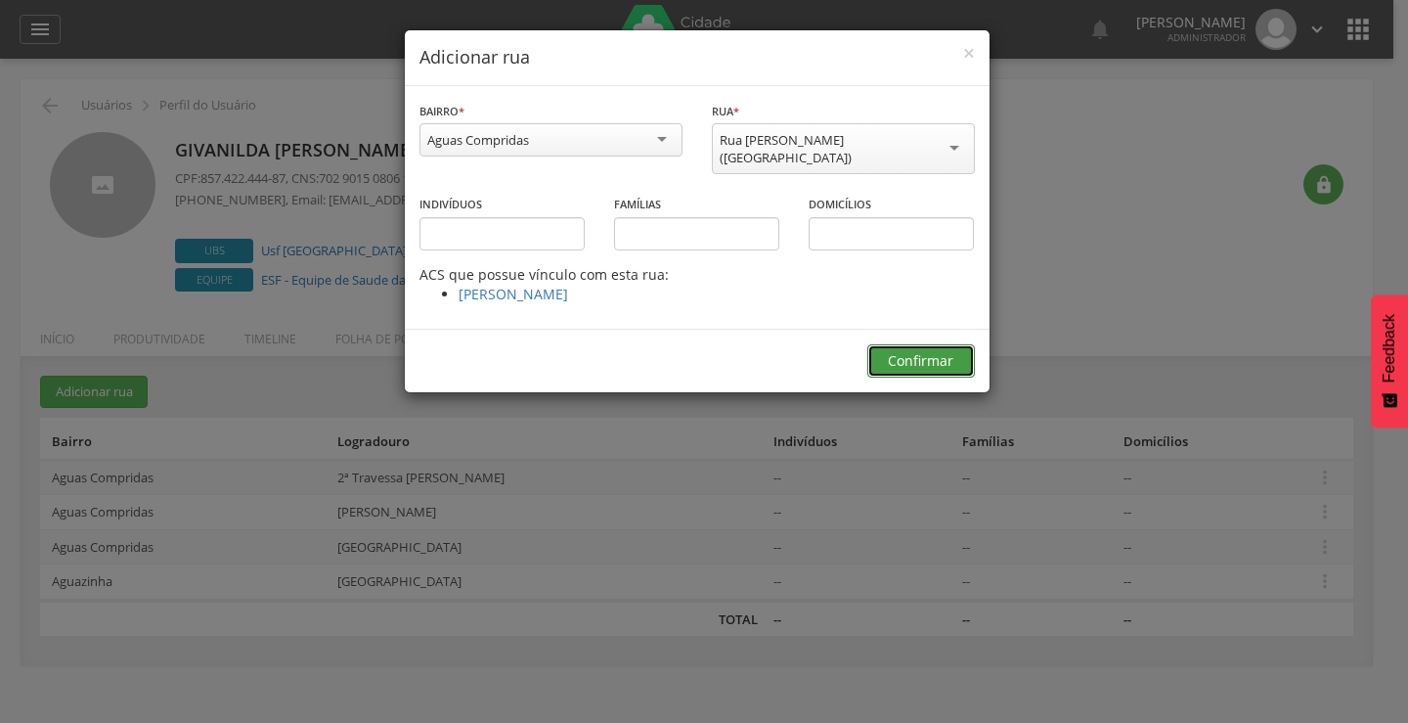
click at [904, 356] on button "Confirmar" at bounding box center [921, 360] width 108 height 33
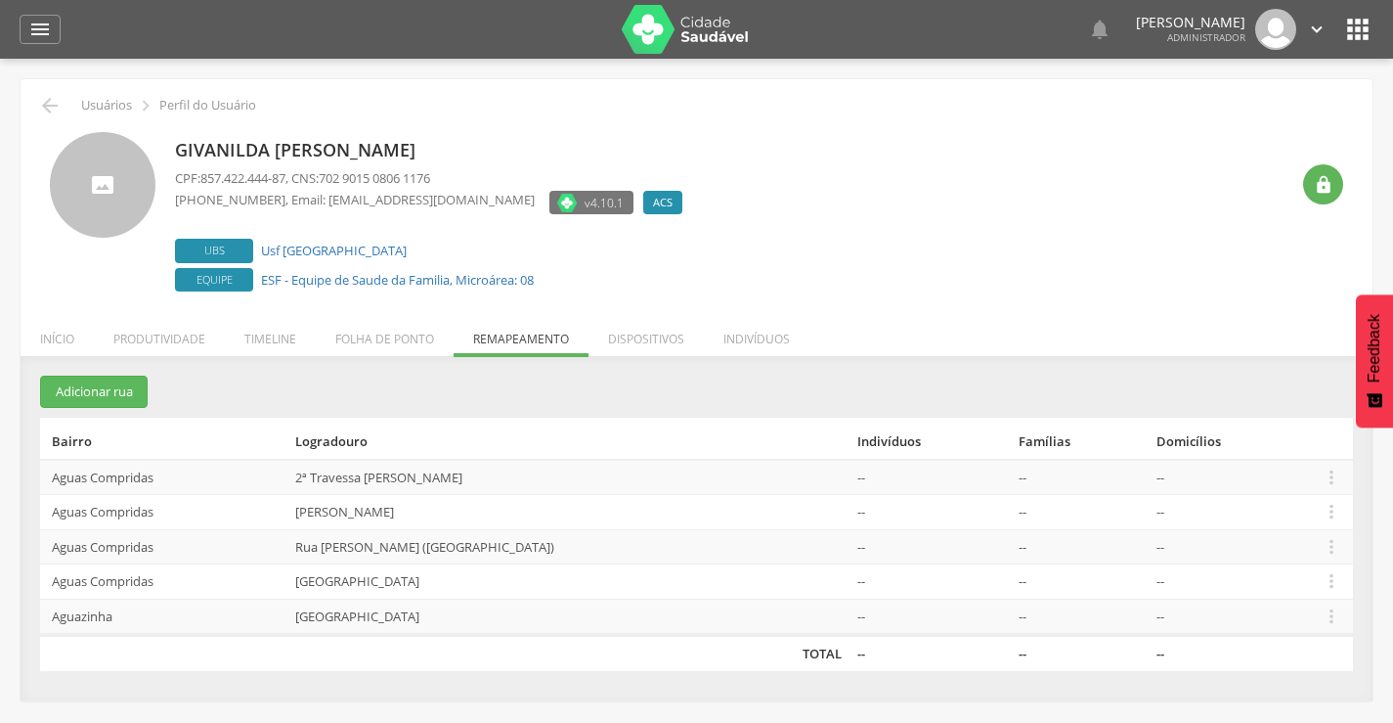
click at [65, 263] on div "Givanilda [PERSON_NAME] CPF: 857.422.444-87 , CNS: 702 9015 0806 1176 [PHONE_NU…" at bounding box center [697, 214] width 1294 height 164
click at [101, 396] on button "Adicionar rua" at bounding box center [94, 391] width 108 height 32
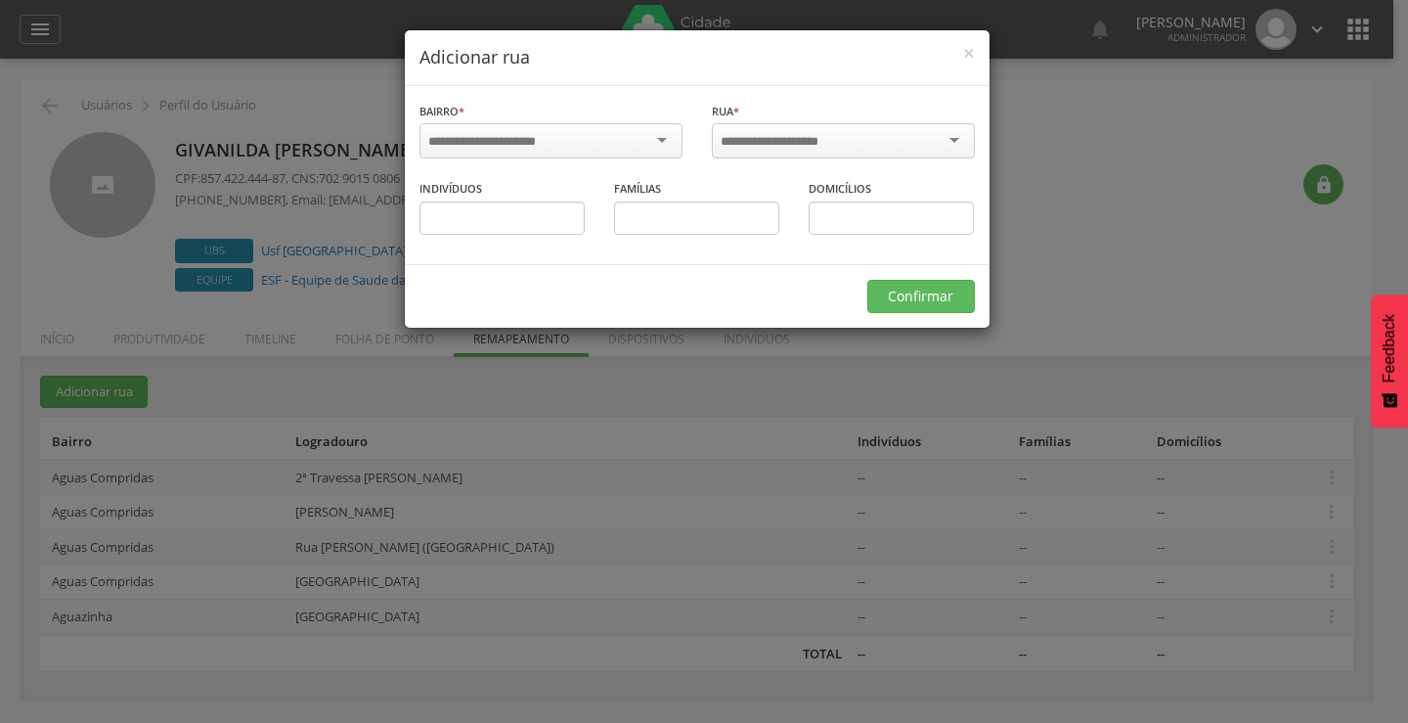
click at [451, 137] on input "select-one" at bounding box center [494, 142] width 133 height 18
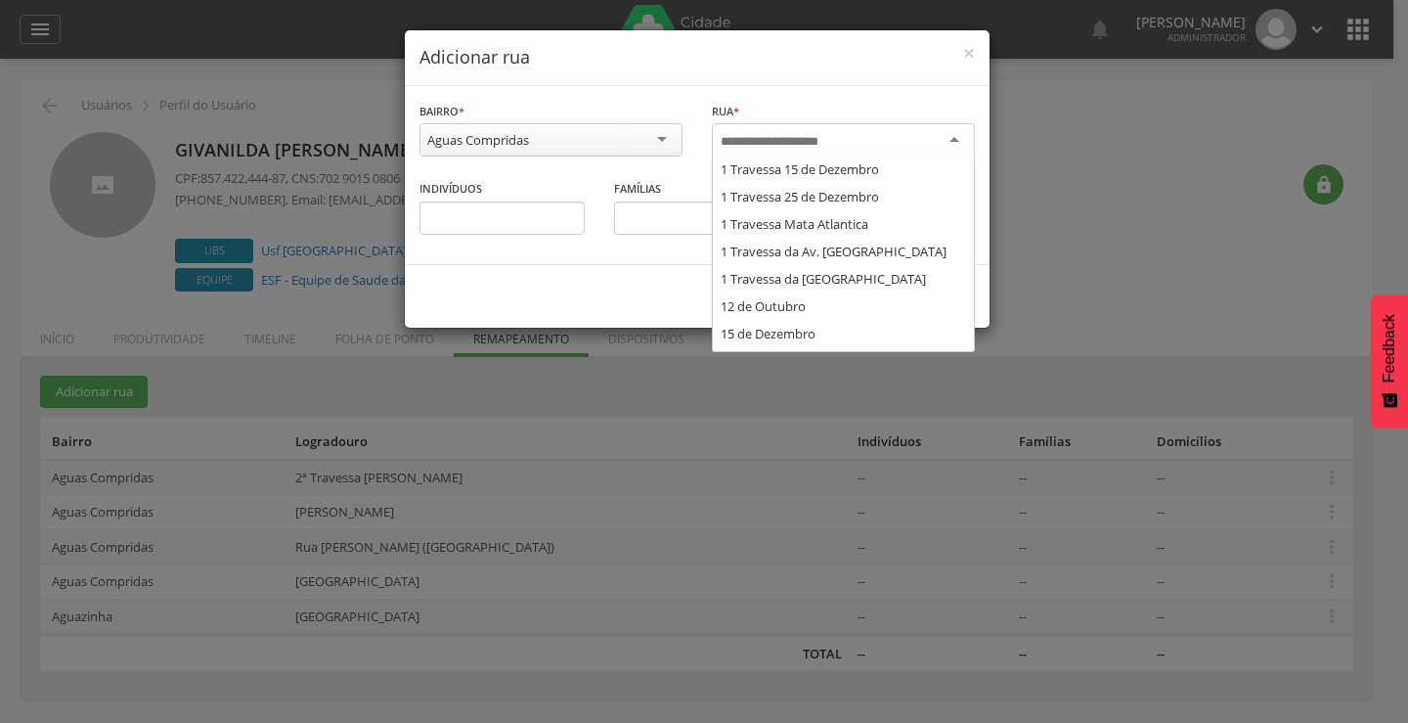
click at [728, 133] on input "select-one" at bounding box center [783, 142] width 124 height 18
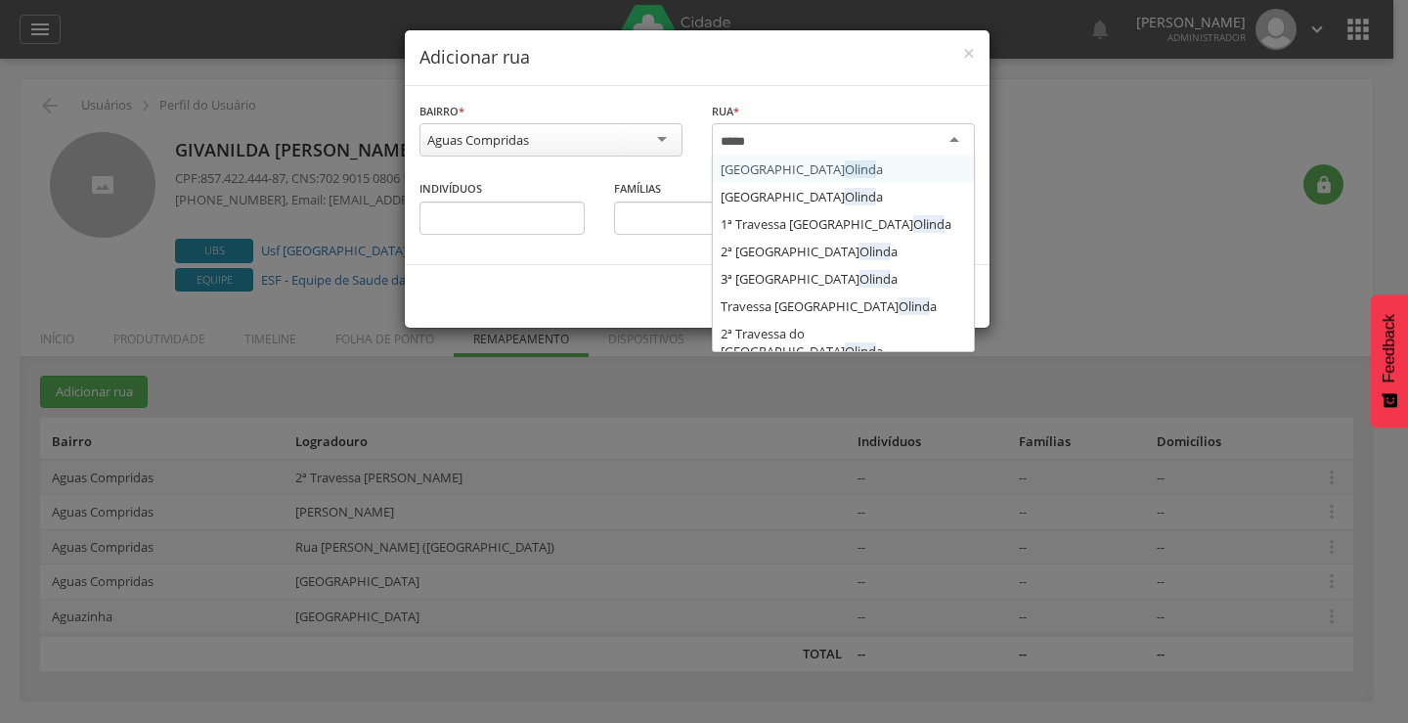
type input "******"
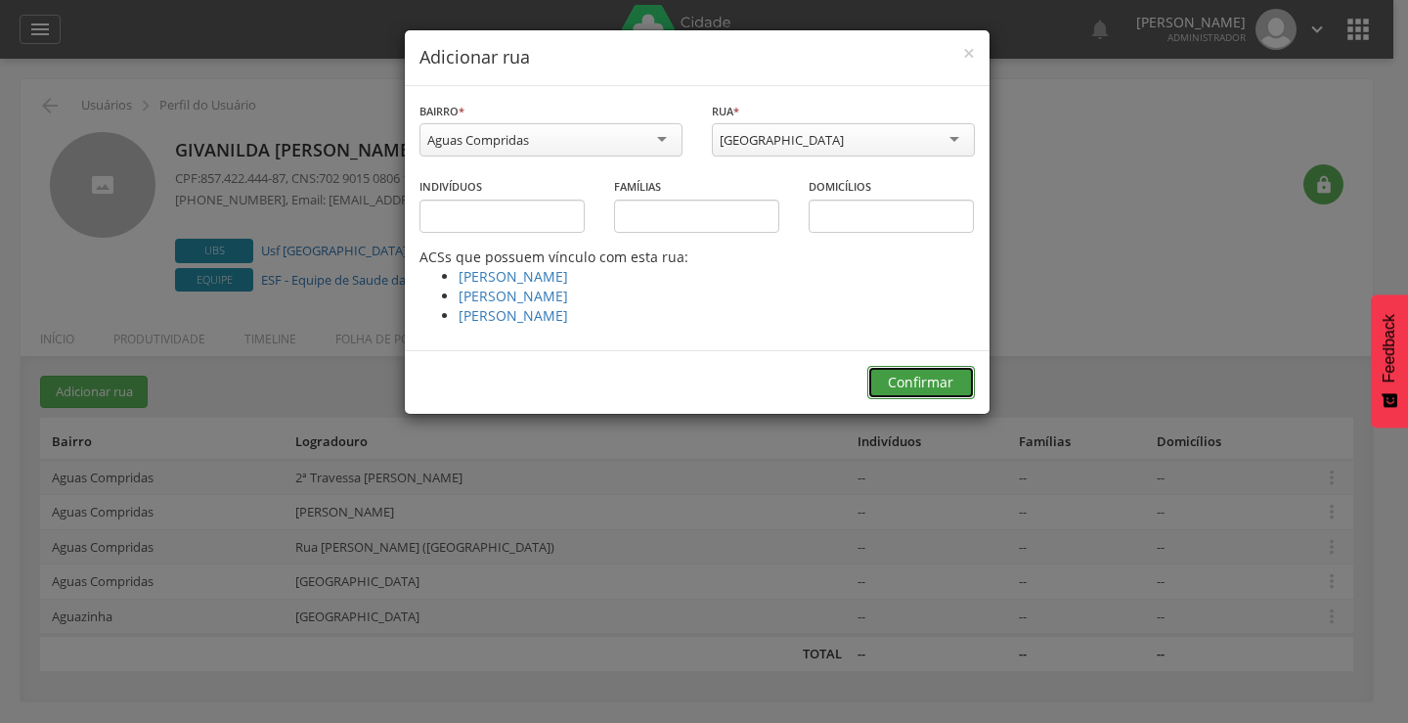
click at [903, 384] on button "Confirmar" at bounding box center [921, 382] width 108 height 33
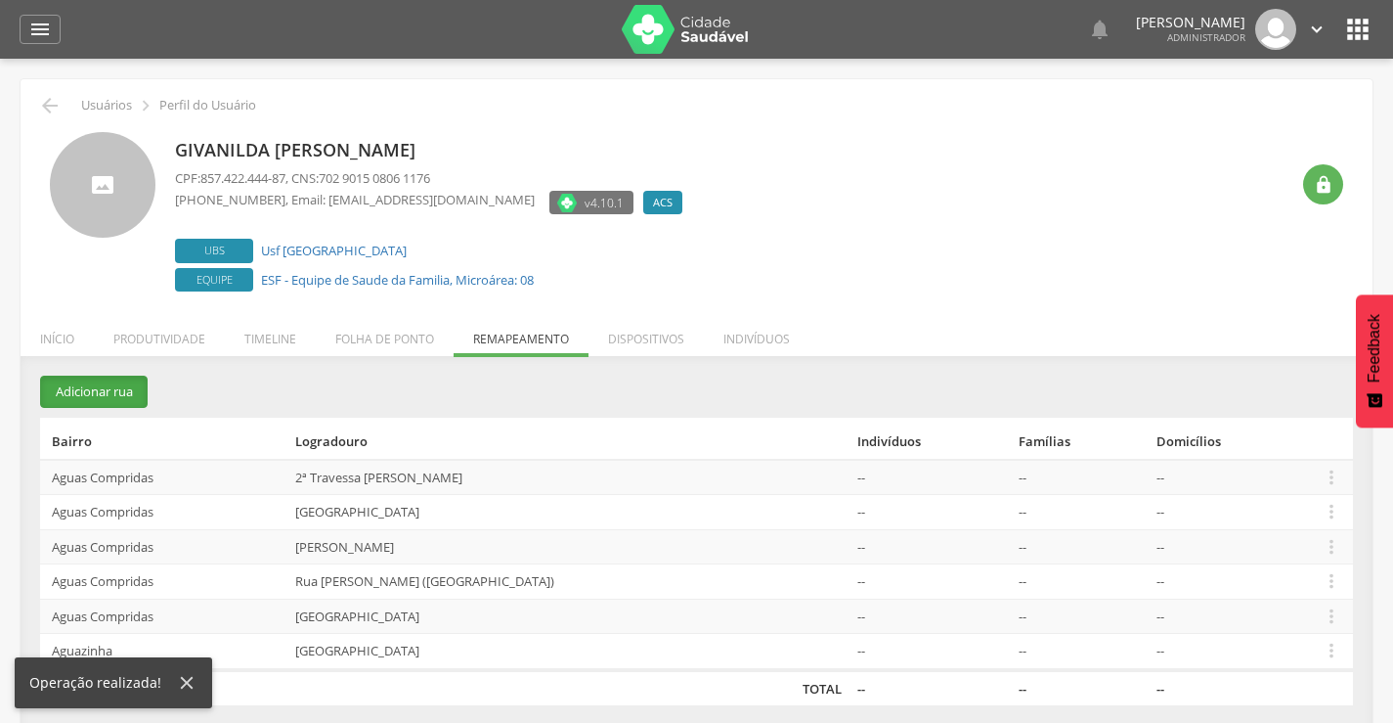
click at [87, 391] on button "Adicionar rua" at bounding box center [94, 391] width 108 height 32
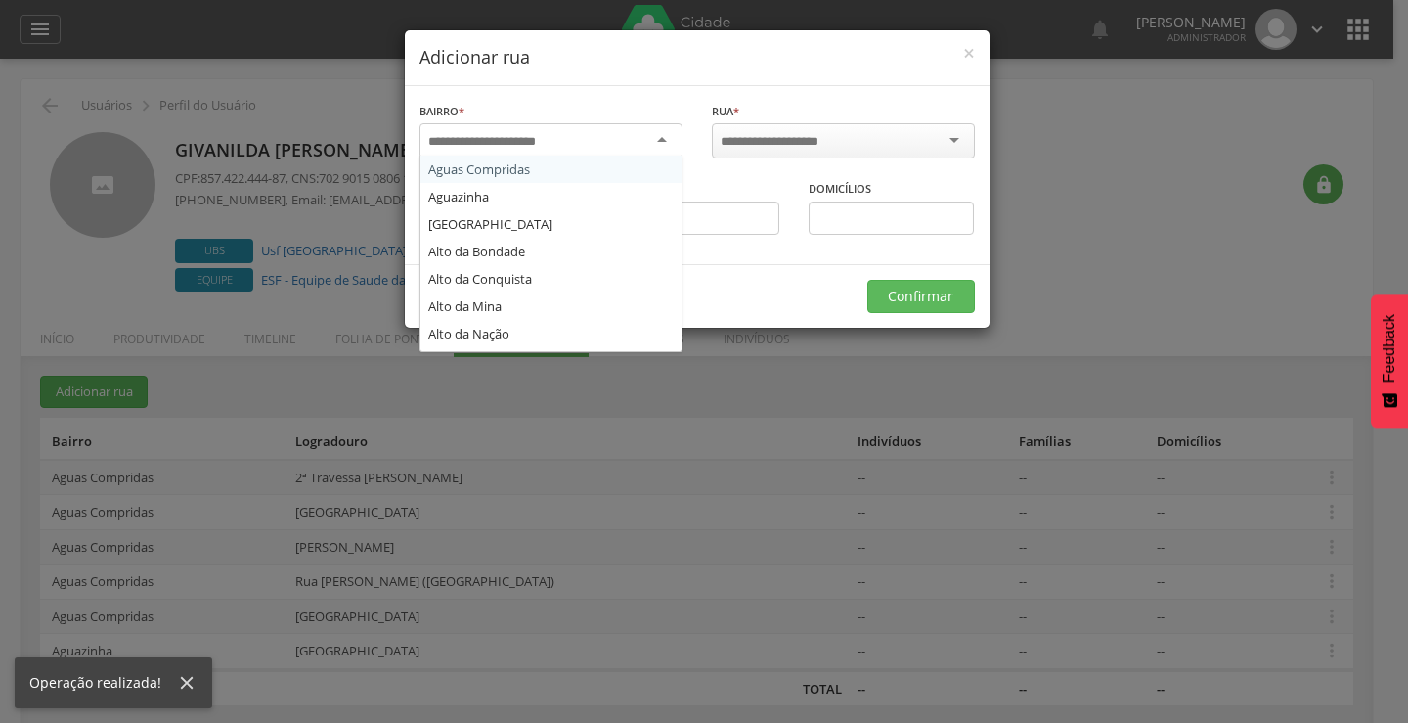
click at [506, 143] on input "select-one" at bounding box center [494, 142] width 133 height 18
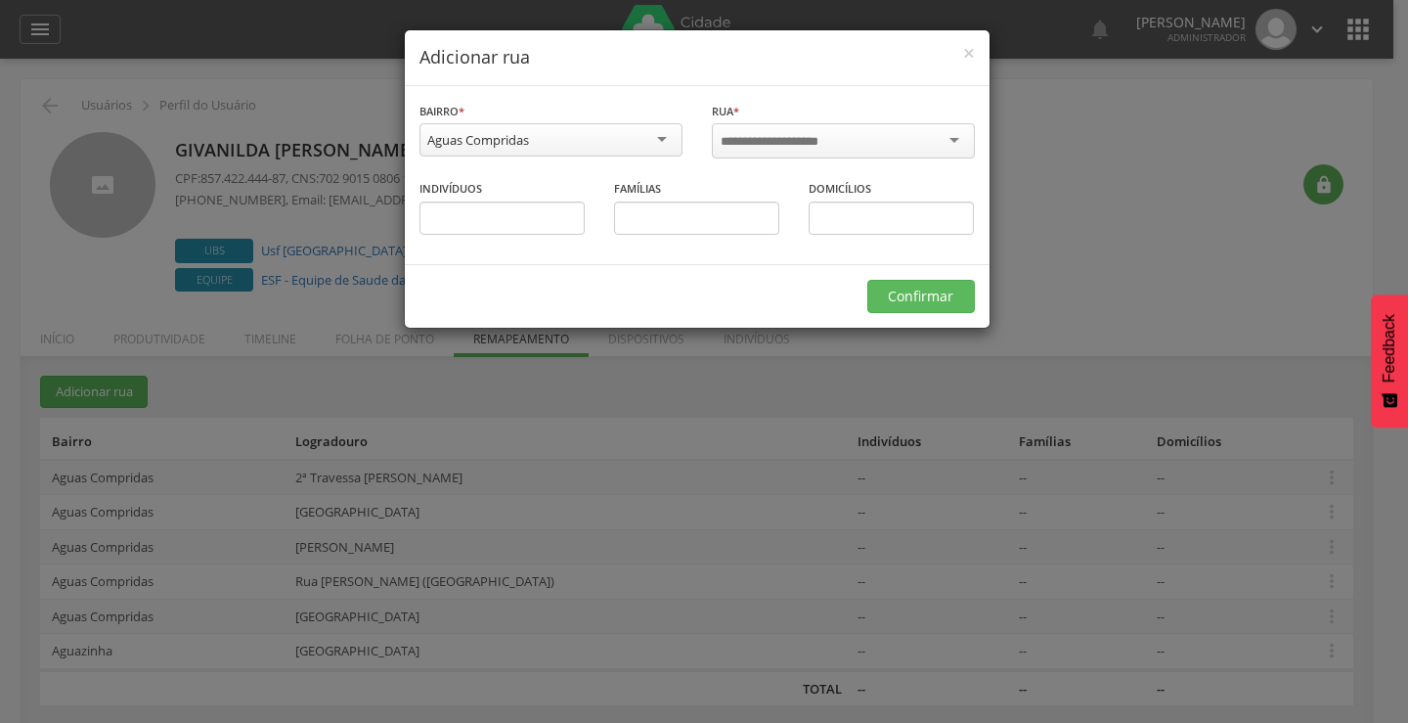
click at [40, 273] on div "**********" at bounding box center [704, 361] width 1408 height 723
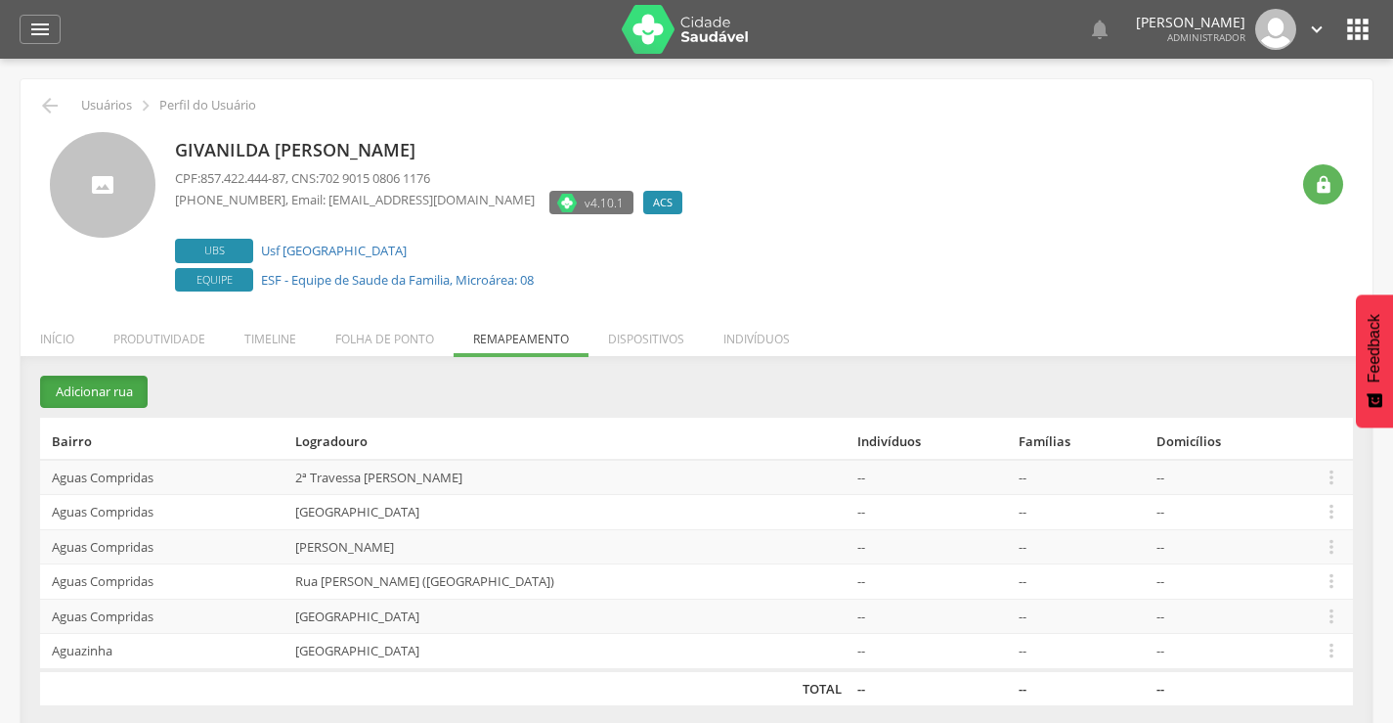
click at [82, 403] on button "Adicionar rua" at bounding box center [94, 391] width 108 height 32
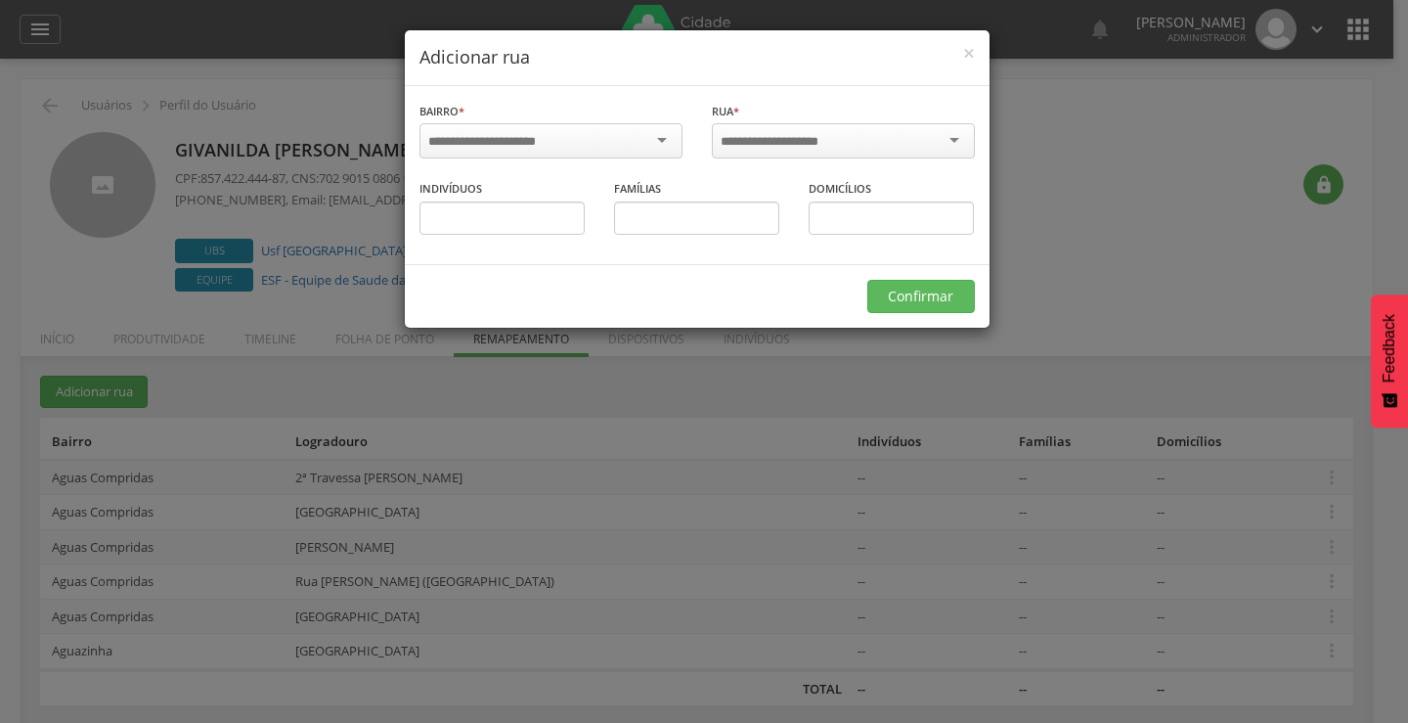
click at [471, 123] on div at bounding box center [550, 140] width 263 height 35
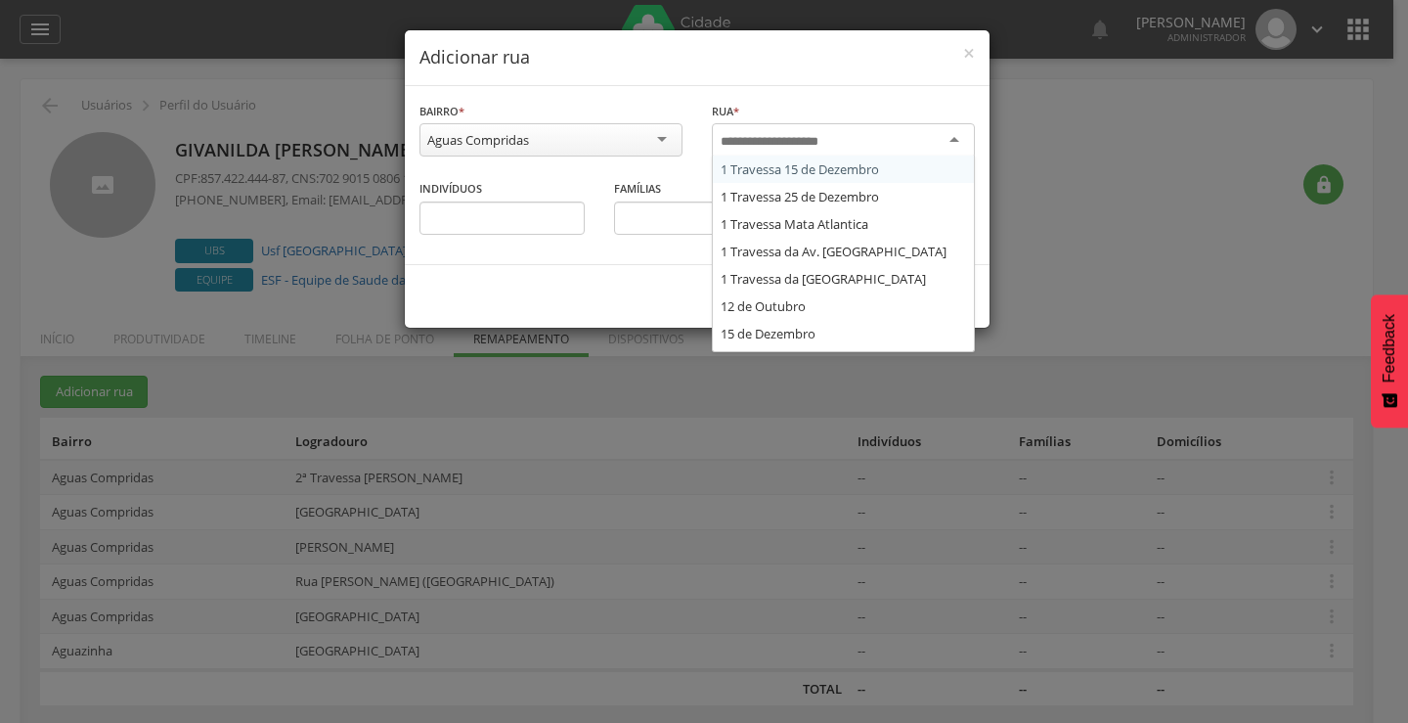
click at [741, 146] on input "select-one" at bounding box center [783, 142] width 124 height 18
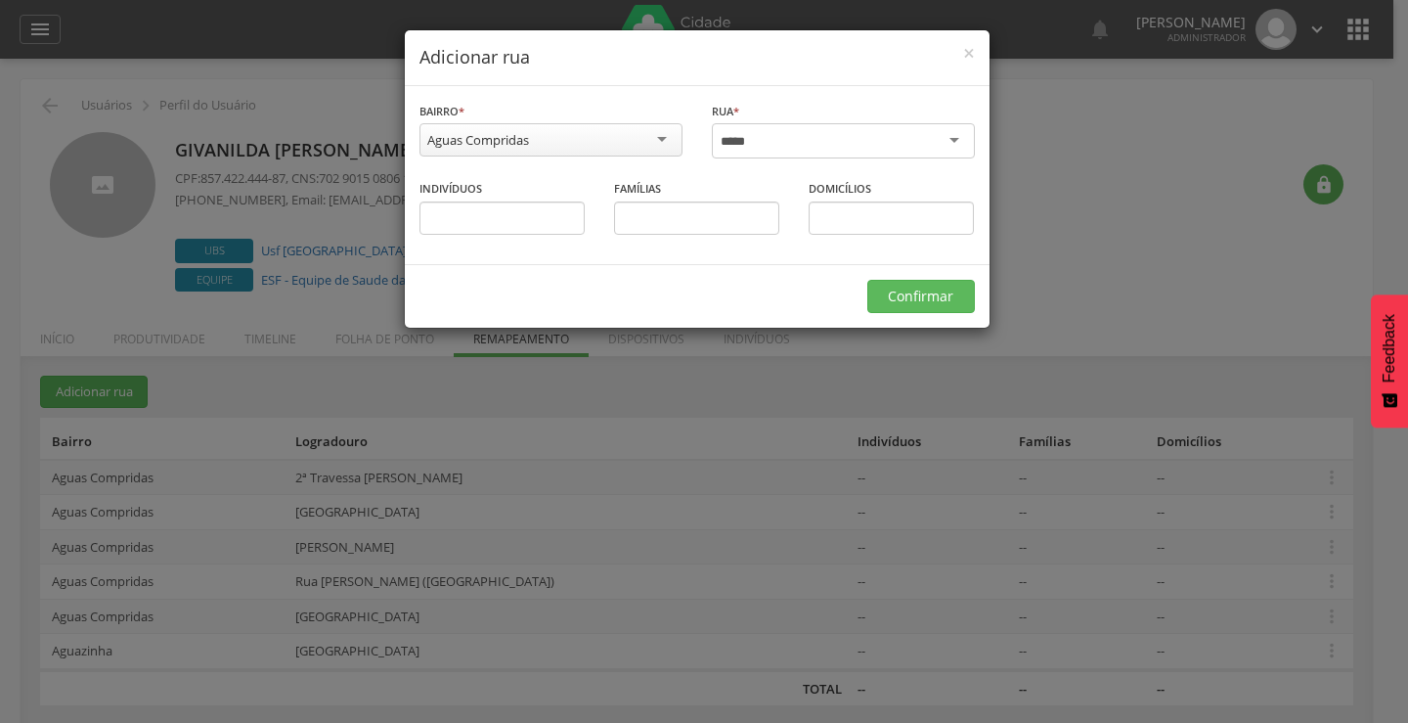
type input "****"
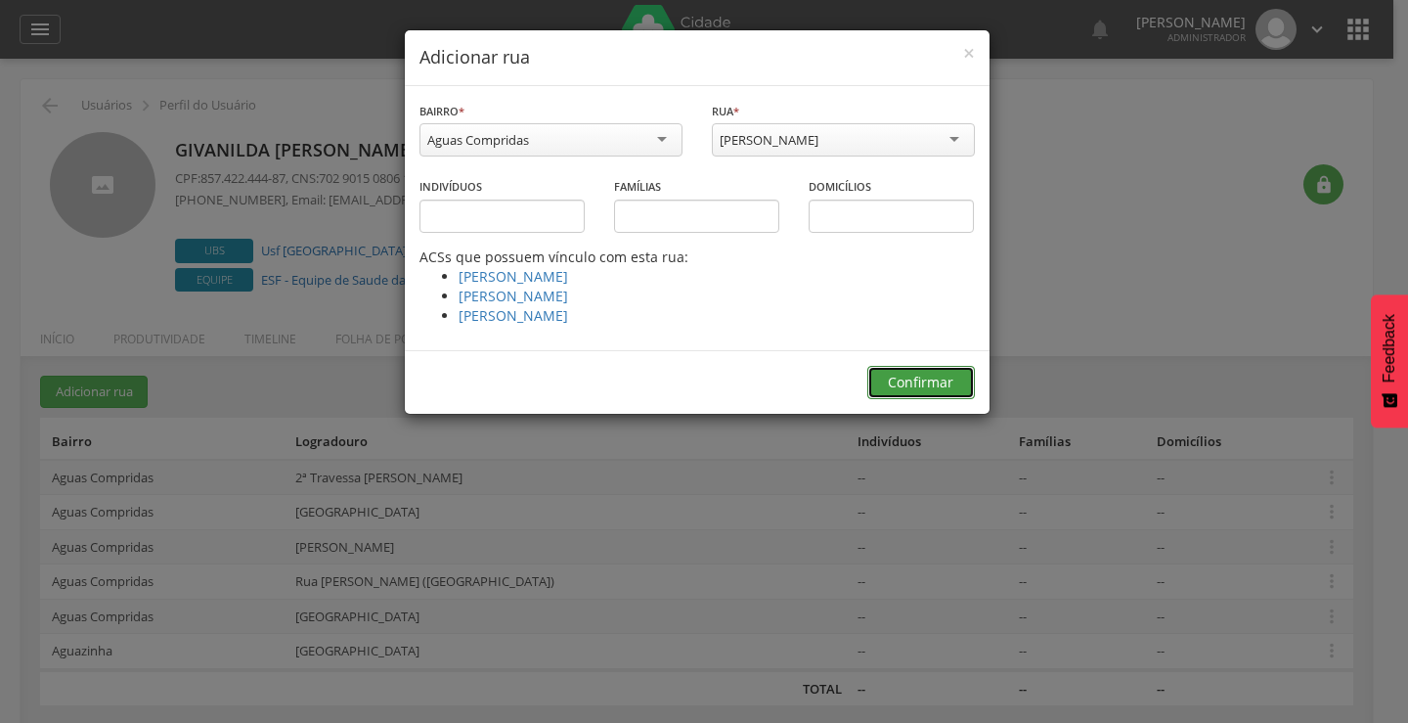
click at [928, 377] on button "Confirmar" at bounding box center [921, 382] width 108 height 33
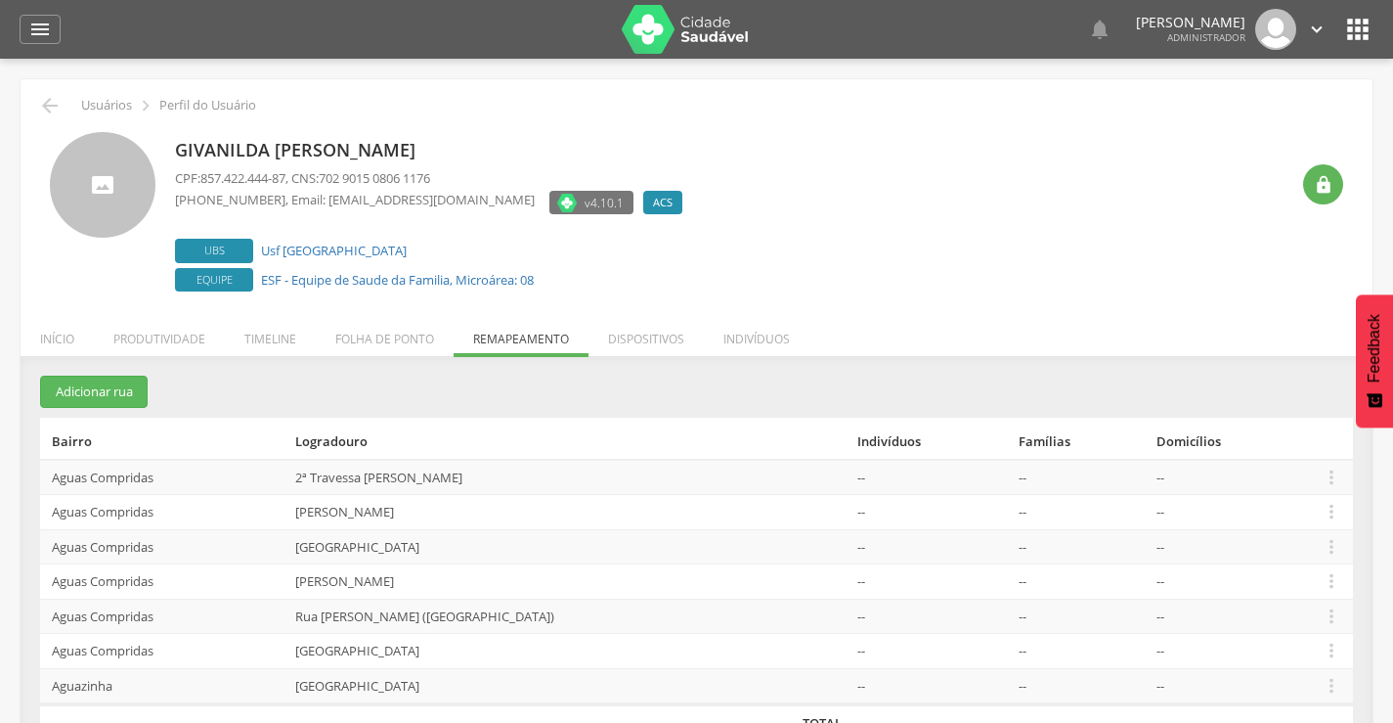
click at [56, 293] on div "Givanilda [PERSON_NAME] CPF: 857.422.444-87 , CNS: 702 9015 0806 1176 [PHONE_NU…" at bounding box center [697, 214] width 1294 height 164
click at [1331, 480] on icon "" at bounding box center [1332, 477] width 22 height 22
click at [1254, 378] on link "Alocar famílias" at bounding box center [1264, 376] width 154 height 24
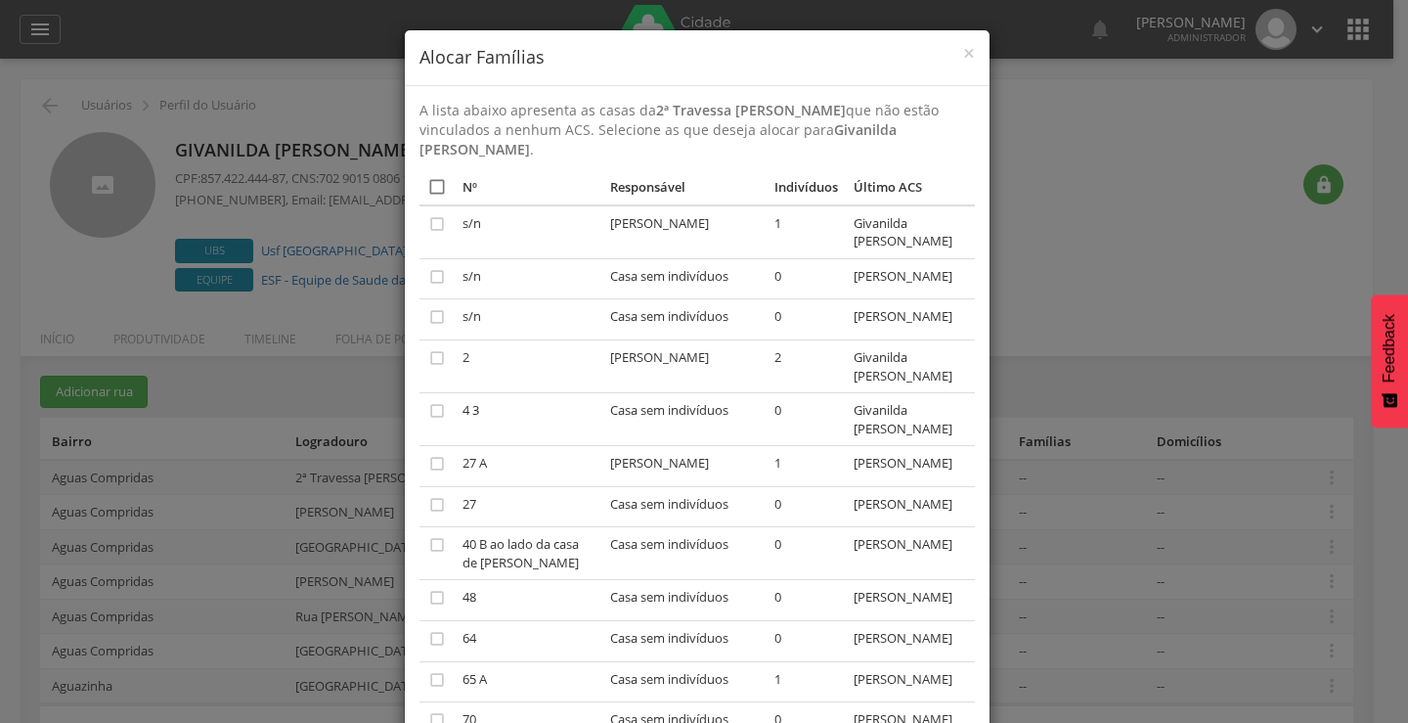
click at [430, 188] on icon "" at bounding box center [437, 187] width 20 height 20
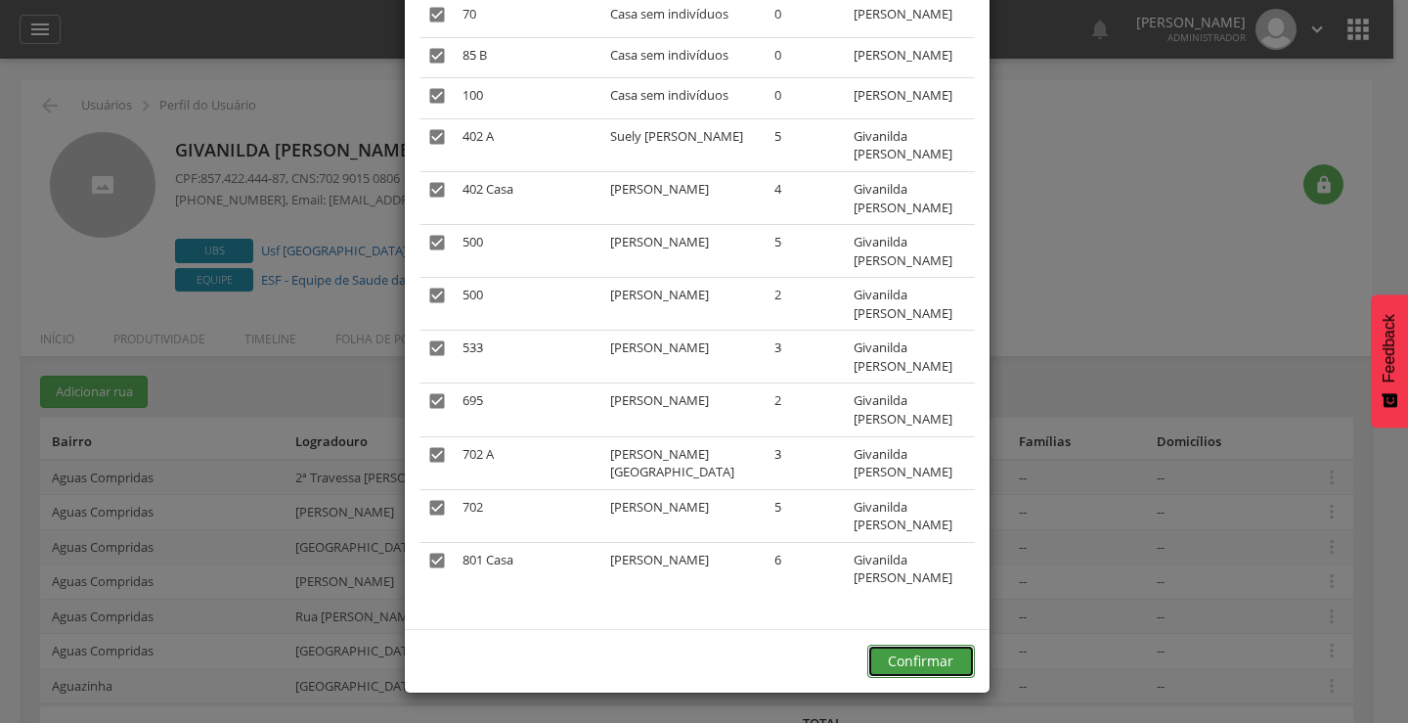
click at [904, 658] on button "Confirmar" at bounding box center [921, 660] width 108 height 33
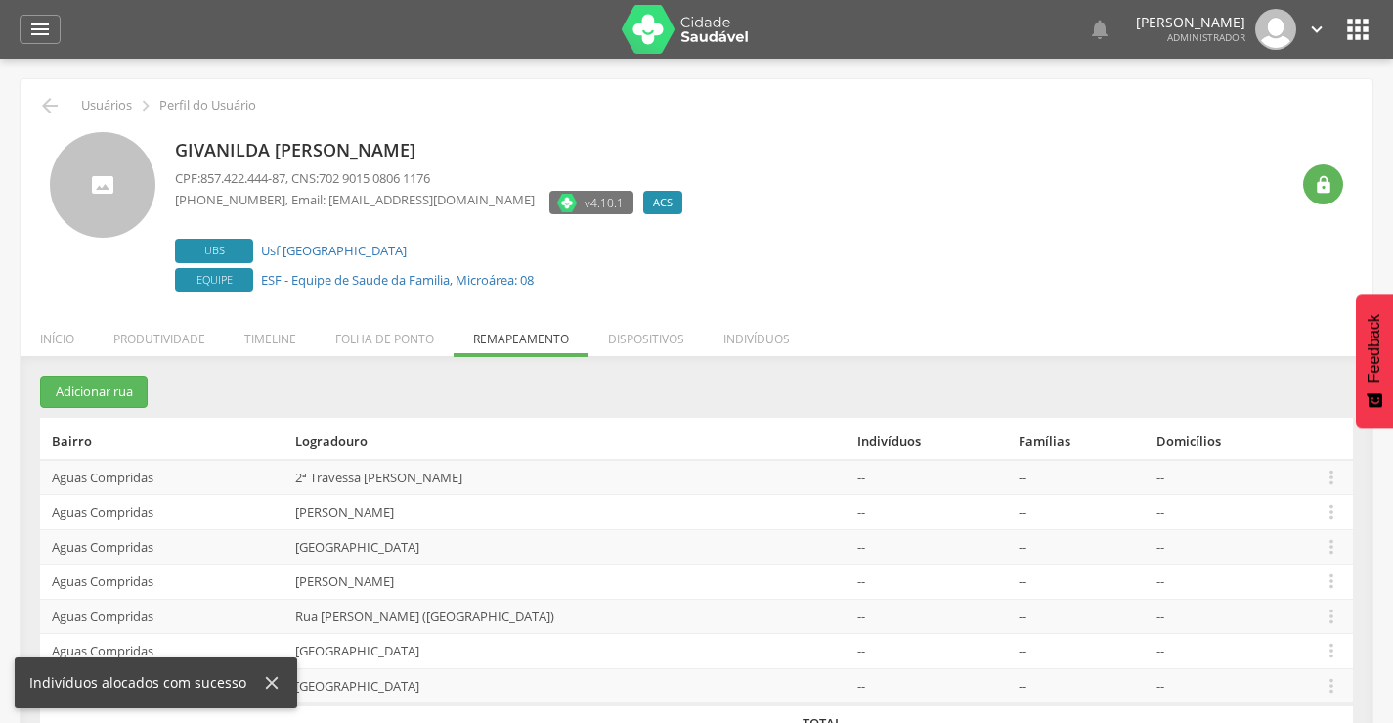
click at [1325, 515] on icon "" at bounding box center [1332, 512] width 22 height 22
click at [1226, 405] on link "Alocar famílias" at bounding box center [1264, 410] width 154 height 24
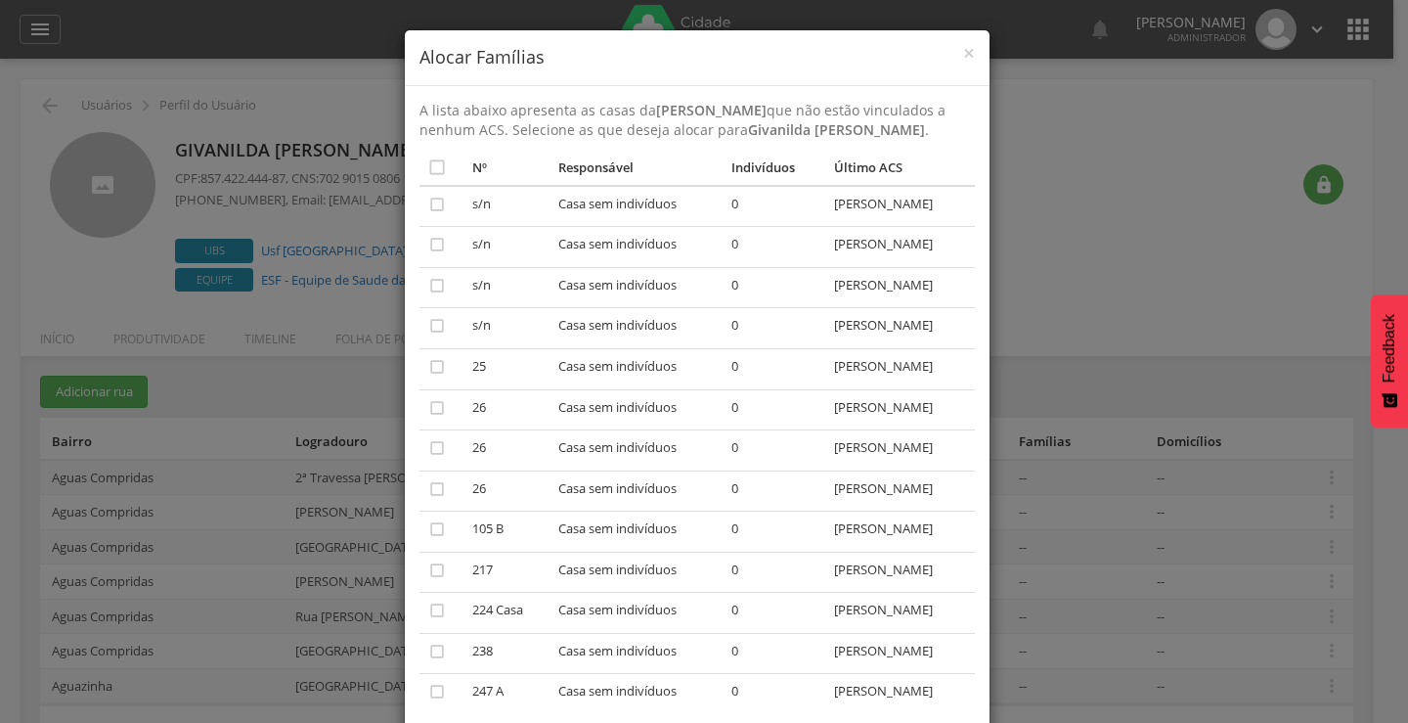
scroll to position [119, 0]
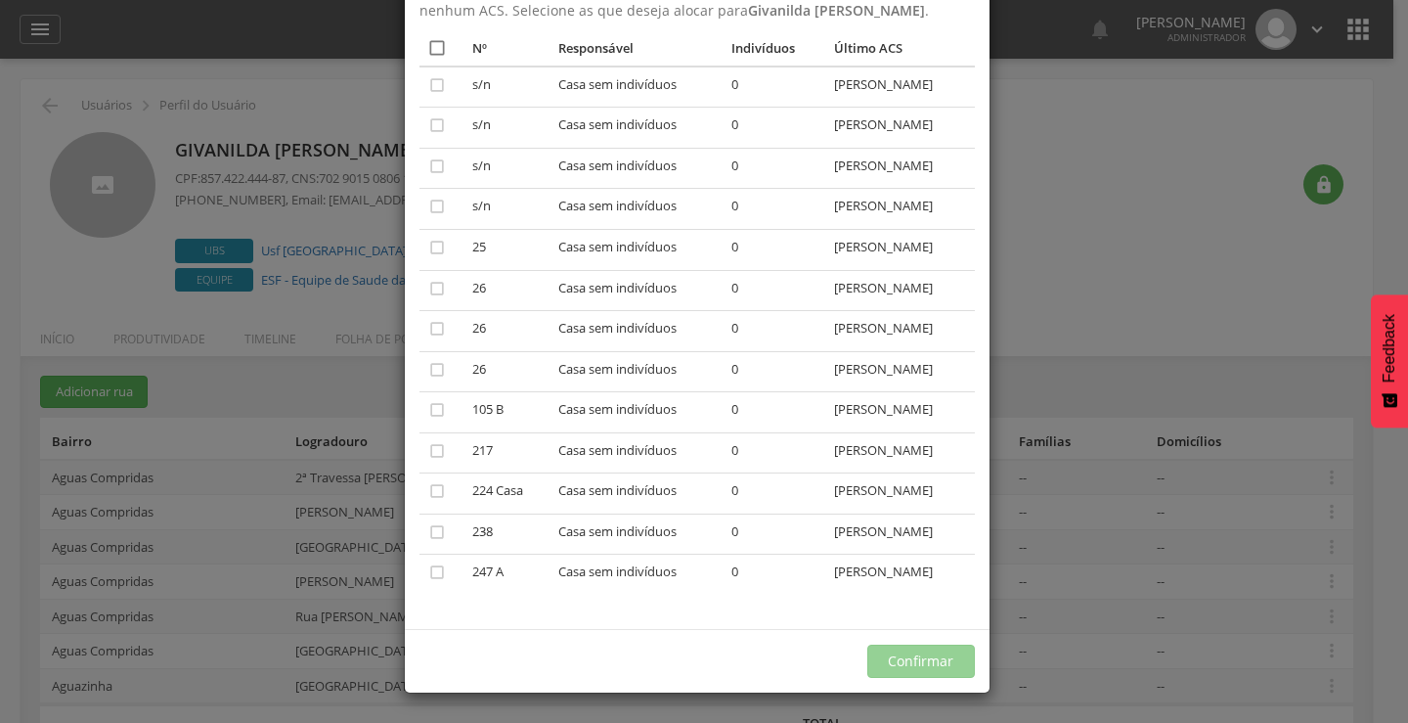
click at [431, 50] on icon "" at bounding box center [437, 48] width 20 height 20
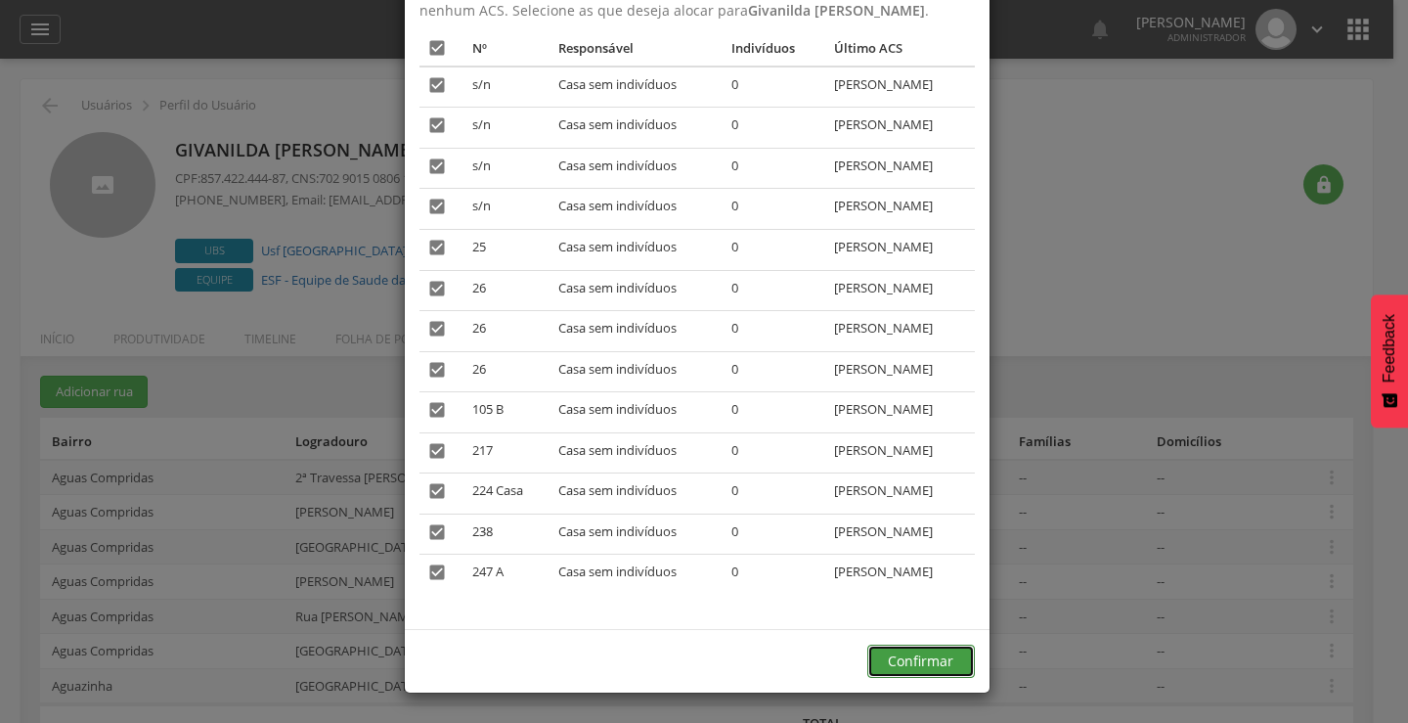
click at [904, 670] on button "Confirmar" at bounding box center [921, 660] width 108 height 33
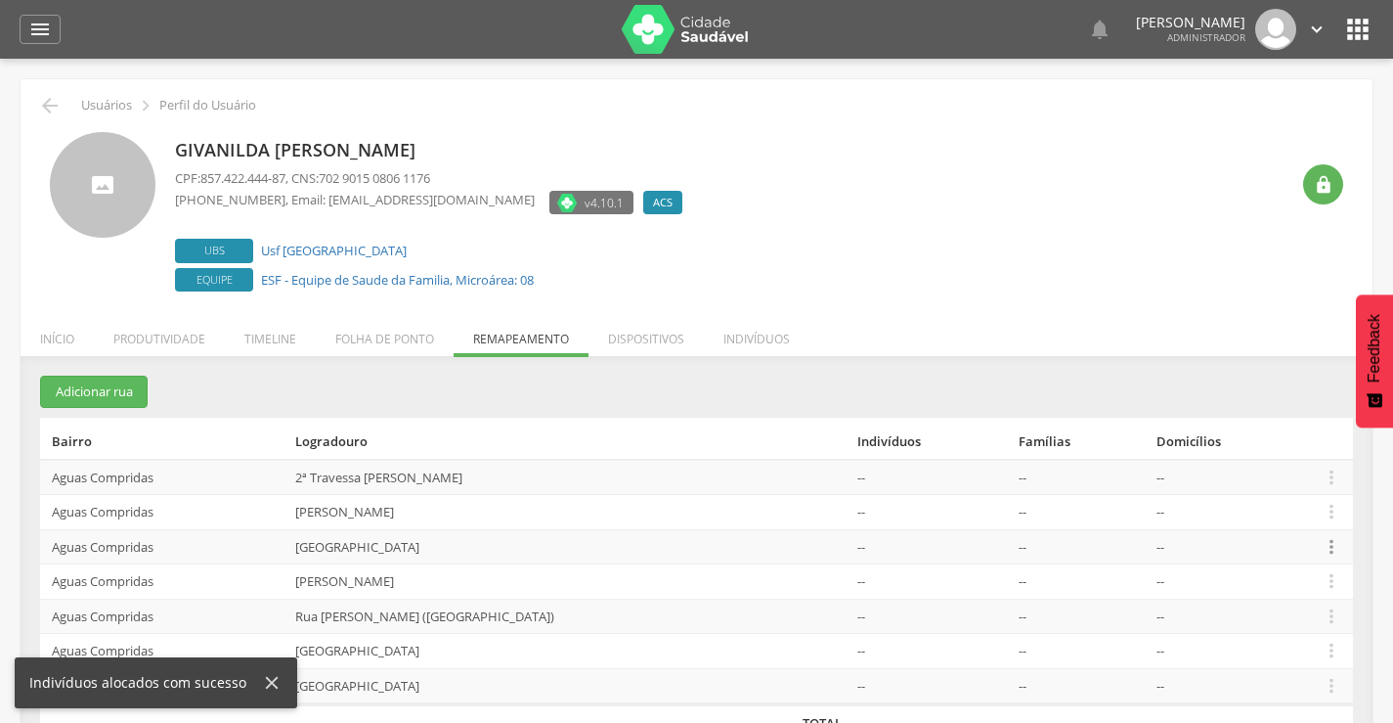
click at [1330, 549] on icon "" at bounding box center [1332, 547] width 22 height 22
click at [1255, 444] on link "Alocar famílias" at bounding box center [1264, 445] width 154 height 24
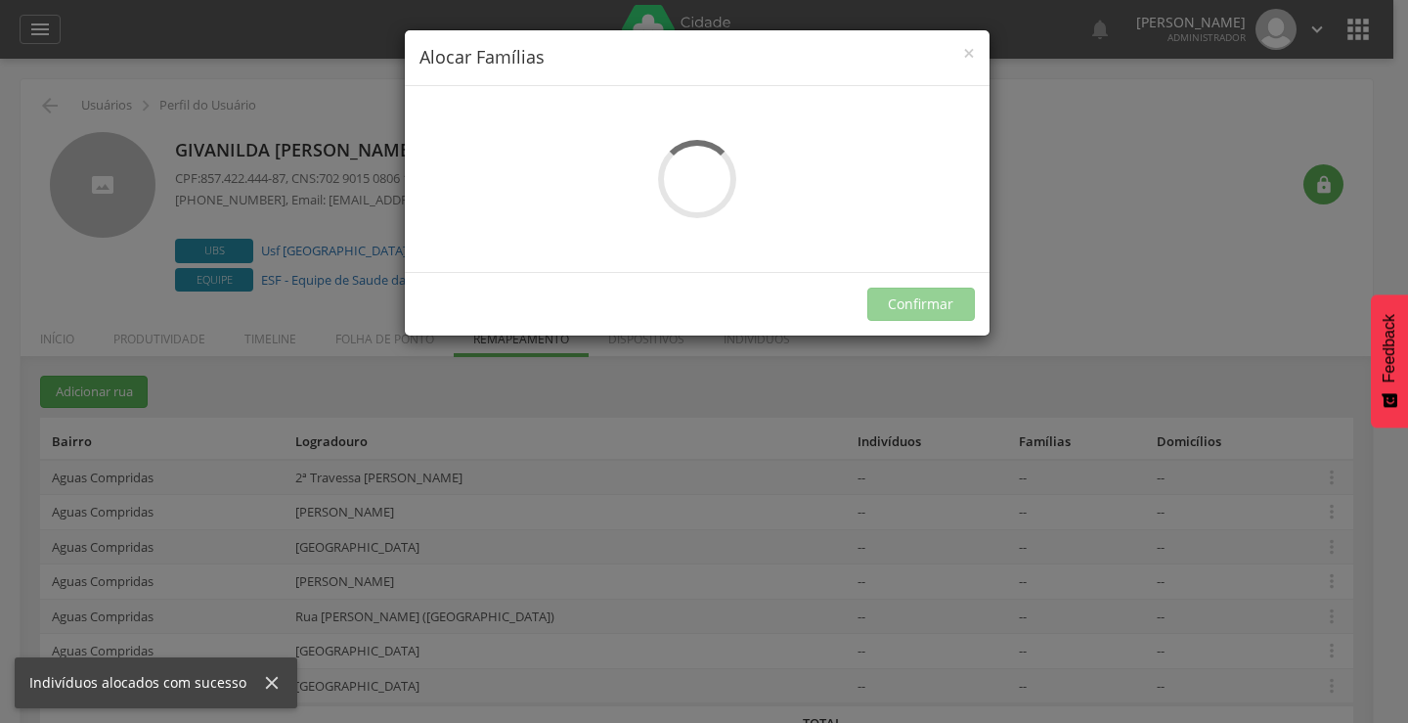
scroll to position [0, 0]
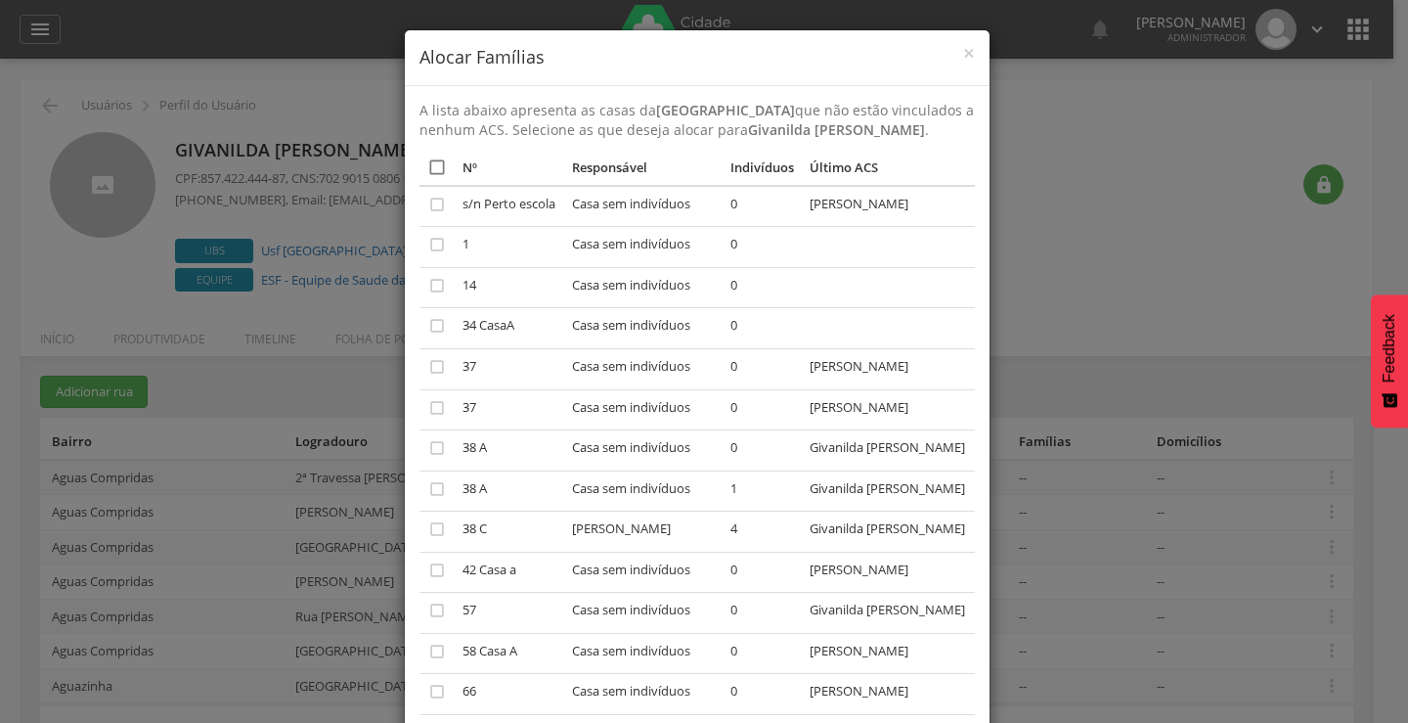
click at [427, 163] on icon "" at bounding box center [437, 167] width 20 height 20
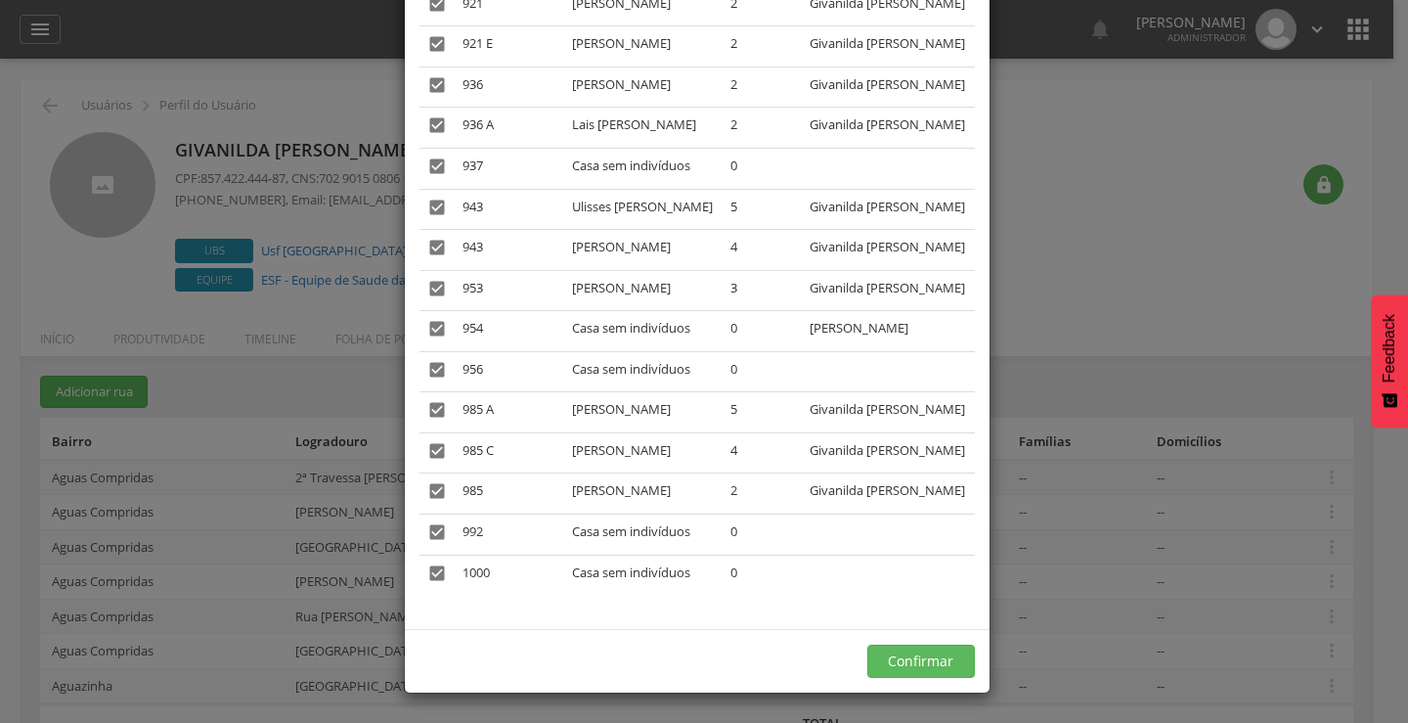
scroll to position [5993, 0]
click at [896, 652] on button "Confirmar" at bounding box center [921, 660] width 108 height 33
click at [1329, 577] on div "× Alocar Famílias A lista abaixo apresenta as casas da [GEOGRAPHIC_DATA] que nã…" at bounding box center [704, 361] width 1408 height 723
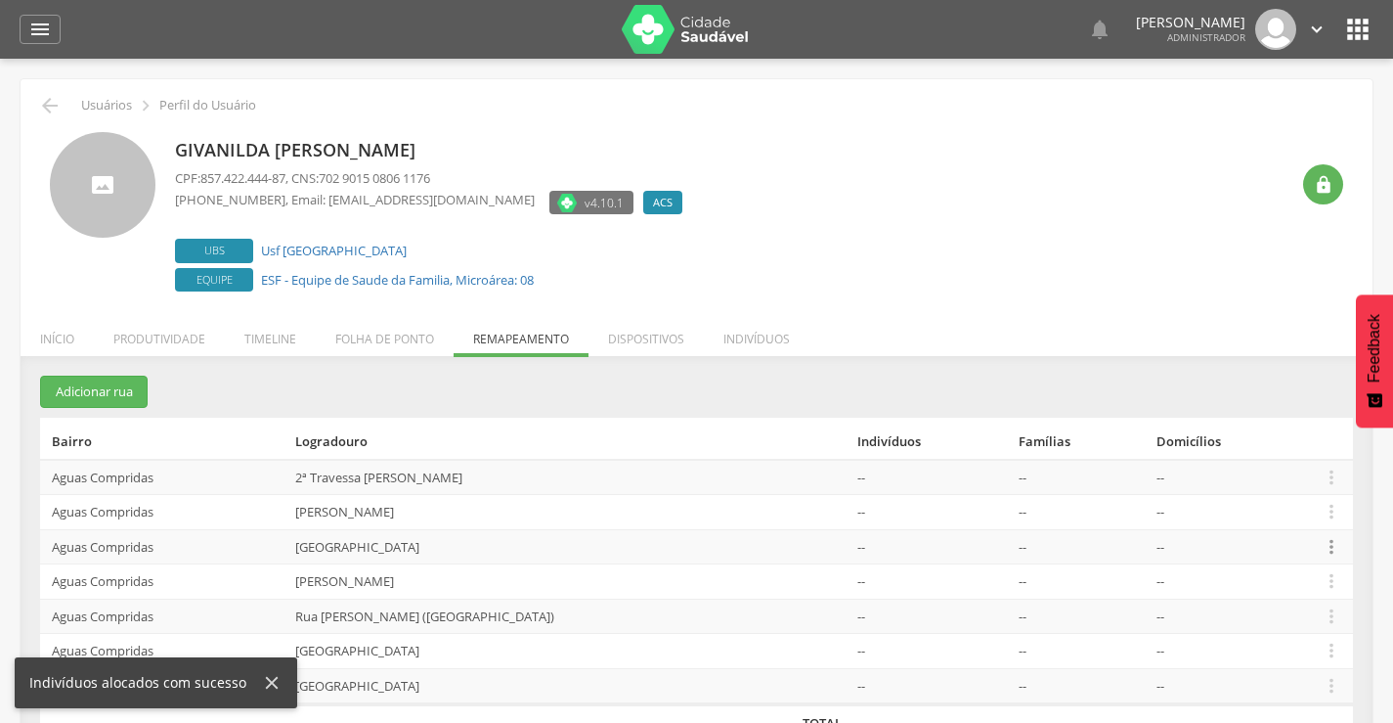
click at [1337, 538] on icon "" at bounding box center [1332, 547] width 22 height 22
click at [1333, 577] on icon "" at bounding box center [1332, 581] width 22 height 22
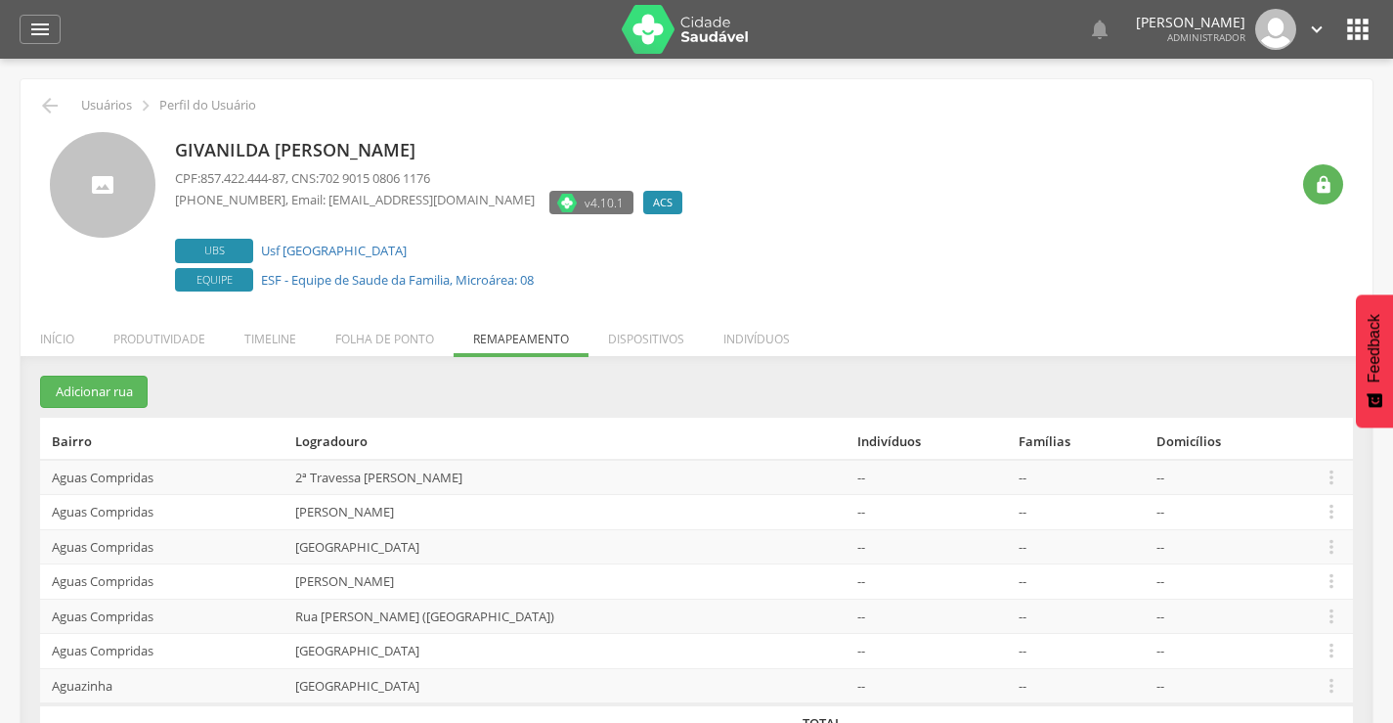
click at [1239, 305] on div " Usuários  Perfil do Usuário [PERSON_NAME] CPF: 857.422.444-87 , CNS: 702 901…" at bounding box center [697, 424] width 1352 height 690
click at [1327, 577] on icon "" at bounding box center [1332, 581] width 22 height 22
click at [1263, 479] on link "Alocar famílias" at bounding box center [1264, 480] width 154 height 24
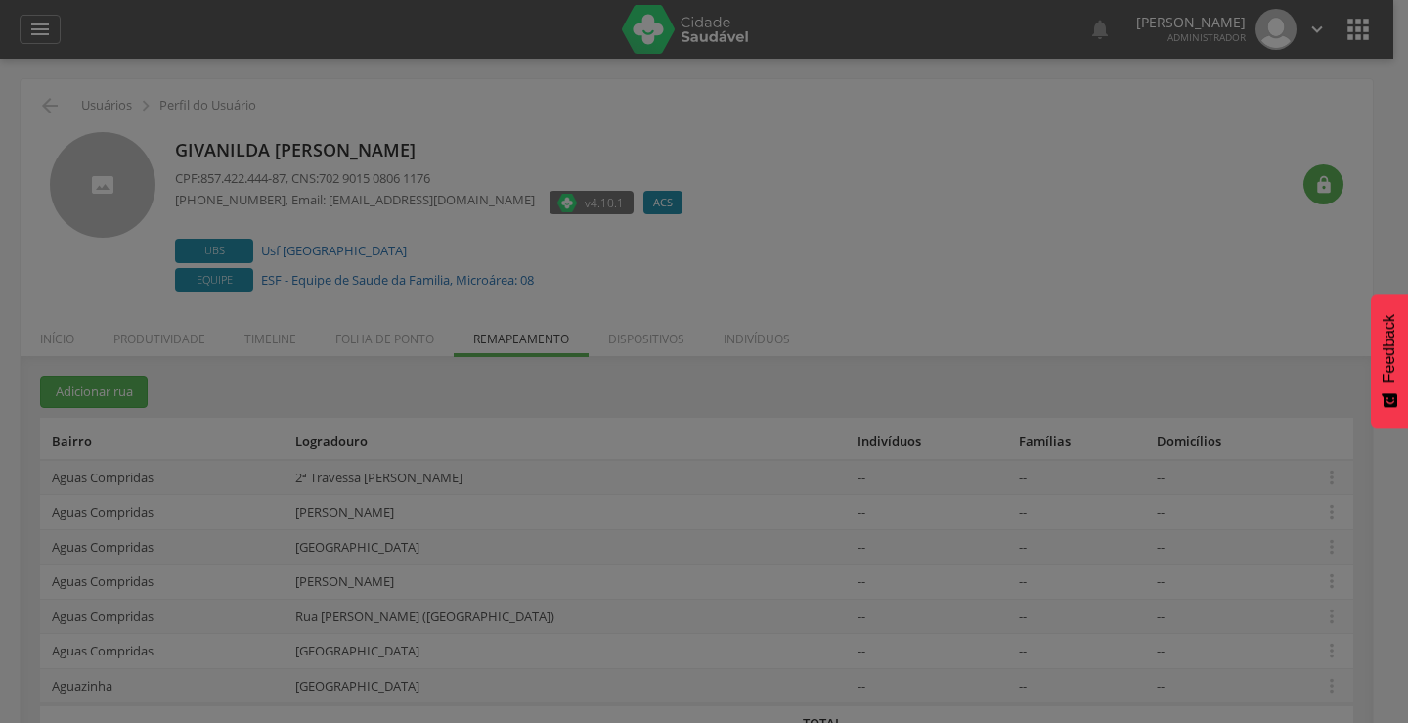
scroll to position [0, 0]
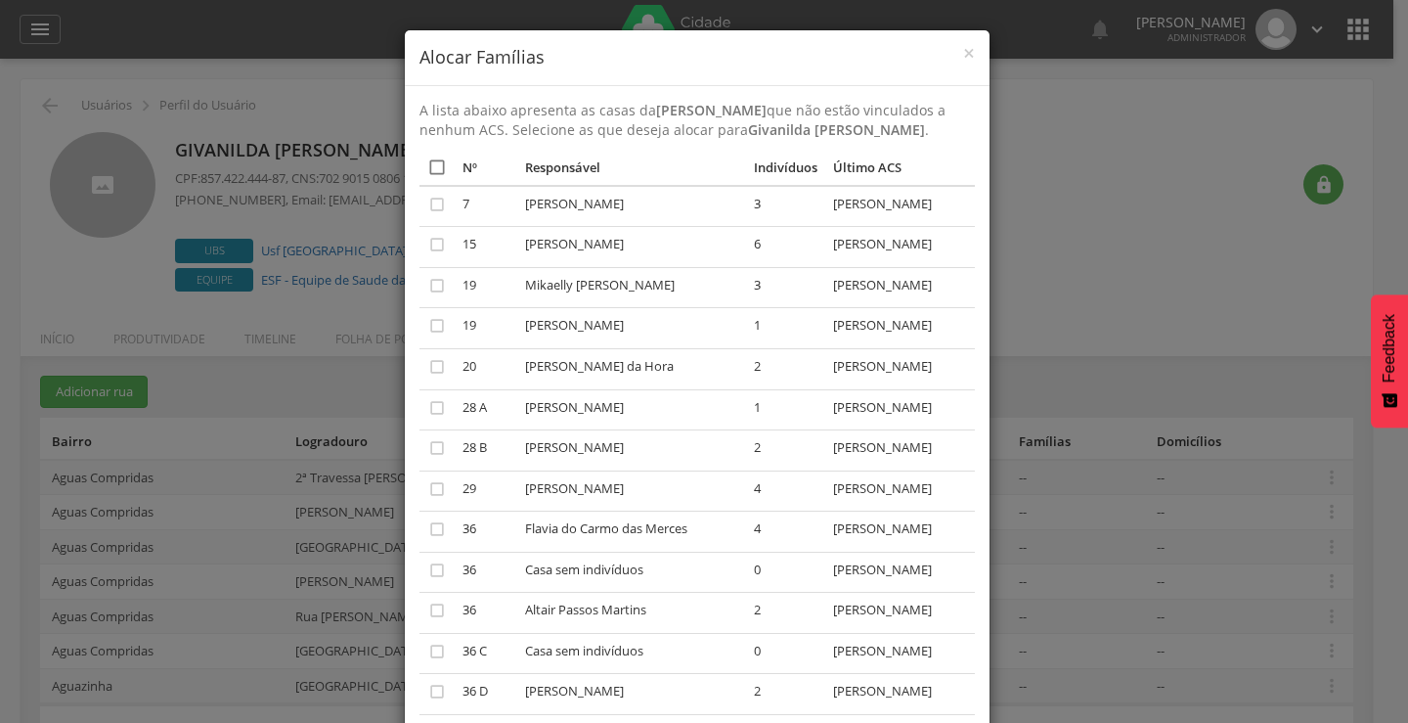
click at [427, 170] on icon "" at bounding box center [437, 167] width 20 height 20
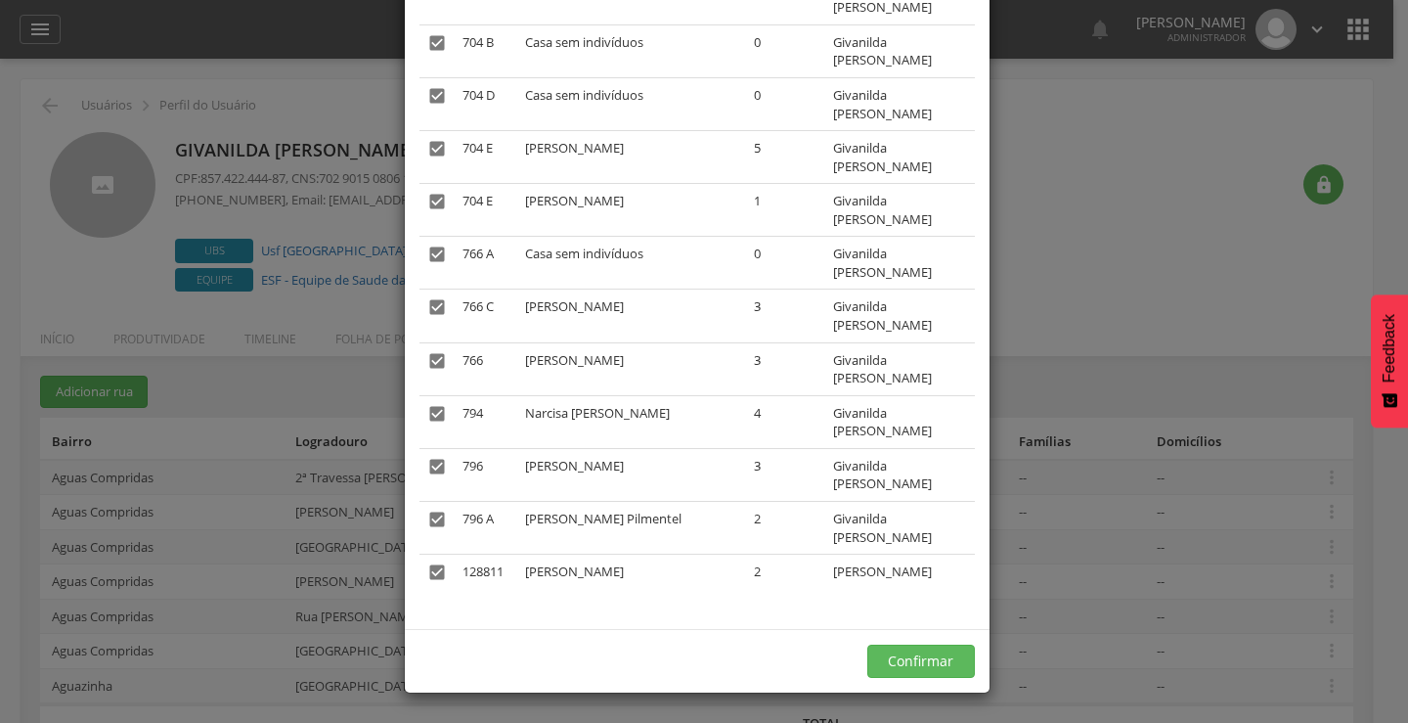
scroll to position [4077, 0]
click at [899, 663] on button "Confirmar" at bounding box center [921, 660] width 108 height 33
click at [925, 664] on button "Confirmar" at bounding box center [921, 660] width 108 height 33
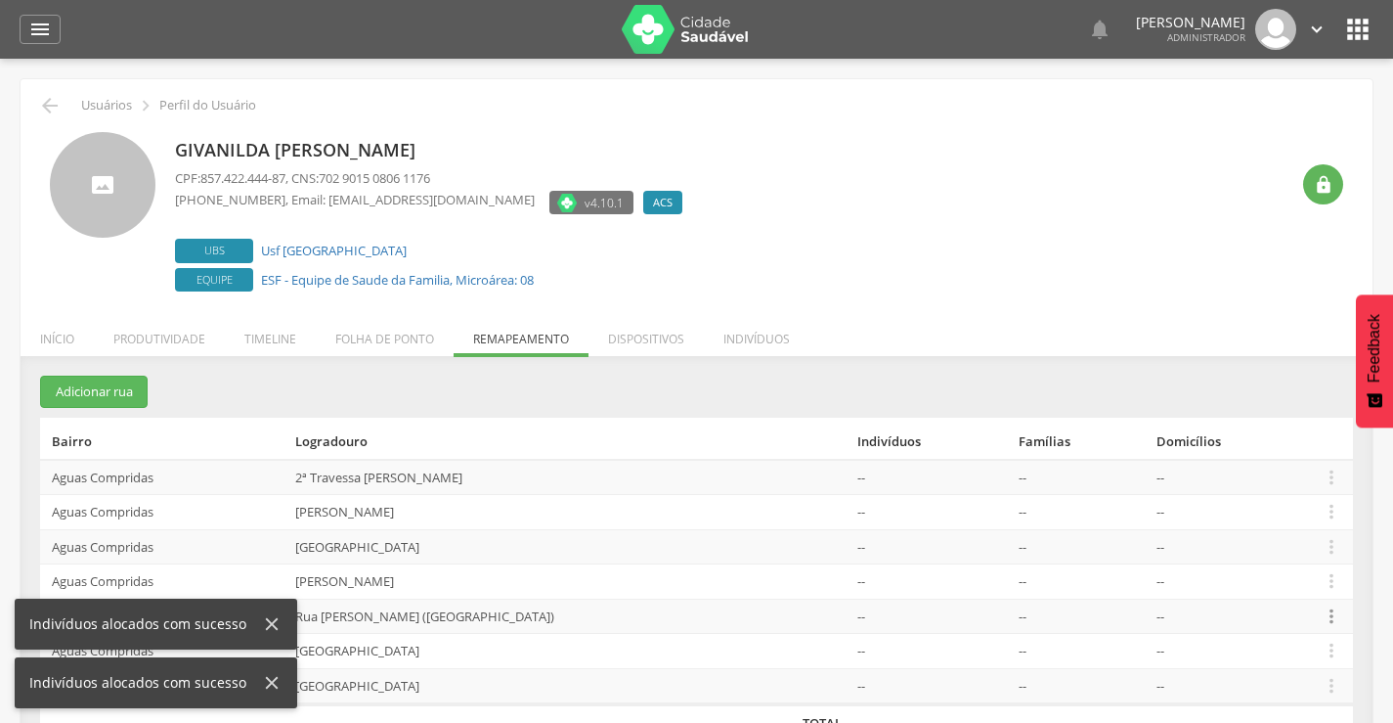
click at [1329, 615] on icon "" at bounding box center [1332, 616] width 22 height 22
click at [1256, 512] on link "Alocar famílias" at bounding box center [1264, 515] width 154 height 24
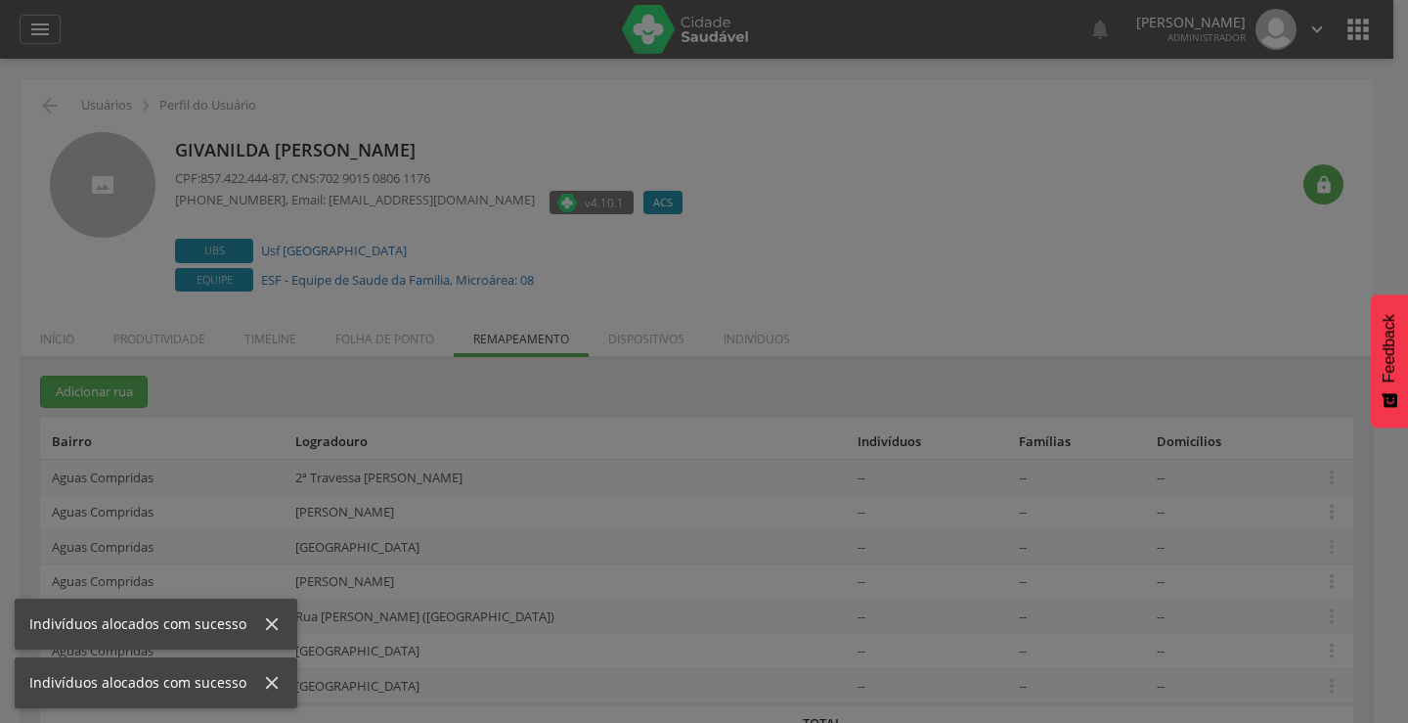
scroll to position [0, 0]
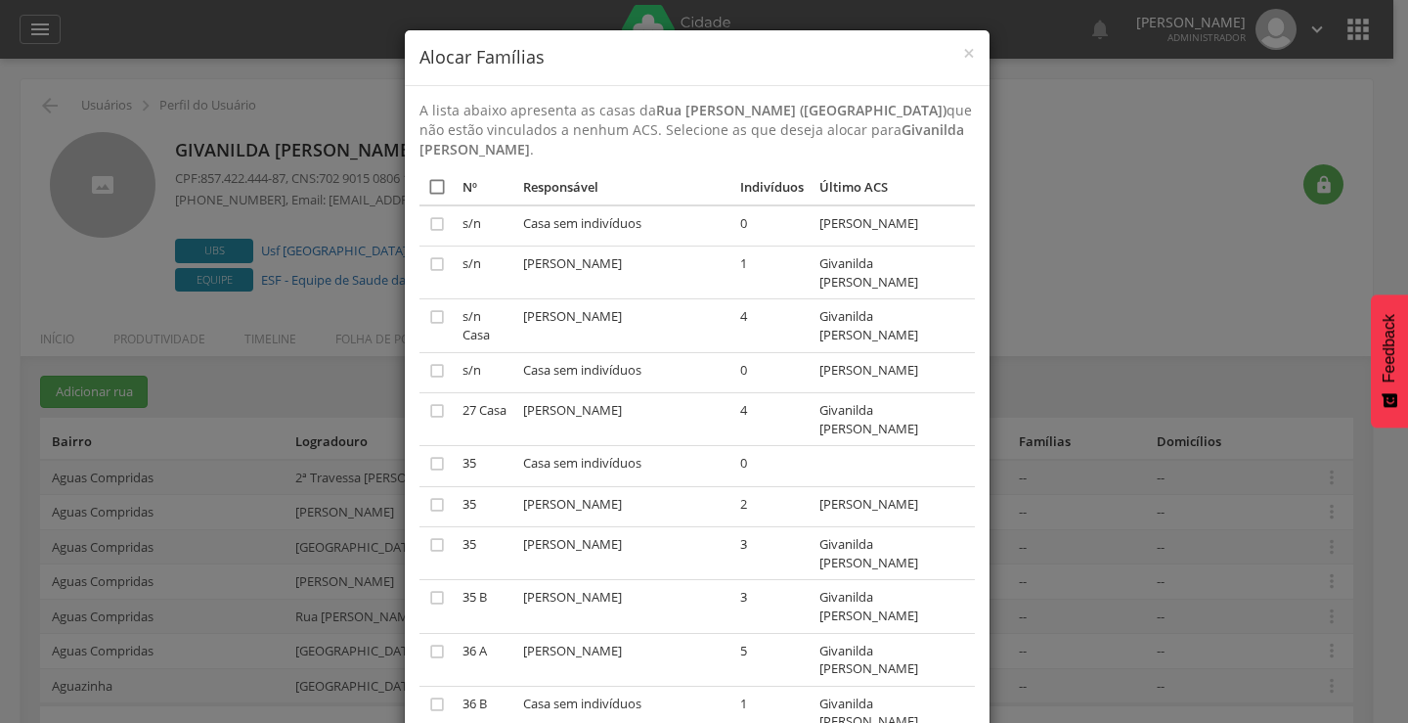
click at [430, 181] on icon "" at bounding box center [437, 187] width 20 height 20
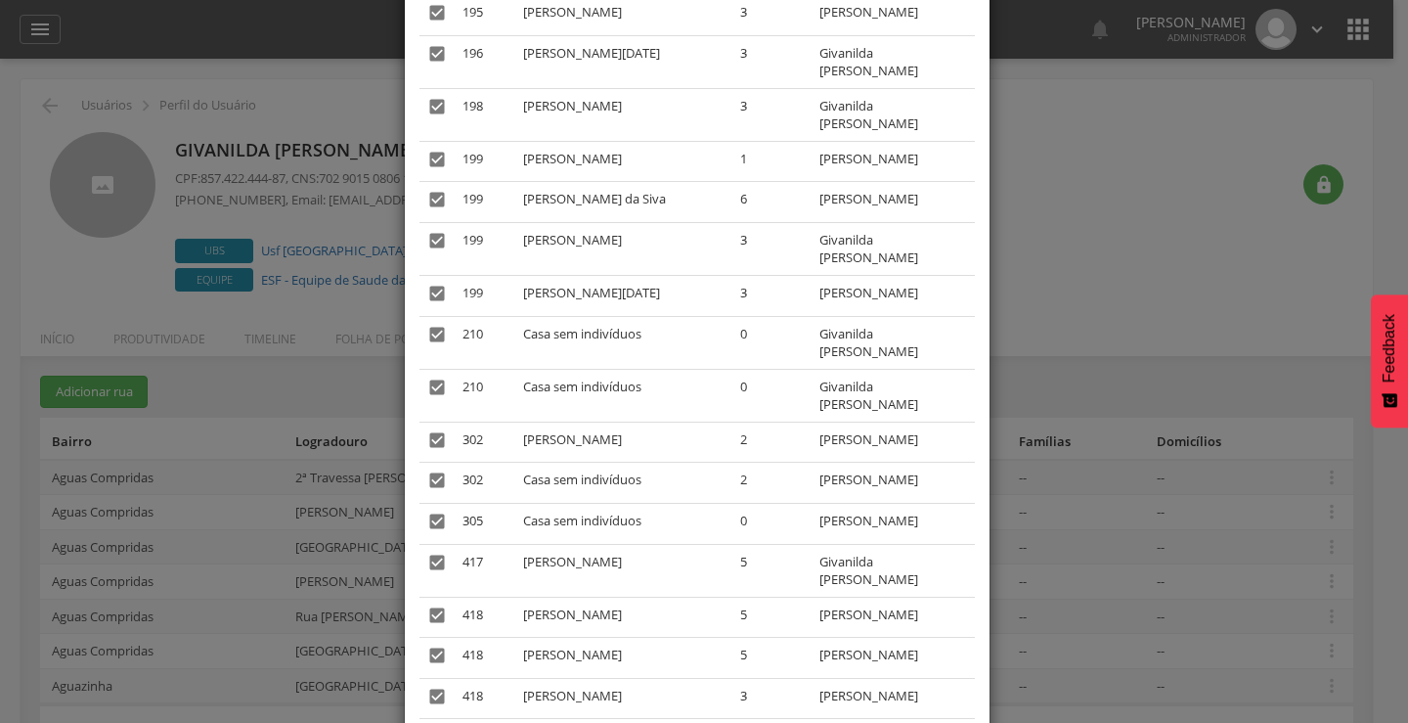
scroll to position [2024, 0]
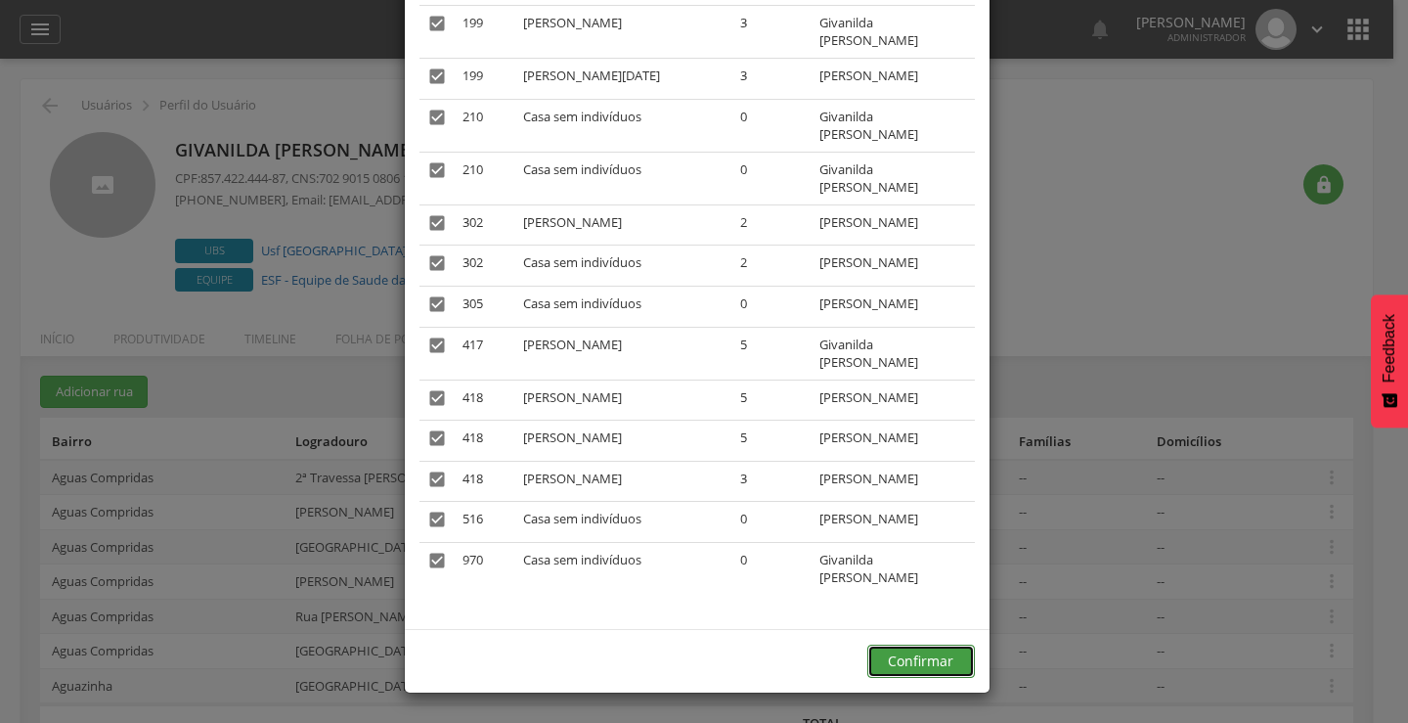
click at [894, 664] on button "Confirmar" at bounding box center [921, 660] width 108 height 33
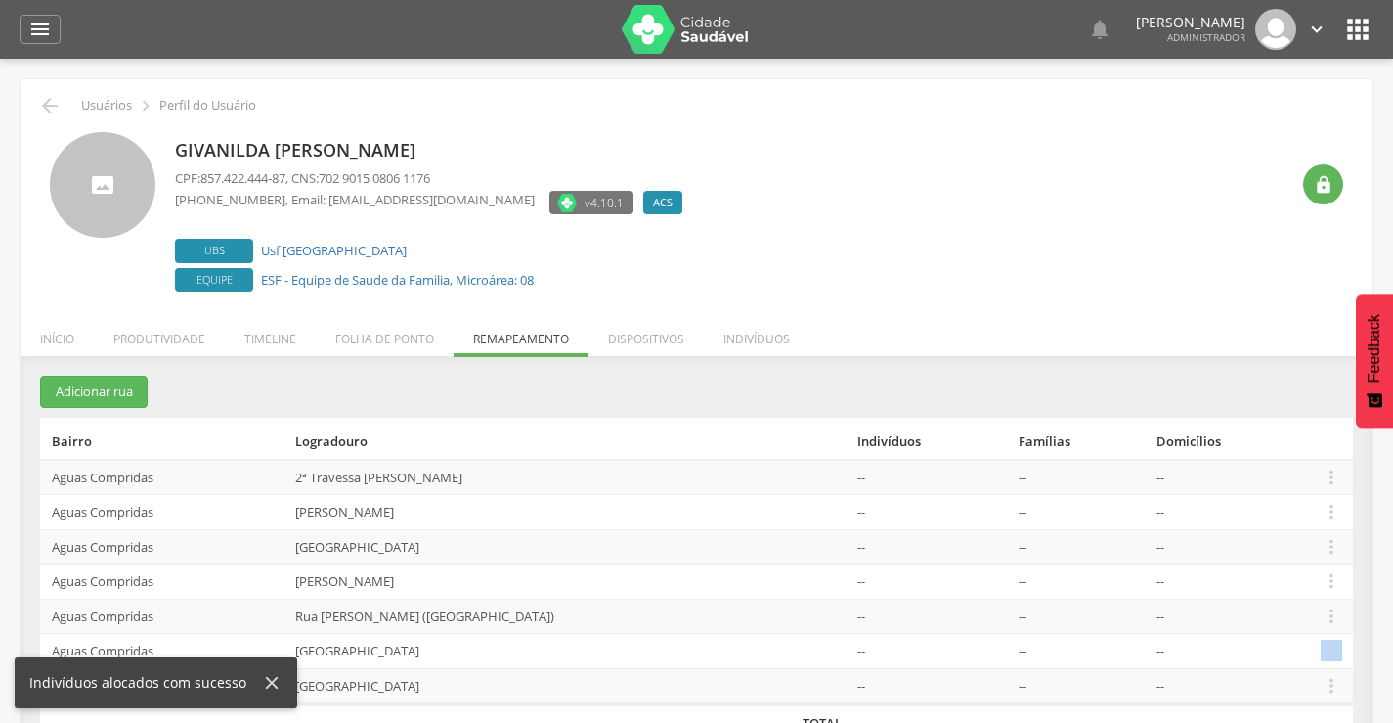
drag, startPoint x: 1327, startPoint y: 644, endPoint x: 1308, endPoint y: 643, distance: 18.6
click at [1321, 643] on icon "" at bounding box center [1332, 651] width 22 height 22
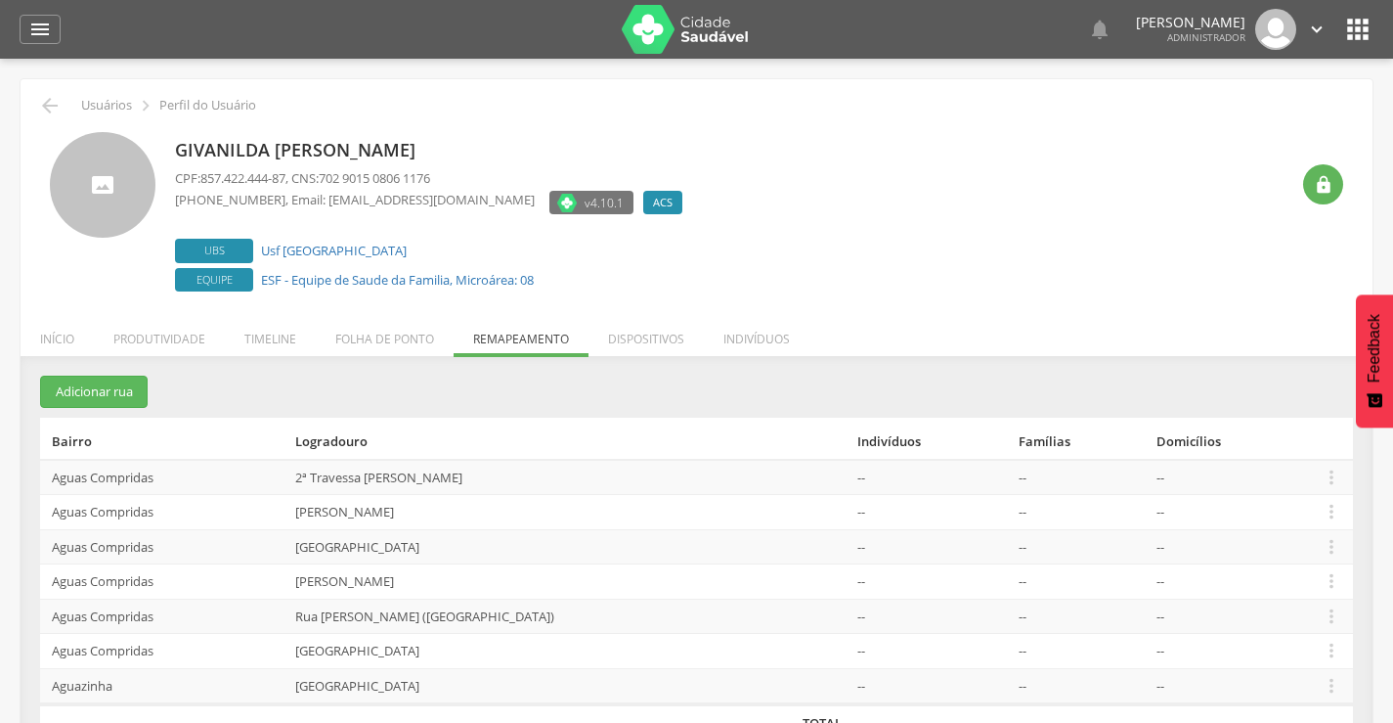
click at [1214, 548] on td "--" at bounding box center [1231, 546] width 164 height 35
click at [1329, 648] on icon "" at bounding box center [1332, 651] width 22 height 22
click at [1259, 550] on link "Alocar famílias" at bounding box center [1264, 550] width 154 height 24
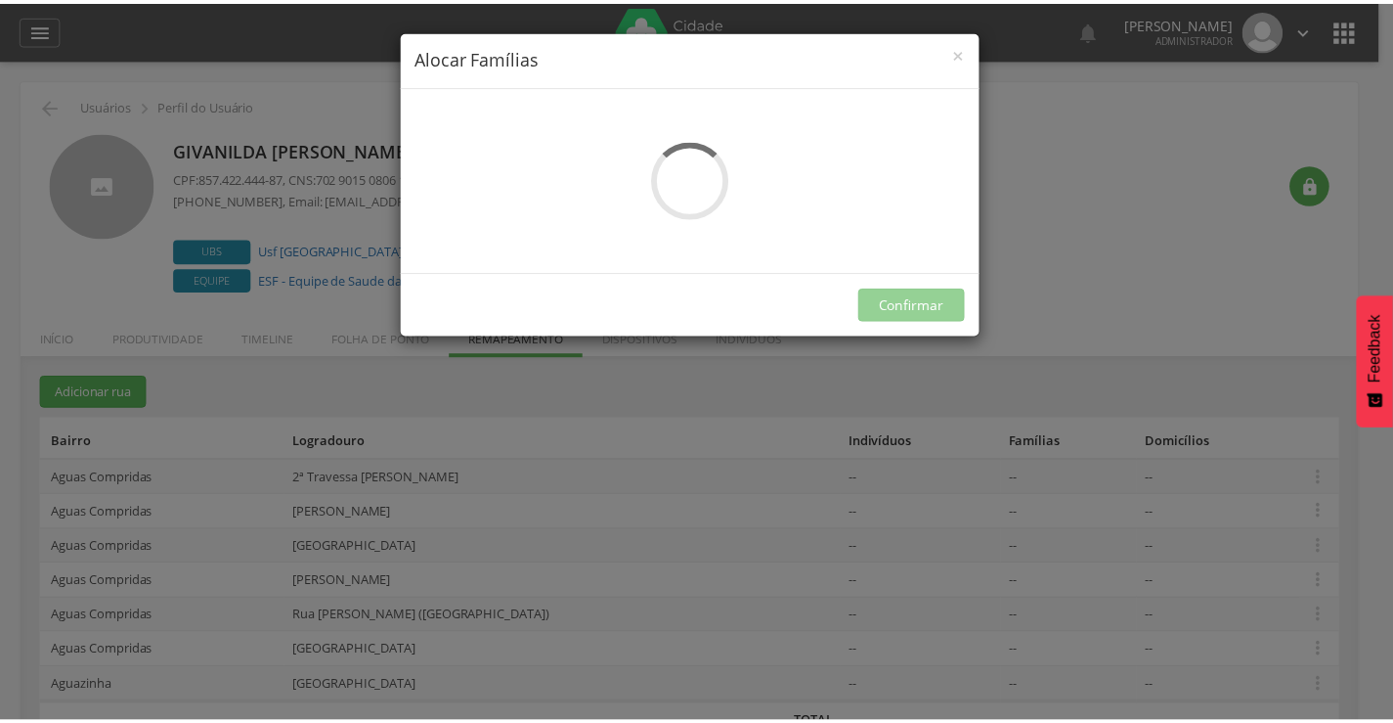
scroll to position [0, 0]
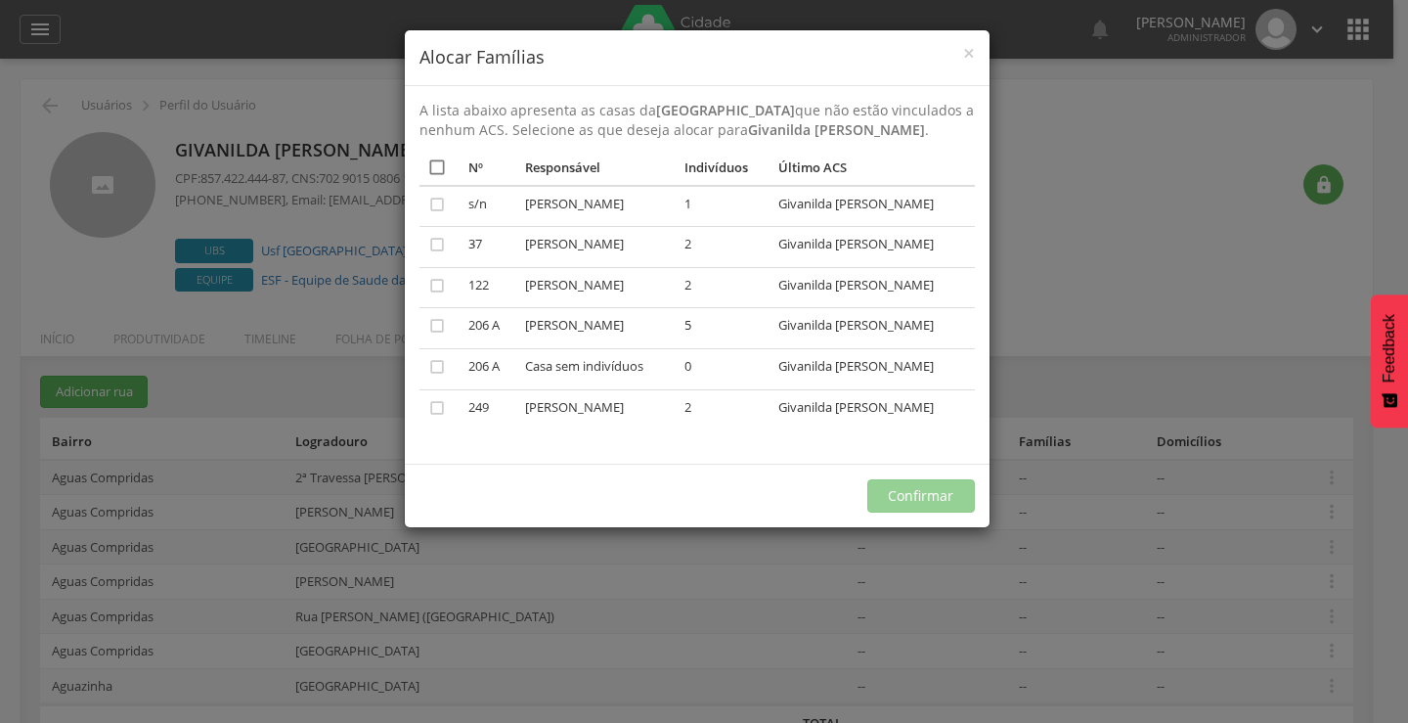
click at [437, 167] on icon "" at bounding box center [437, 167] width 20 height 20
click at [909, 512] on button "Confirmar" at bounding box center [921, 495] width 108 height 33
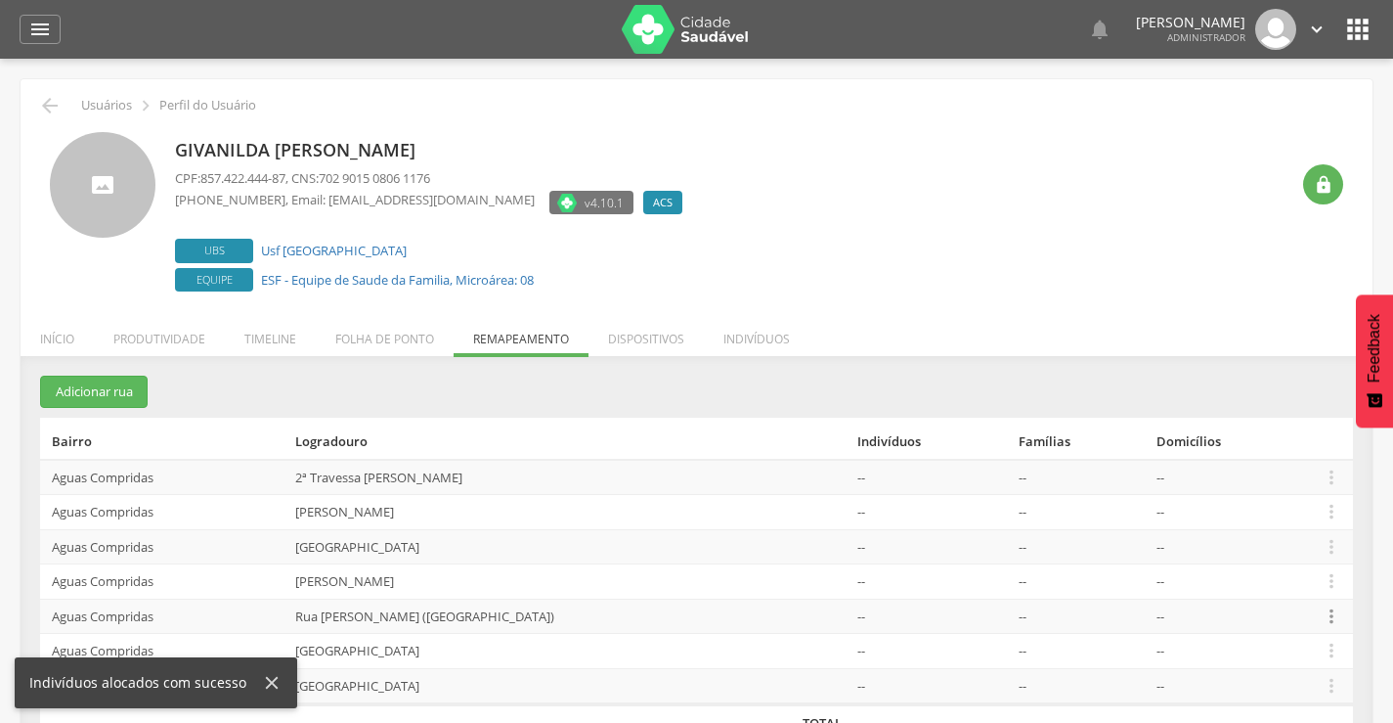
click at [1327, 622] on icon "" at bounding box center [1332, 616] width 22 height 22
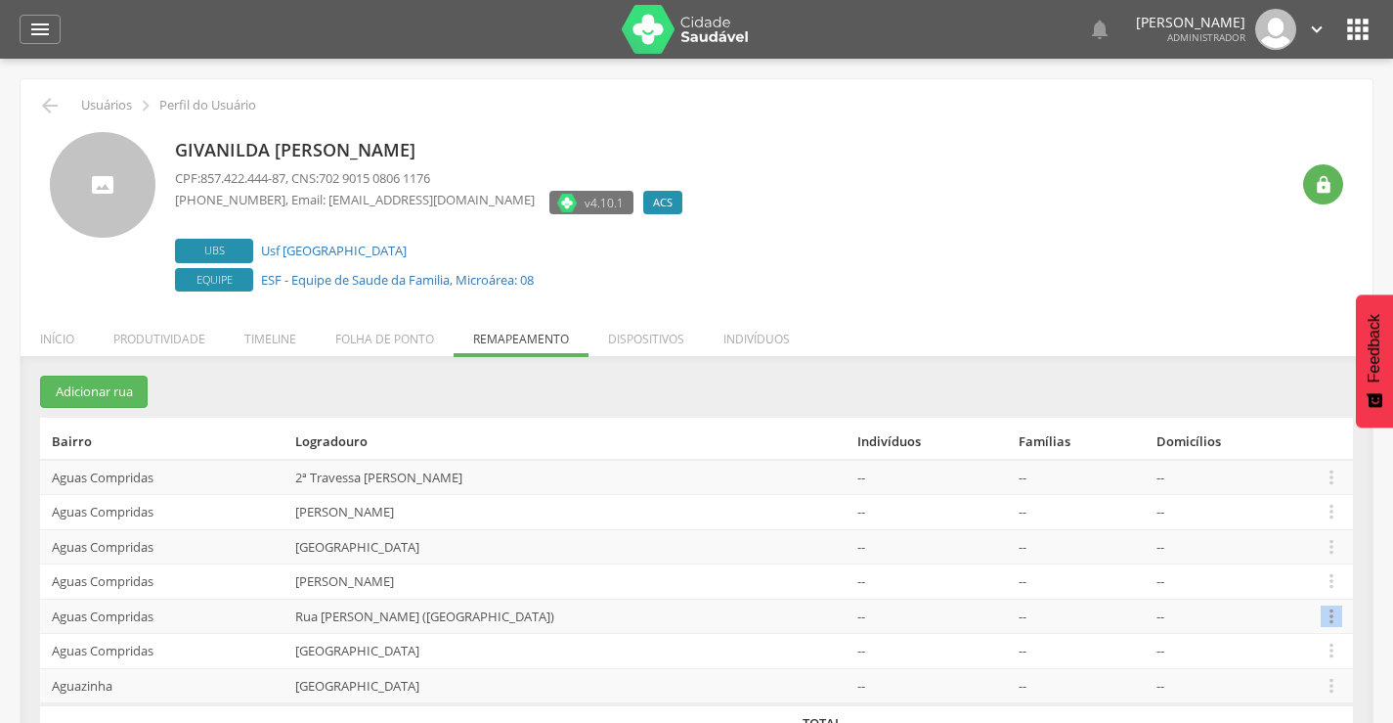
click at [1326, 617] on icon "" at bounding box center [1332, 616] width 22 height 22
click at [1255, 522] on link "Alocar famílias" at bounding box center [1264, 515] width 154 height 24
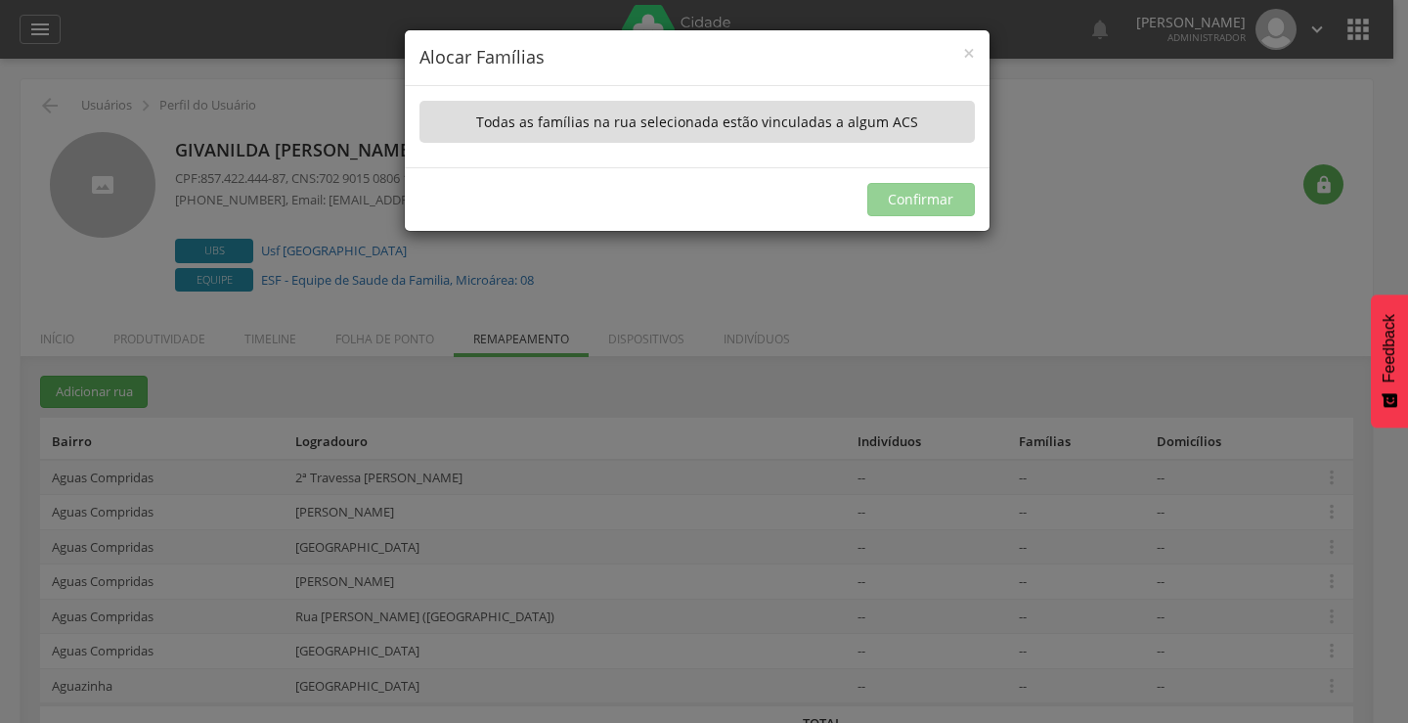
click at [1327, 653] on div "× Alocar Famílias A lista abaixo apresenta as casas da [GEOGRAPHIC_DATA][PERSON…" at bounding box center [704, 361] width 1408 height 723
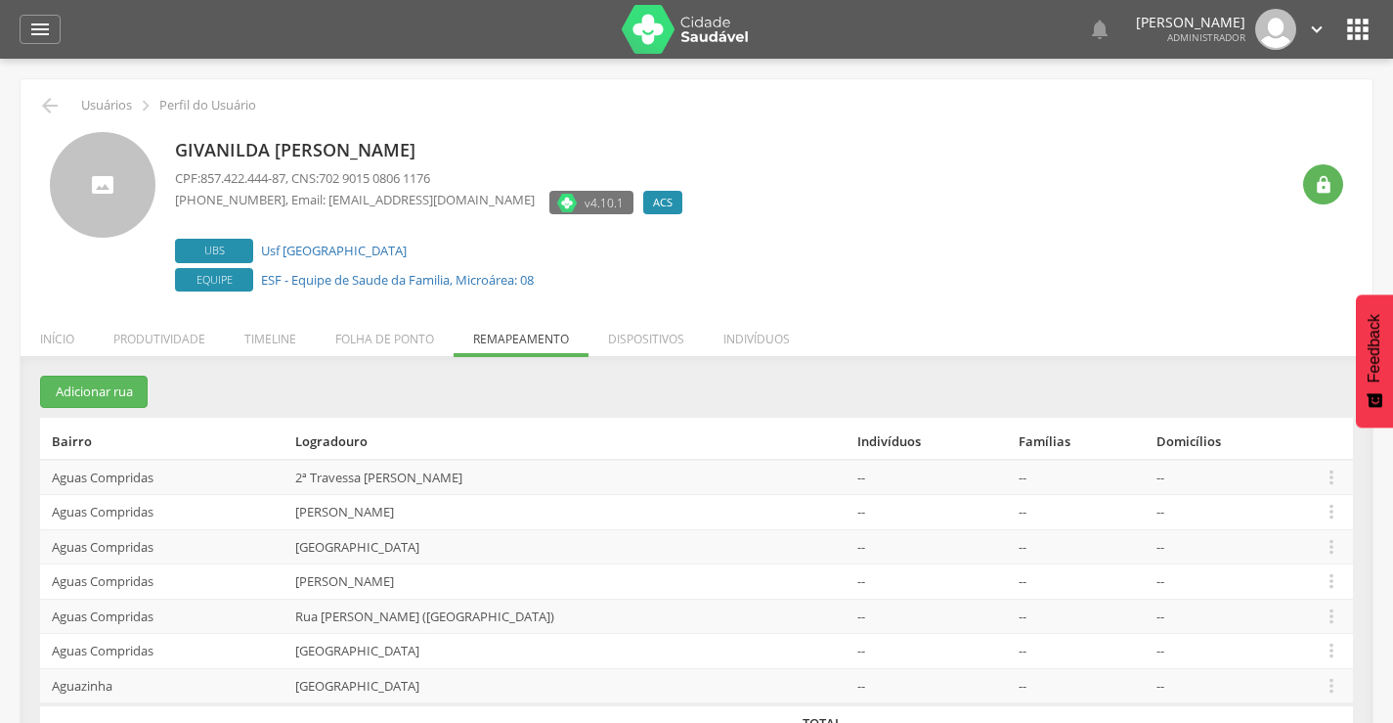
click at [1327, 653] on icon "" at bounding box center [1332, 651] width 22 height 22
click at [1249, 546] on link "Alocar famílias" at bounding box center [1264, 550] width 154 height 24
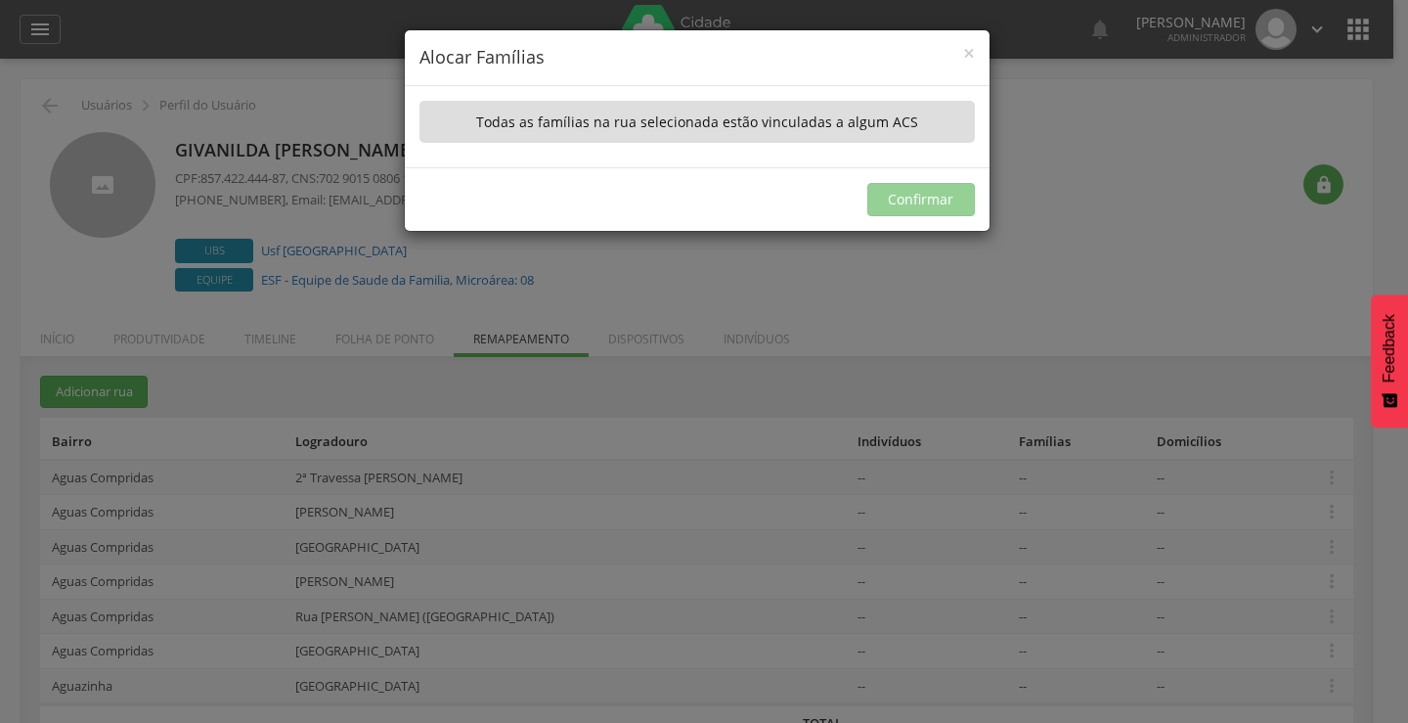
click at [1330, 682] on div "× Alocar Famílias A lista abaixo apresenta as casas da Rua do Empenho que não e…" at bounding box center [704, 361] width 1408 height 723
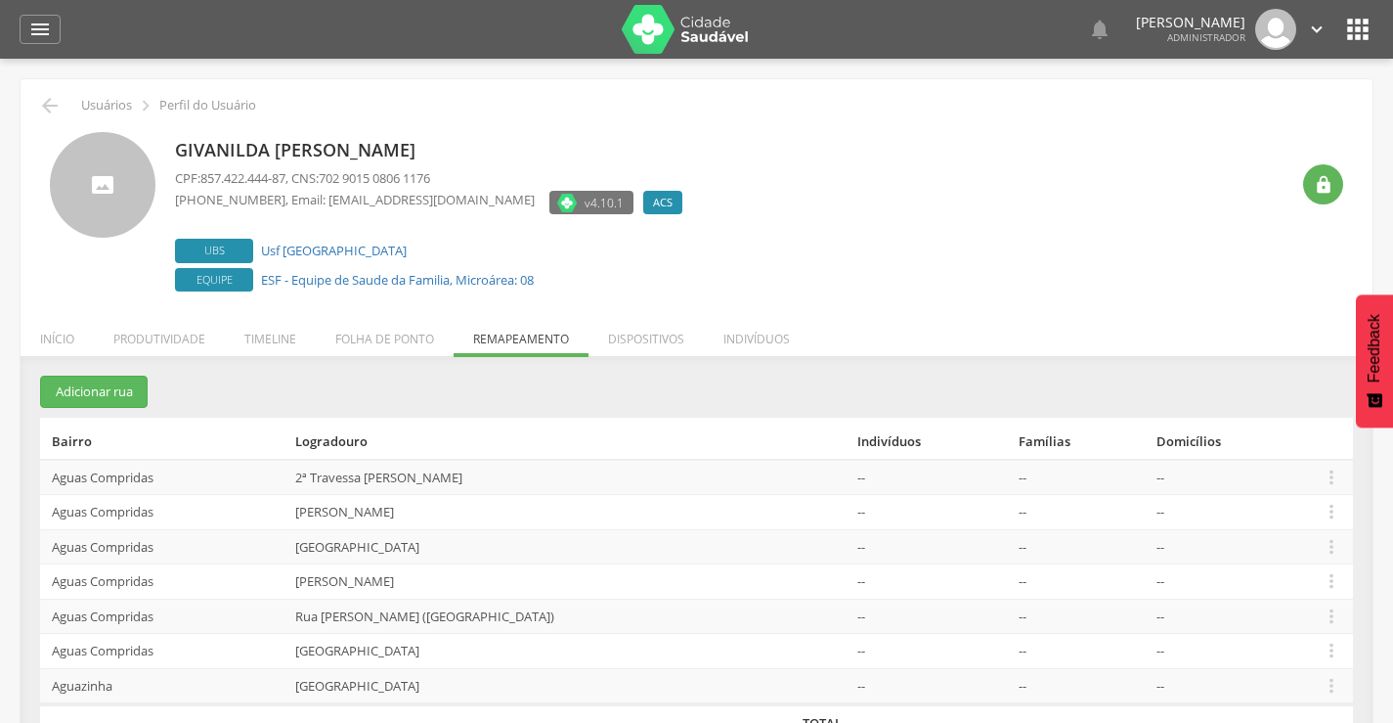
click at [1329, 682] on icon "" at bounding box center [1332, 686] width 22 height 22
click at [1240, 585] on link "Alocar famílias" at bounding box center [1264, 584] width 154 height 24
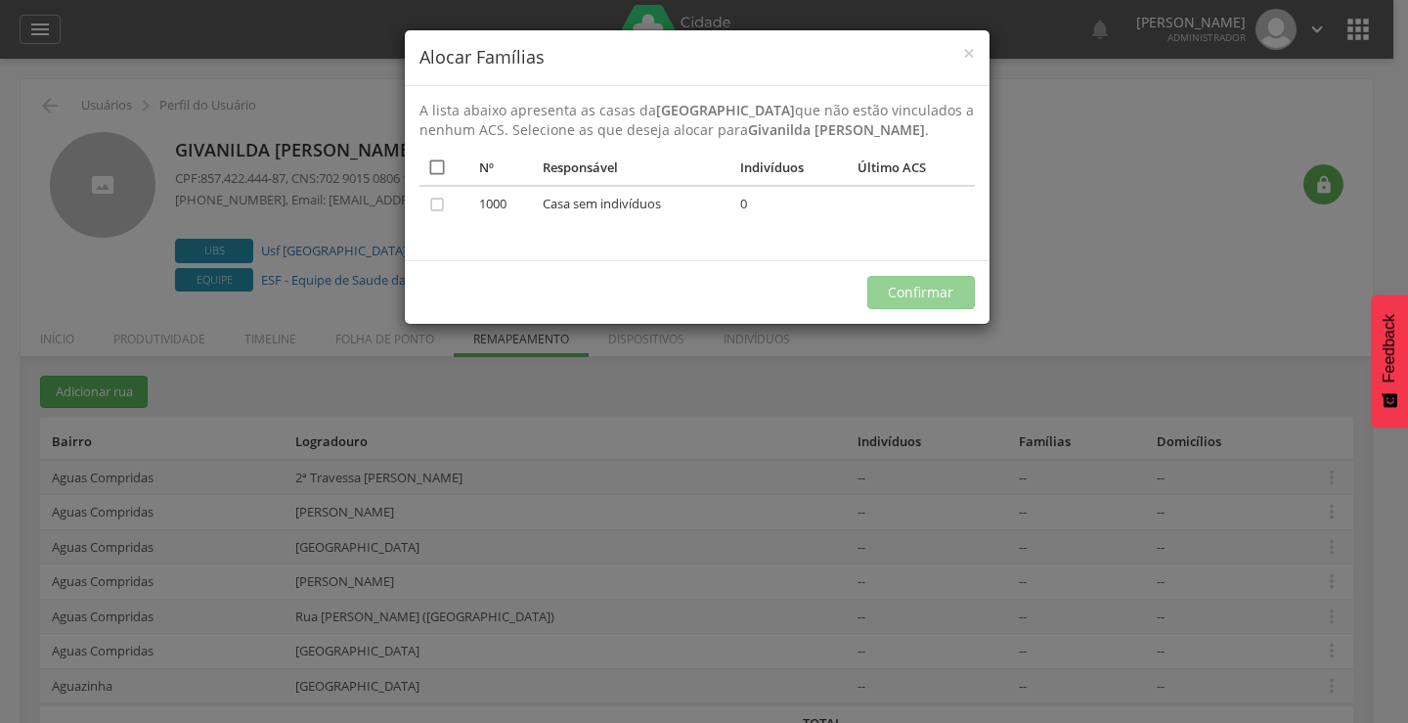
click at [439, 165] on icon "" at bounding box center [437, 167] width 20 height 20
click at [906, 286] on button "Confirmar" at bounding box center [921, 292] width 108 height 33
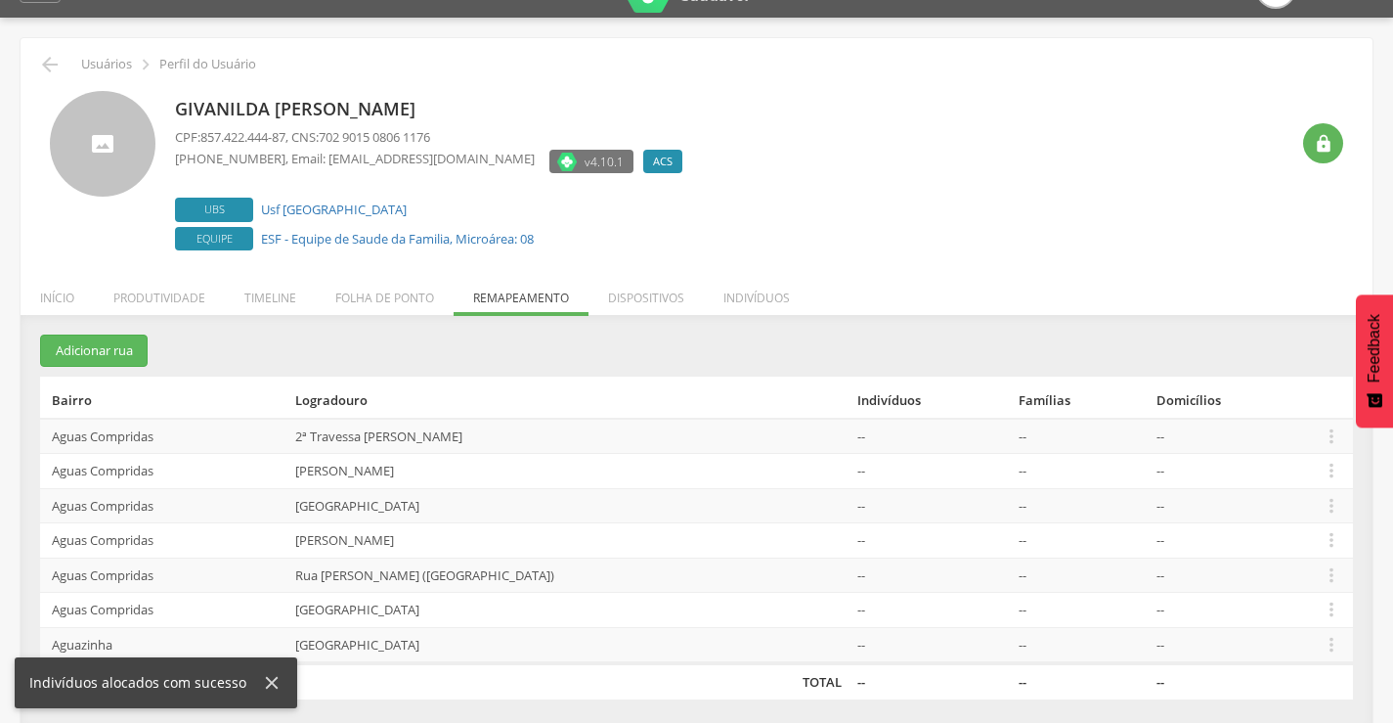
scroll to position [59, 0]
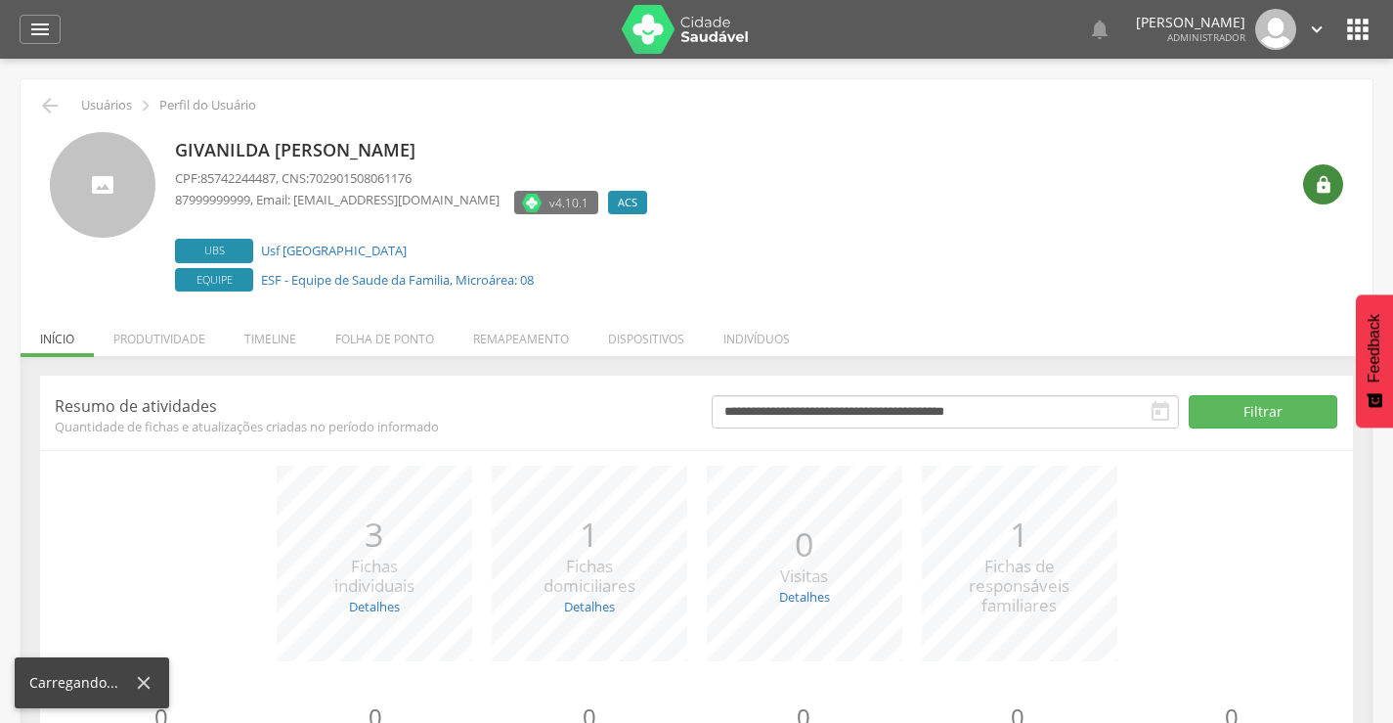
click at [1322, 185] on icon "" at bounding box center [1324, 185] width 20 height 20
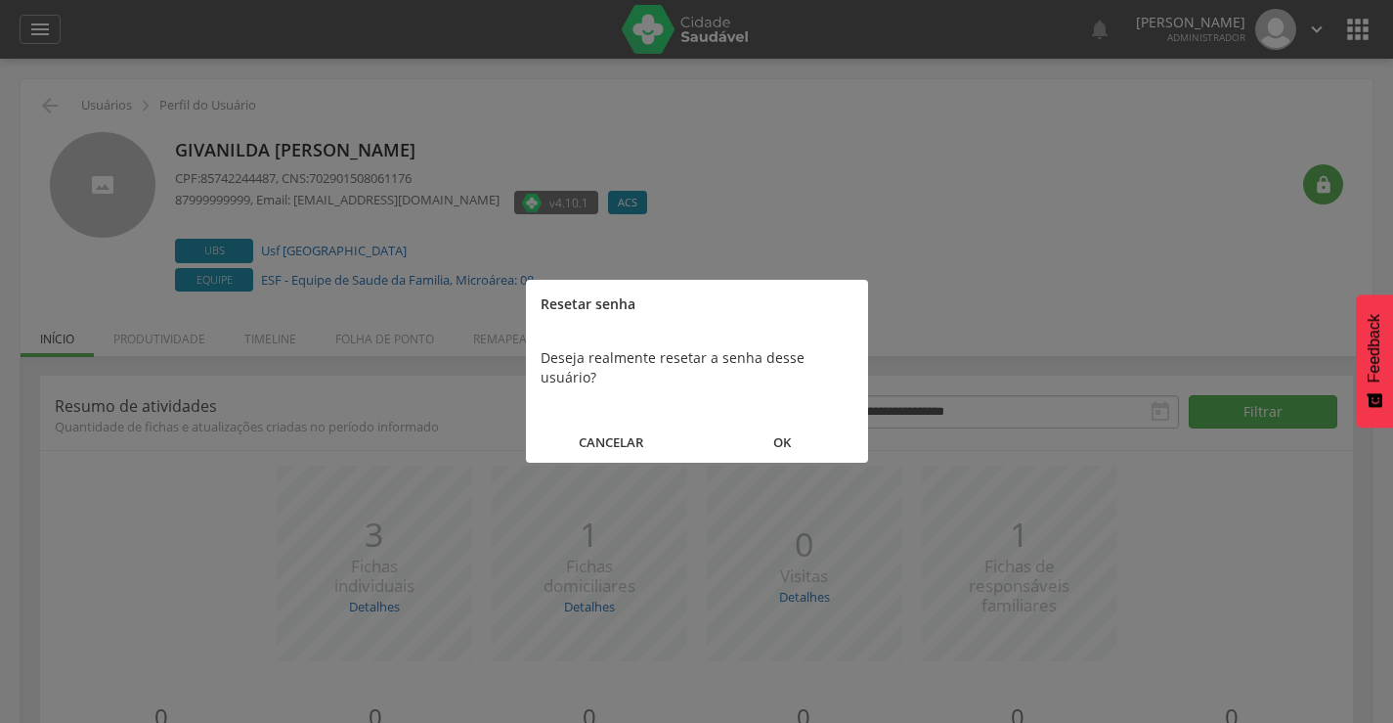
click at [779, 421] on button "OK" at bounding box center [782, 442] width 171 height 42
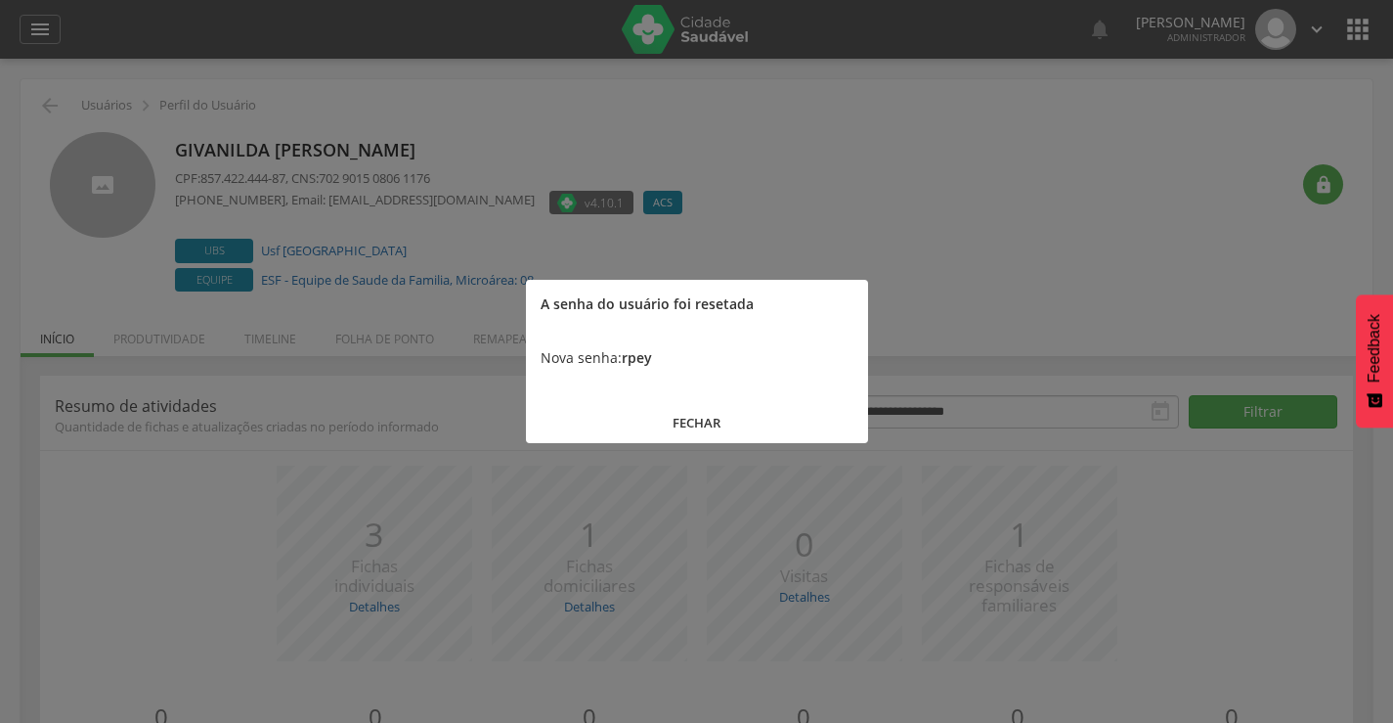
click at [695, 432] on button "FECHAR" at bounding box center [697, 423] width 342 height 42
